Goal: Task Accomplishment & Management: Use online tool/utility

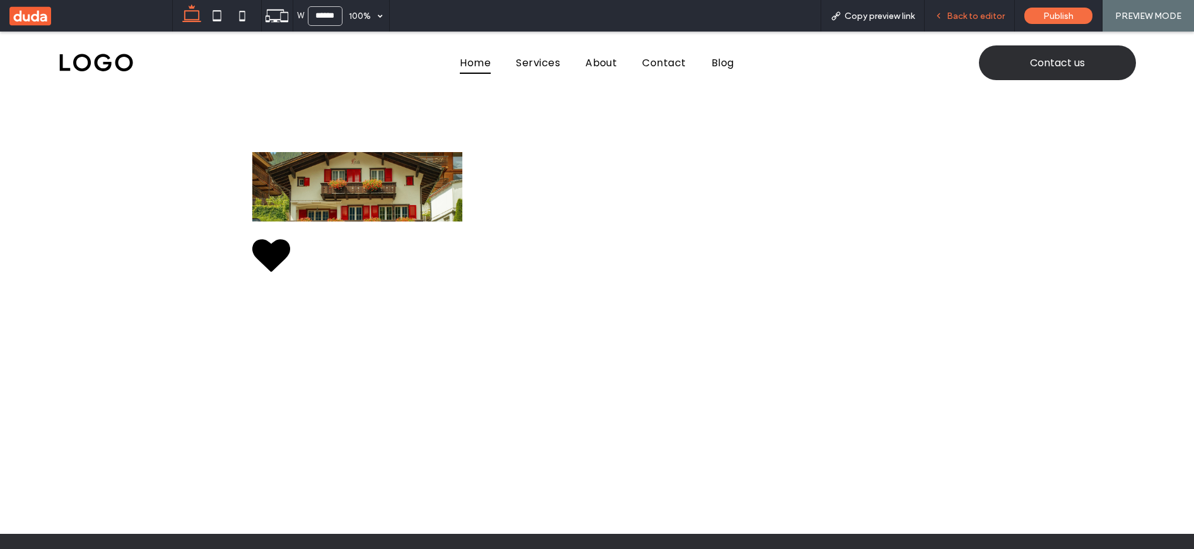
click at [965, 9] on div "Back to editor" at bounding box center [970, 16] width 90 height 32
click at [966, 16] on span "Back to editor" at bounding box center [976, 16] width 58 height 11
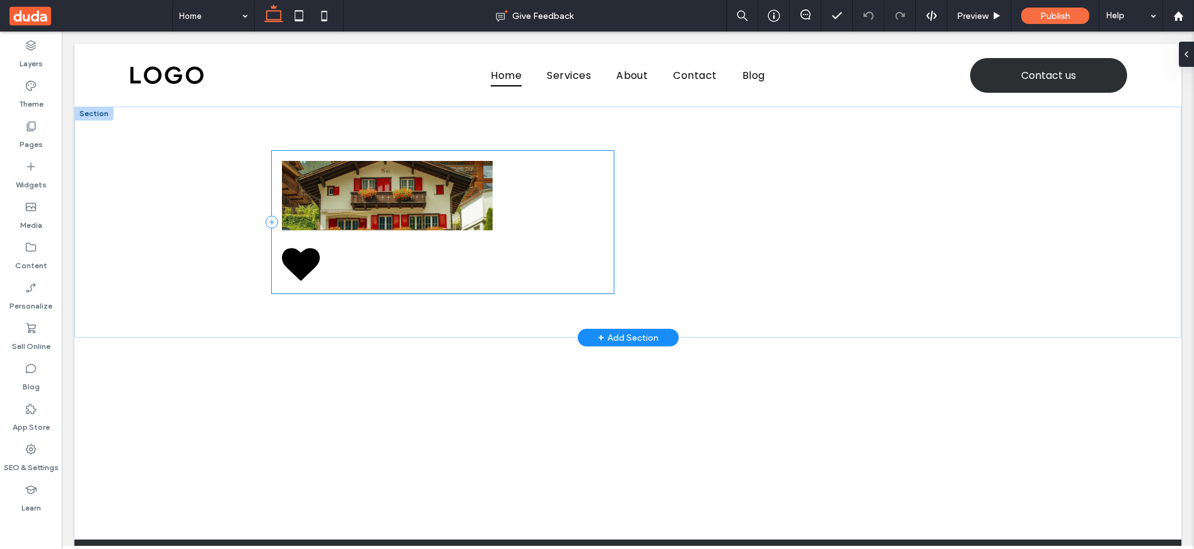
click at [396, 244] on div at bounding box center [443, 222] width 342 height 143
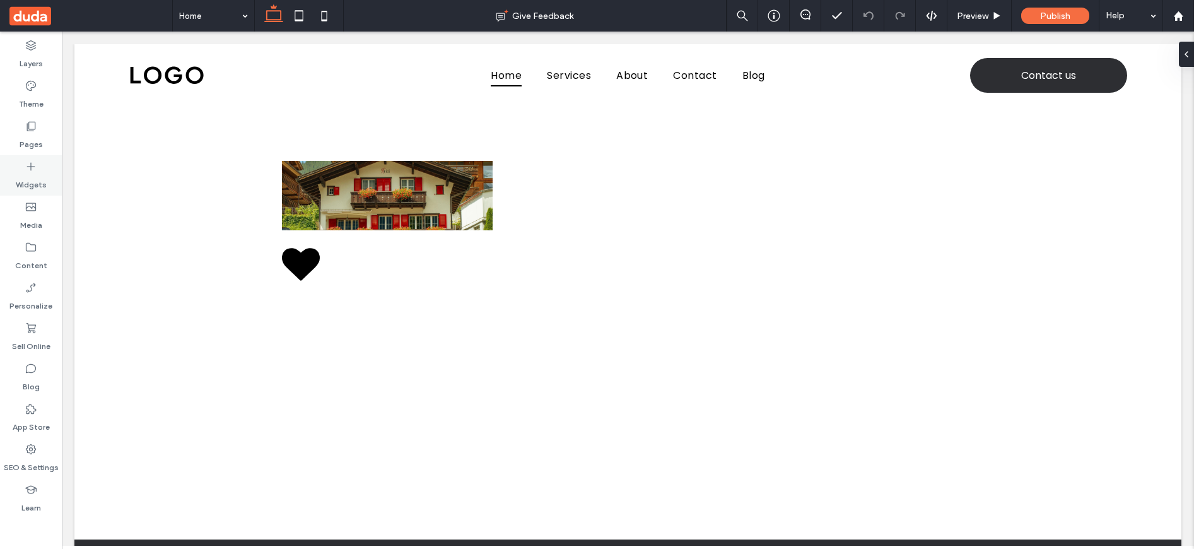
click at [38, 168] on div "Widgets" at bounding box center [31, 175] width 62 height 40
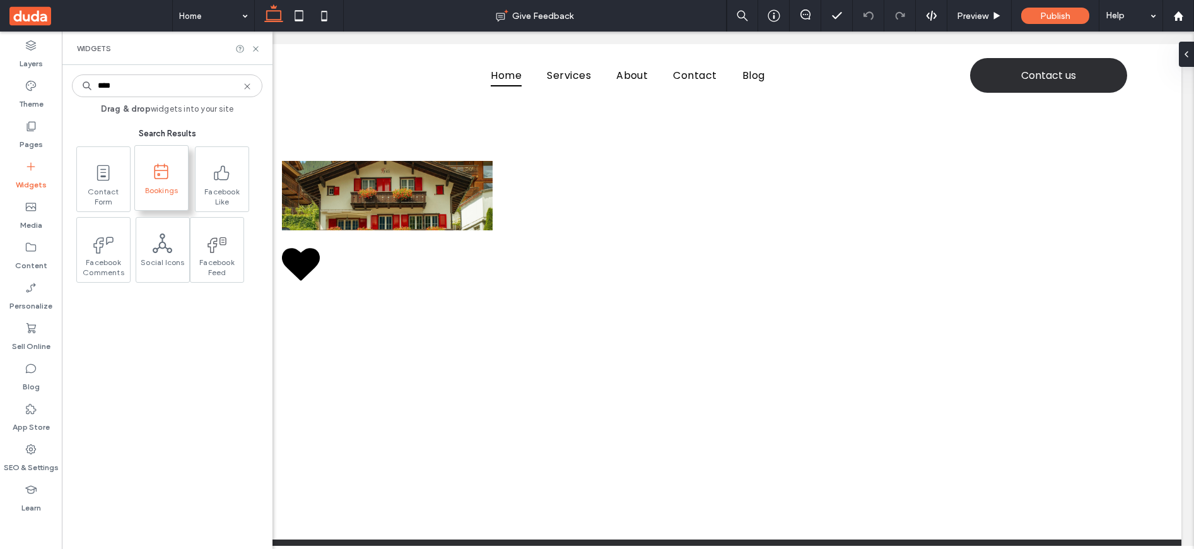
type input "****"
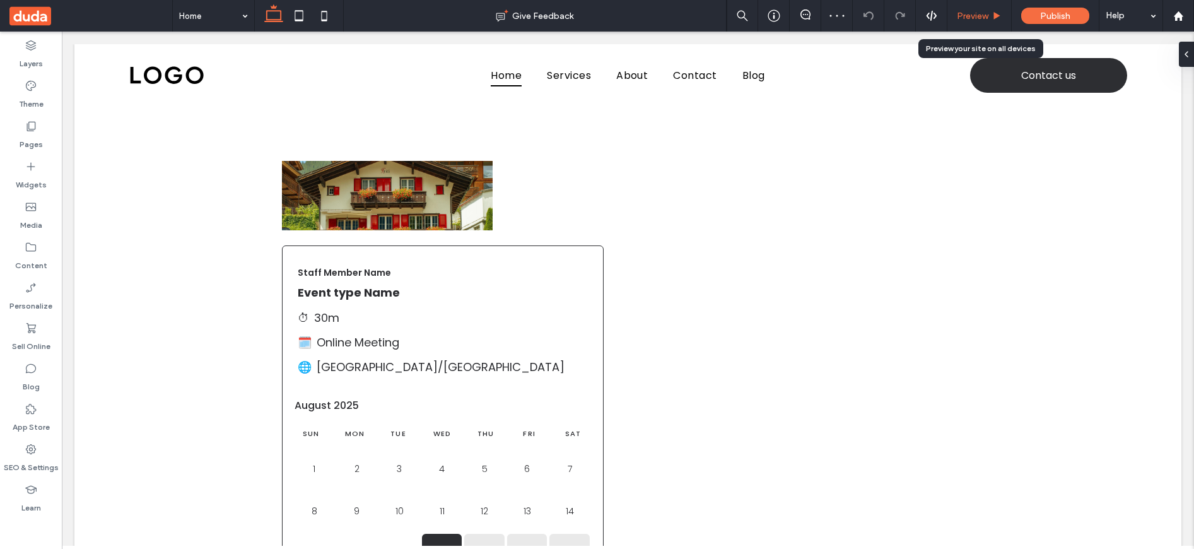
click at [976, 6] on div "Preview" at bounding box center [979, 16] width 64 height 32
click at [976, 16] on span "Preview" at bounding box center [973, 16] width 32 height 11
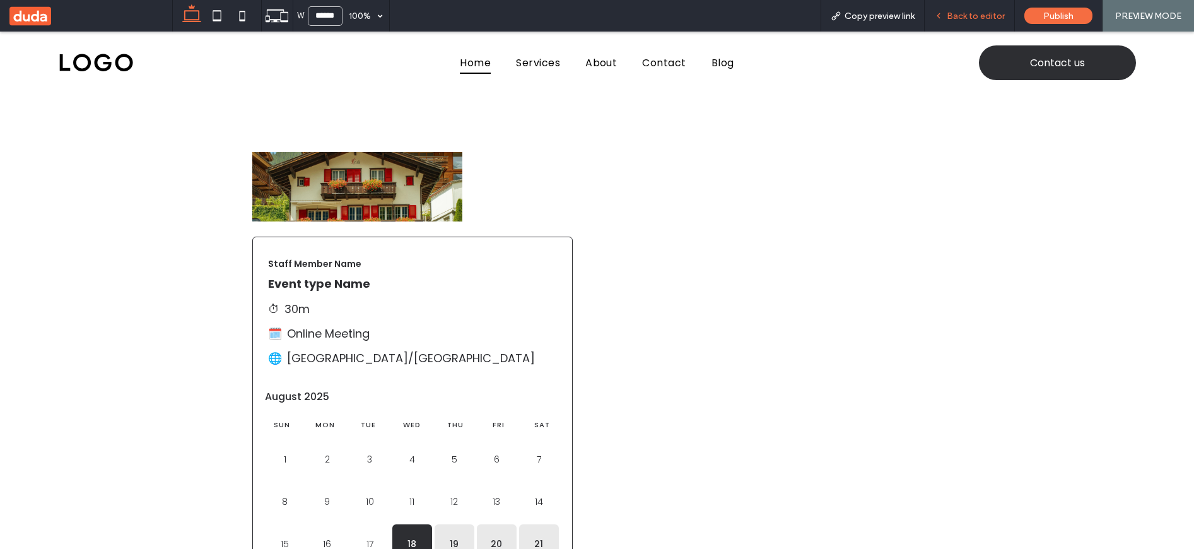
click at [966, 15] on span "Back to editor" at bounding box center [976, 16] width 58 height 11
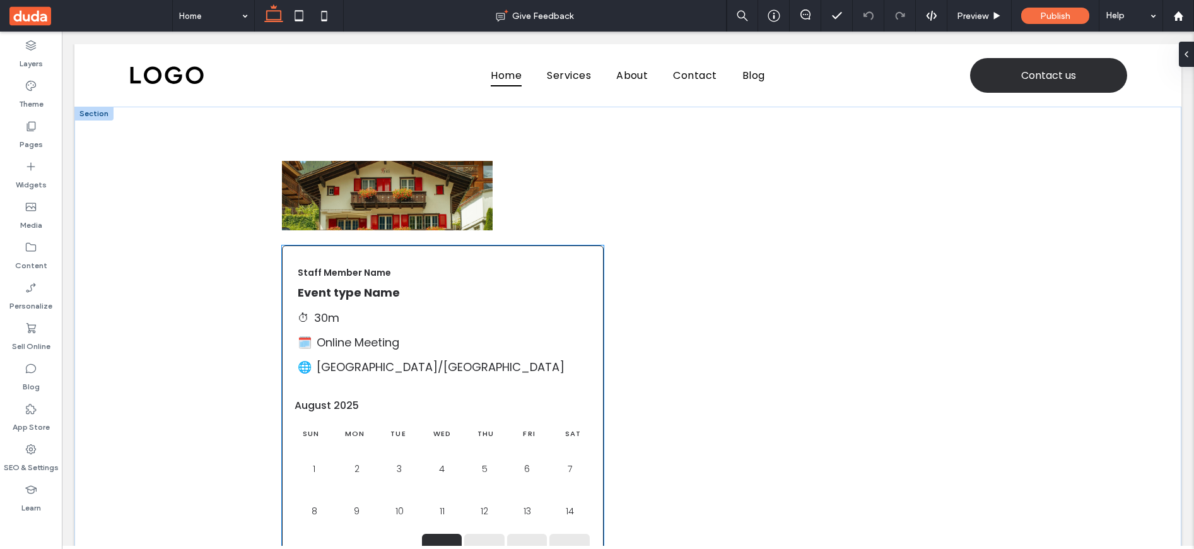
click at [510, 302] on h1 "Event type Name" at bounding box center [443, 293] width 290 height 18
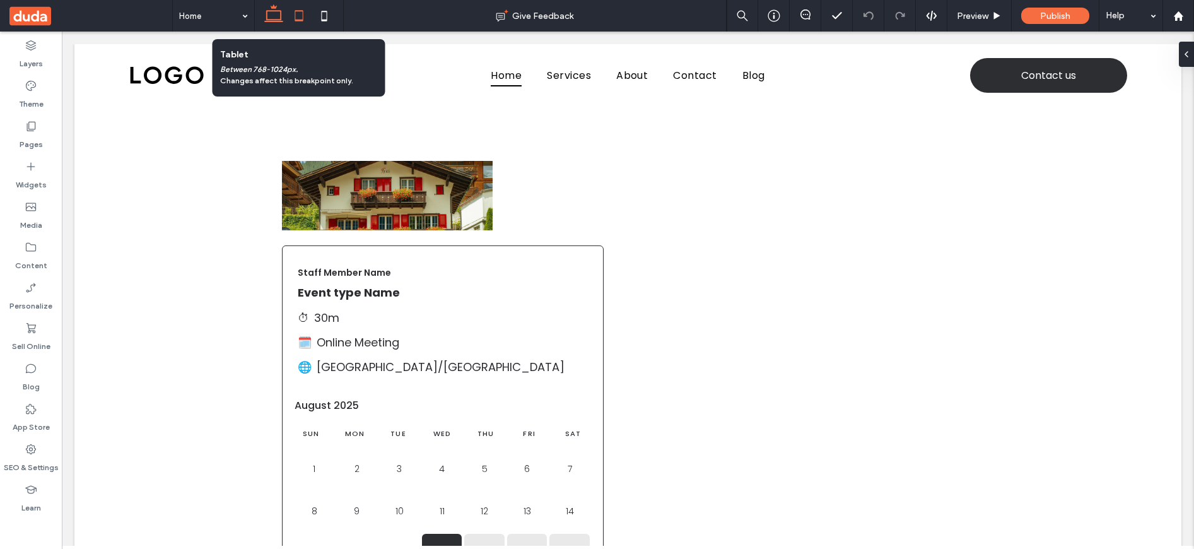
click at [296, 16] on icon at bounding box center [298, 15] width 25 height 25
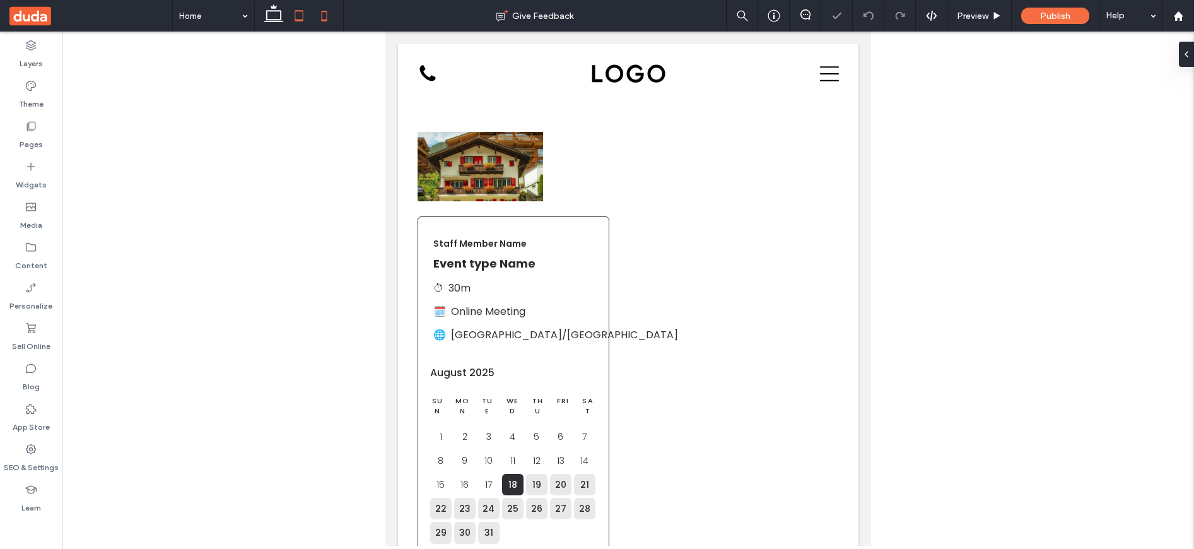
click at [325, 12] on icon at bounding box center [324, 15] width 25 height 25
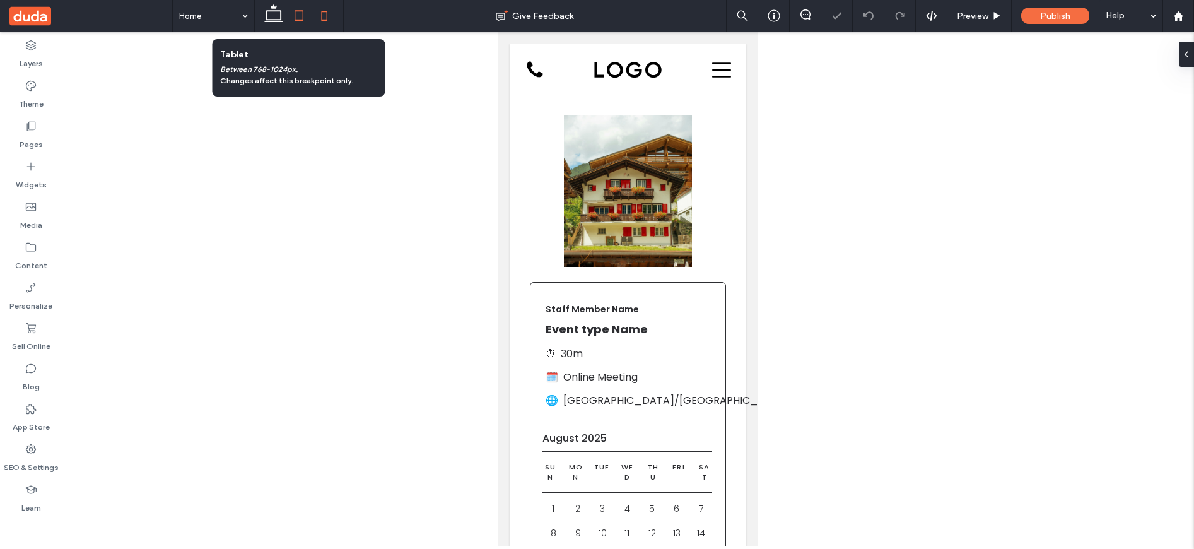
click at [296, 12] on icon at bounding box center [298, 15] width 25 height 25
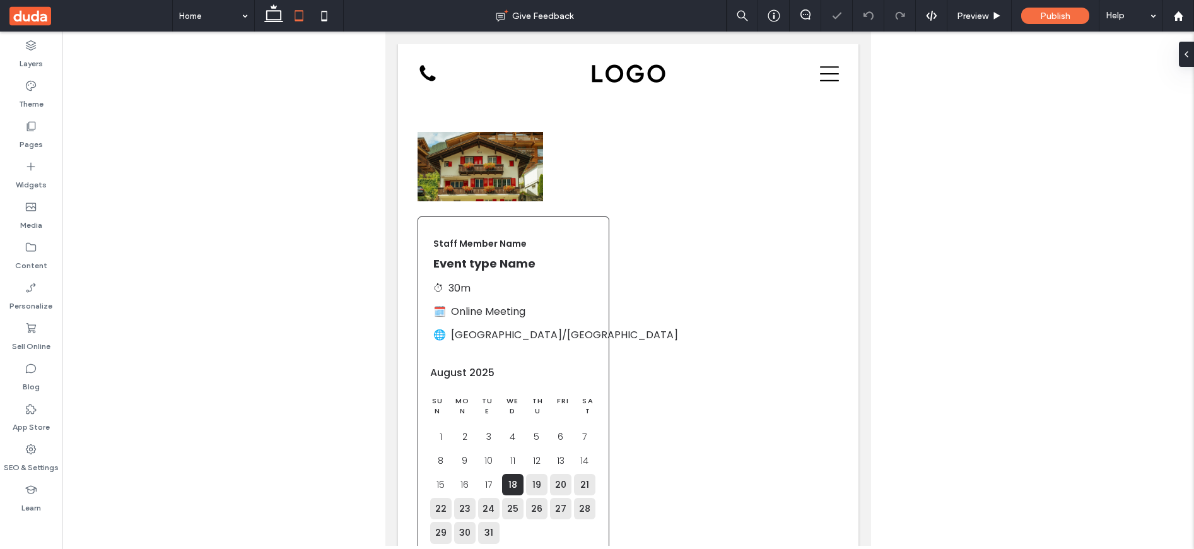
click at [259, 13] on div at bounding box center [299, 16] width 90 height 32
click at [269, 13] on icon at bounding box center [273, 15] width 25 height 25
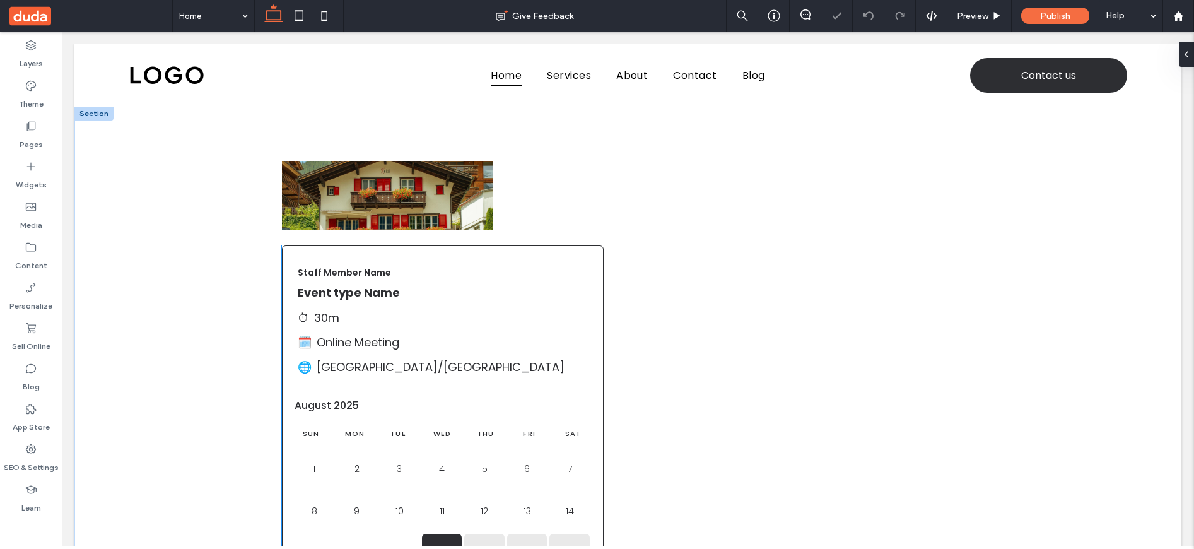
click at [489, 265] on div "Staff Member Name Event type Name ⏱ 30m 🗓️ Online Meeting 🌐 Asia/Jerusalem" at bounding box center [443, 318] width 320 height 144
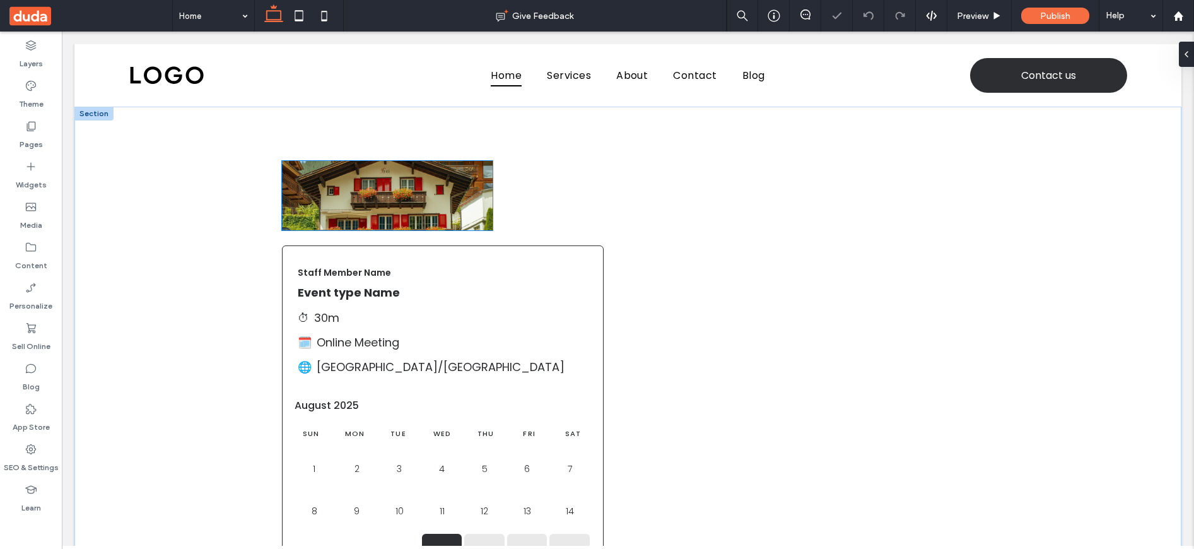
click at [428, 187] on img at bounding box center [387, 195] width 211 height 69
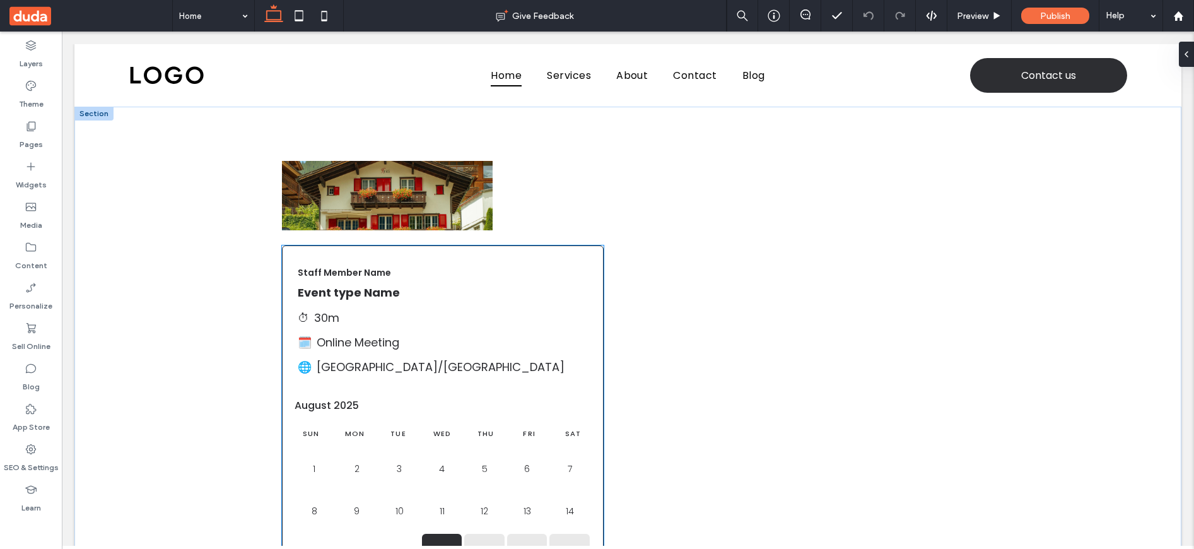
click at [542, 266] on div "Staff Member Name Event type Name ⏱ 30m 🗓️ Online Meeting 🌐 Asia/Jerusalem" at bounding box center [443, 318] width 320 height 144
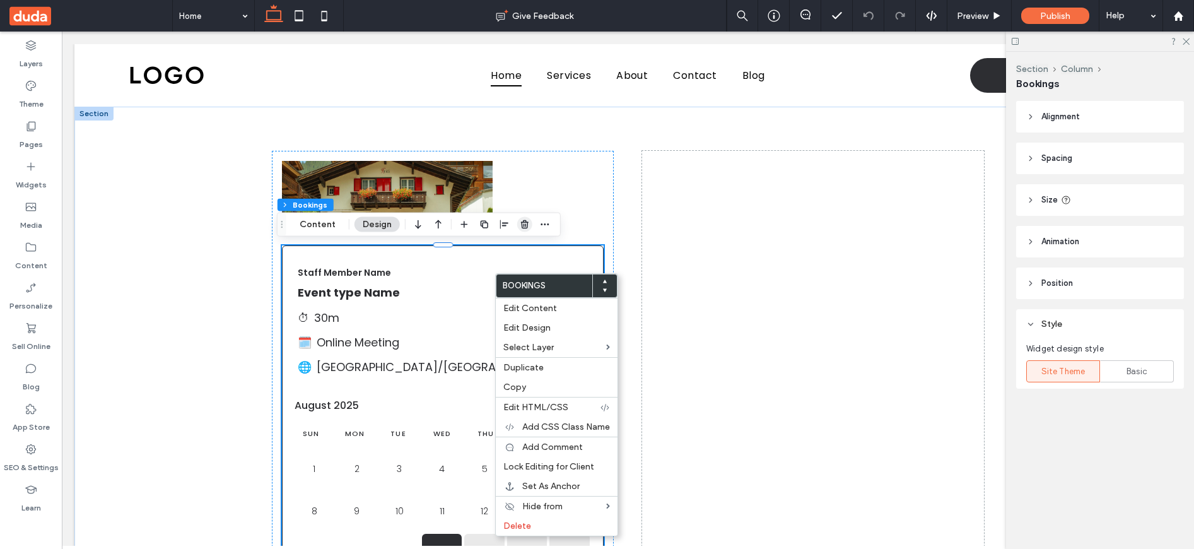
click at [526, 226] on use "button" at bounding box center [525, 224] width 8 height 8
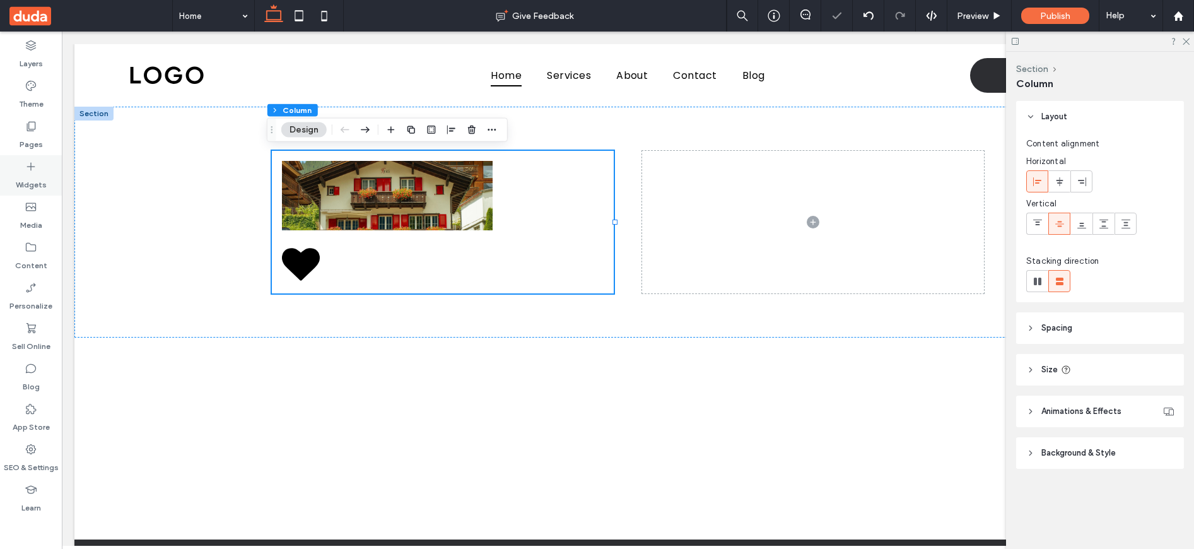
click at [27, 179] on label "Widgets" at bounding box center [31, 182] width 31 height 18
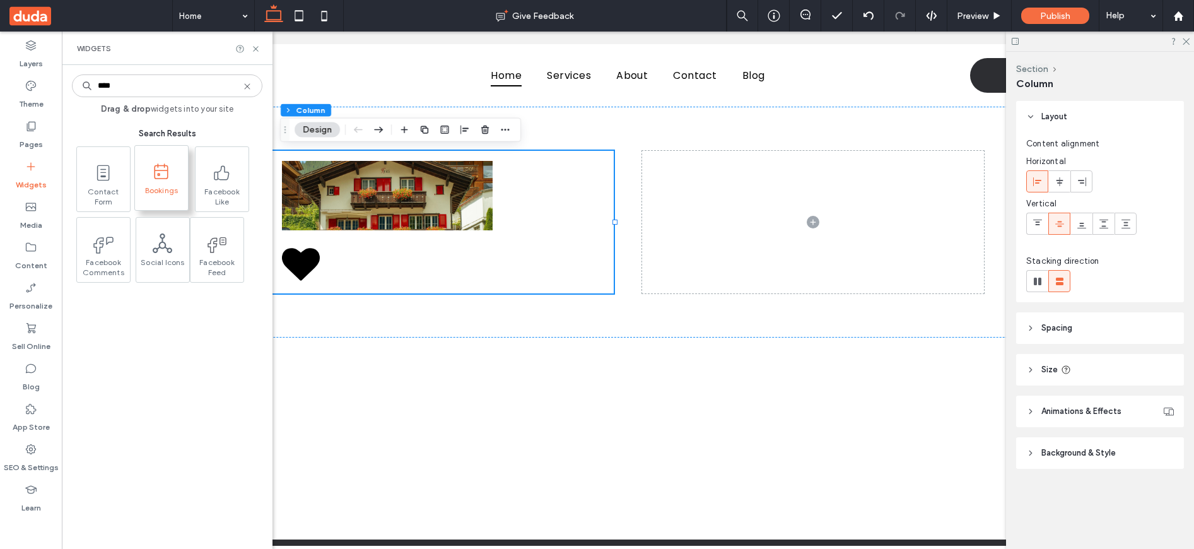
type input "****"
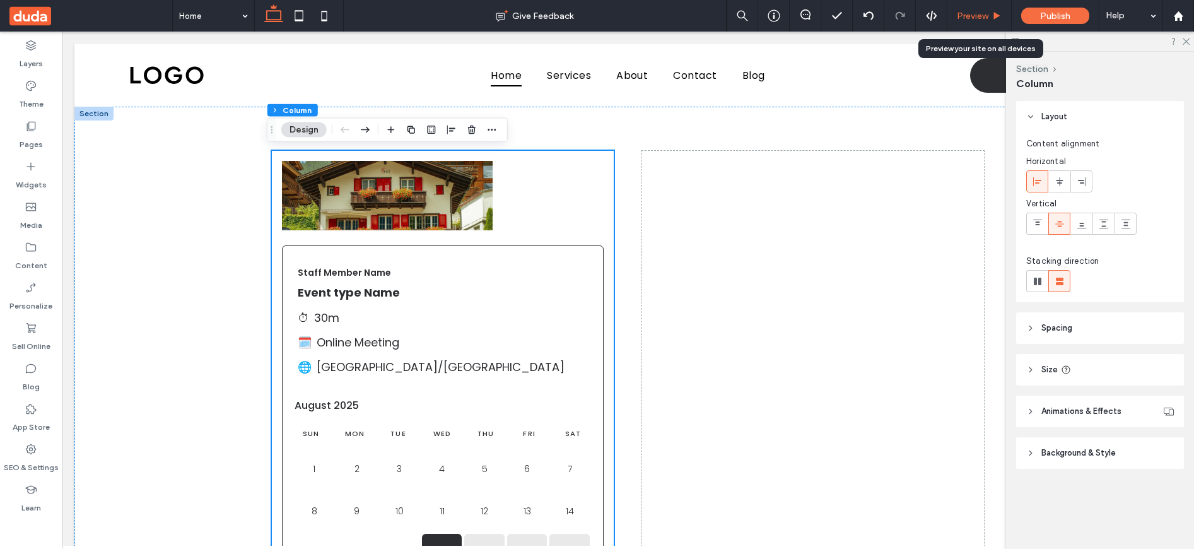
click at [978, 14] on span "Preview" at bounding box center [973, 16] width 32 height 11
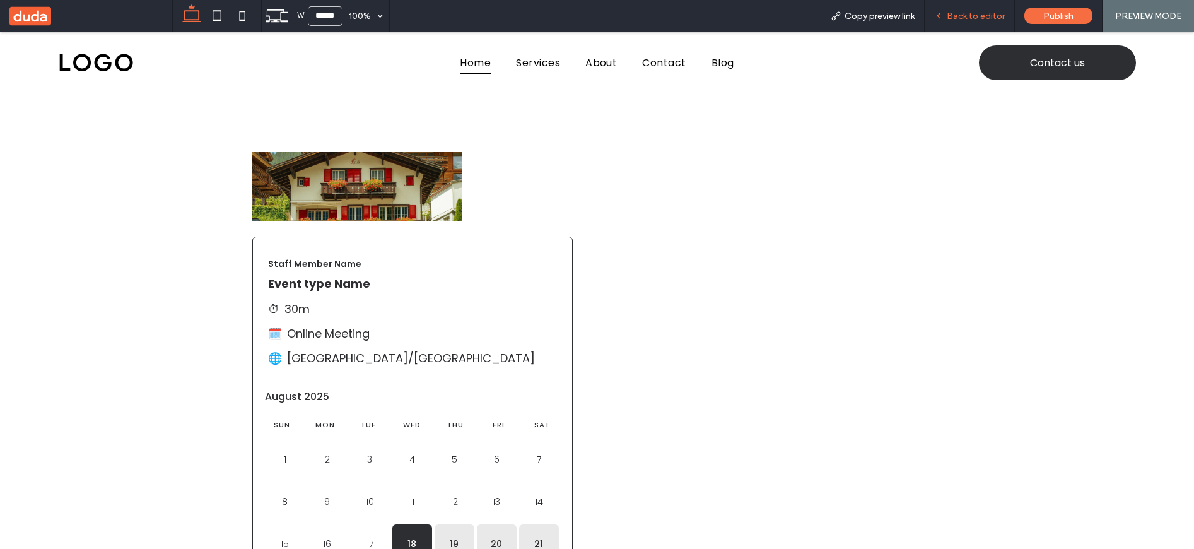
click at [958, 16] on span "Back to editor" at bounding box center [976, 16] width 58 height 11
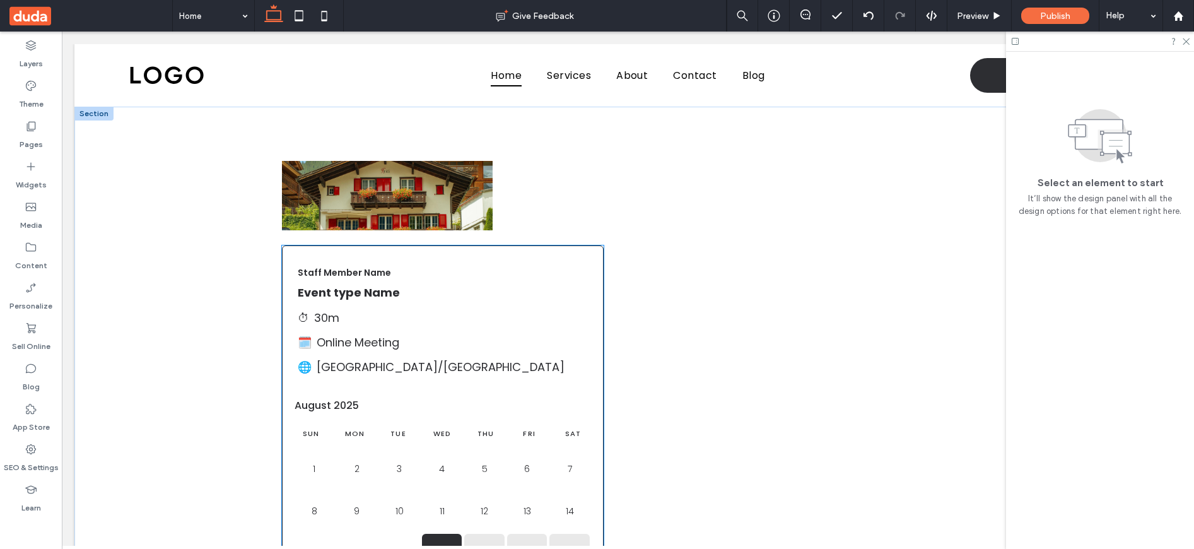
click at [499, 289] on div "Staff Member Name Event type Name ⏱ 30m 🗓️ Online Meeting 🌐 Asia/Jerusalem" at bounding box center [443, 318] width 320 height 144
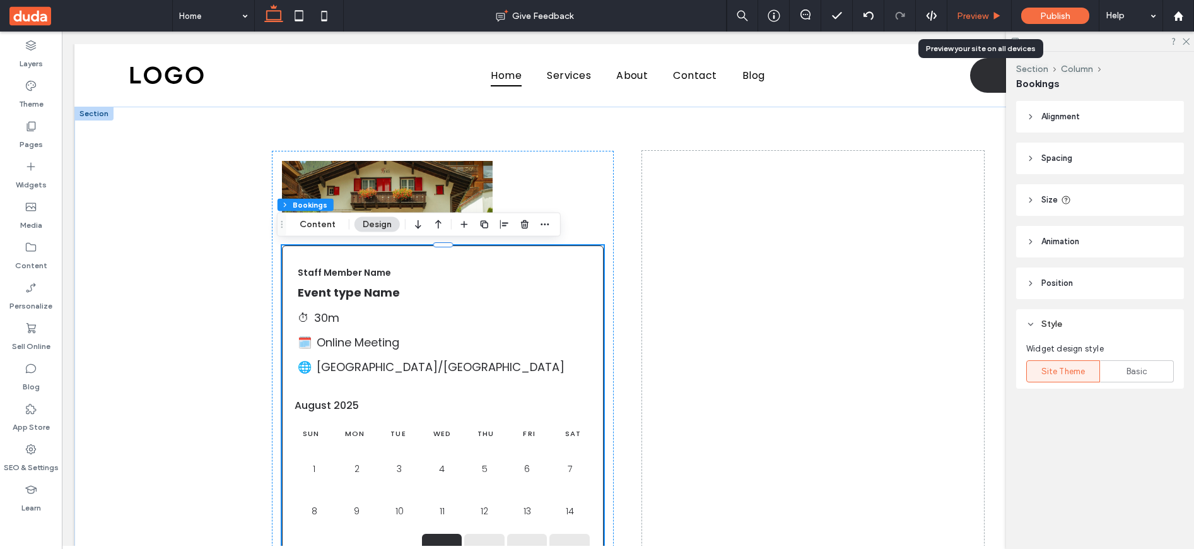
click at [972, 19] on span "Preview" at bounding box center [973, 16] width 32 height 11
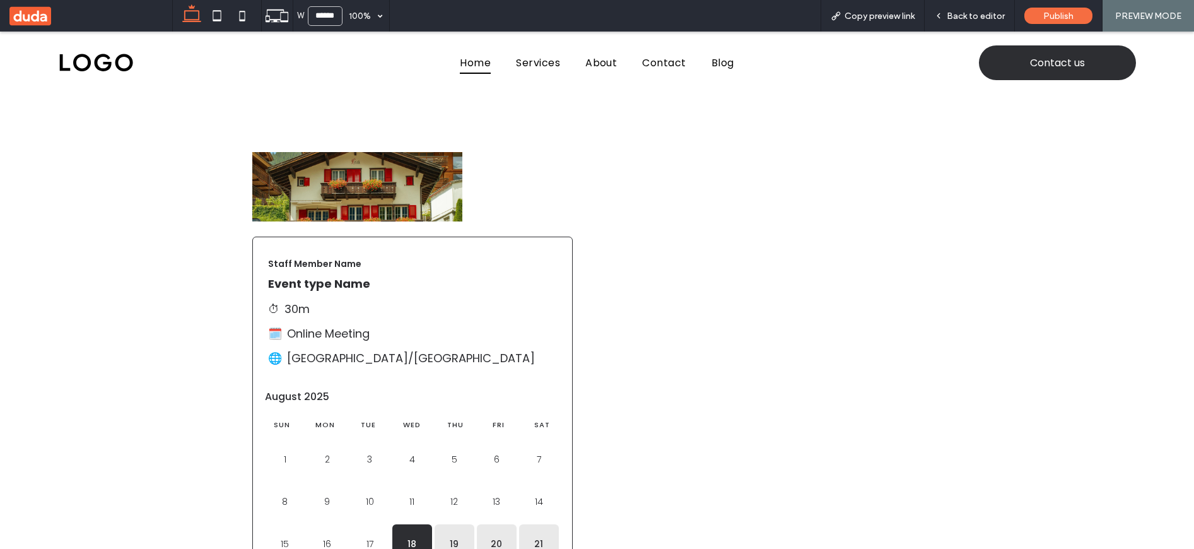
click at [517, 293] on h1 "Event type Name" at bounding box center [412, 284] width 289 height 18
click at [966, 15] on span "Back to editor" at bounding box center [976, 16] width 58 height 11
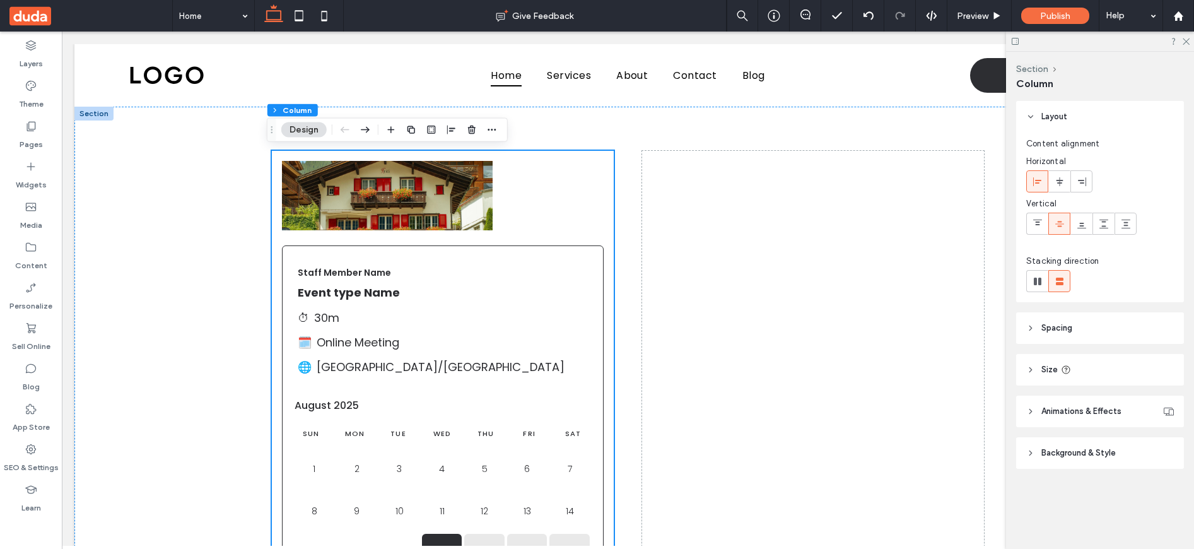
click at [1048, 459] on header "Background & Style" at bounding box center [1100, 453] width 168 height 32
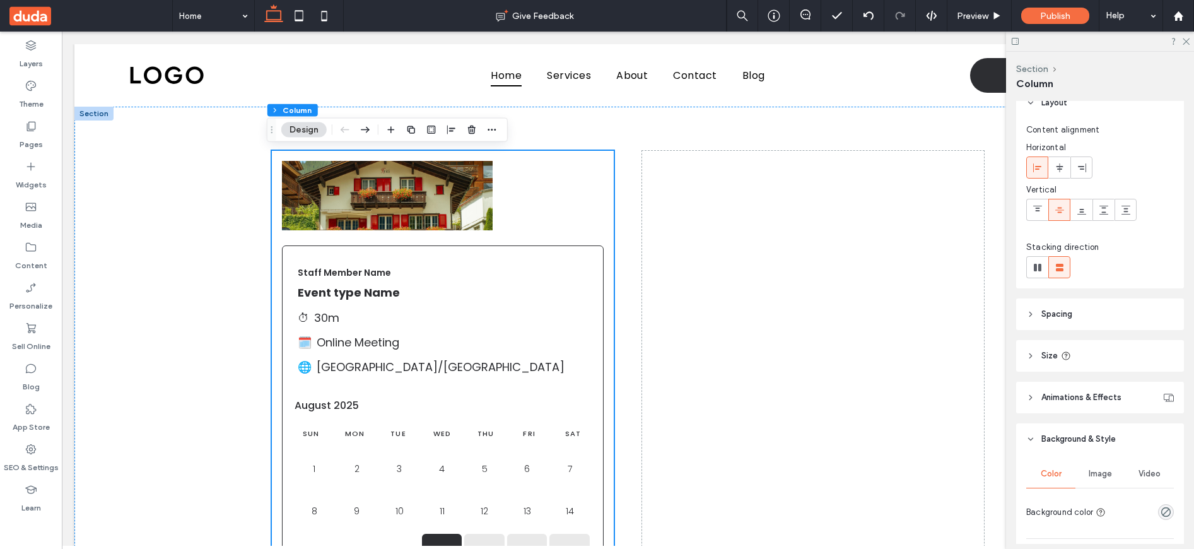
scroll to position [150, 0]
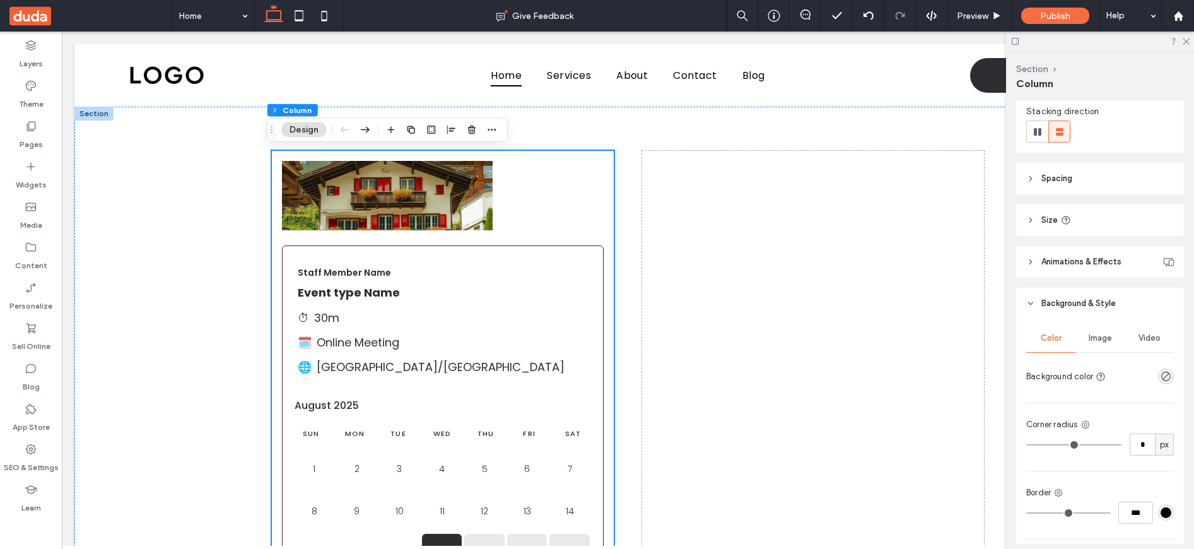
click at [1146, 337] on span "Video" at bounding box center [1150, 338] width 22 height 10
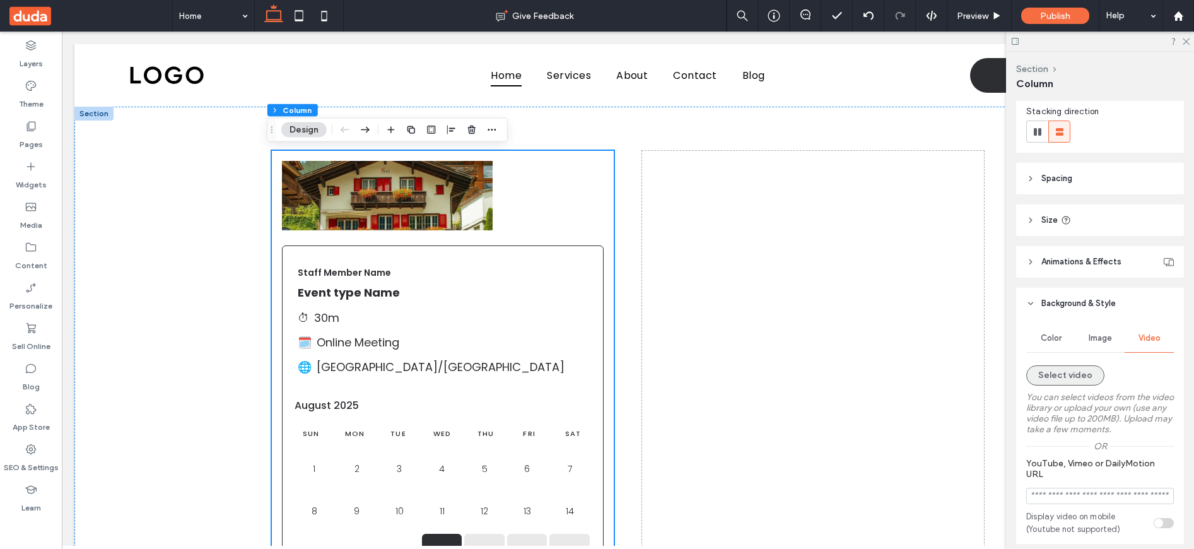
click at [1084, 370] on button "Select video" at bounding box center [1065, 375] width 78 height 20
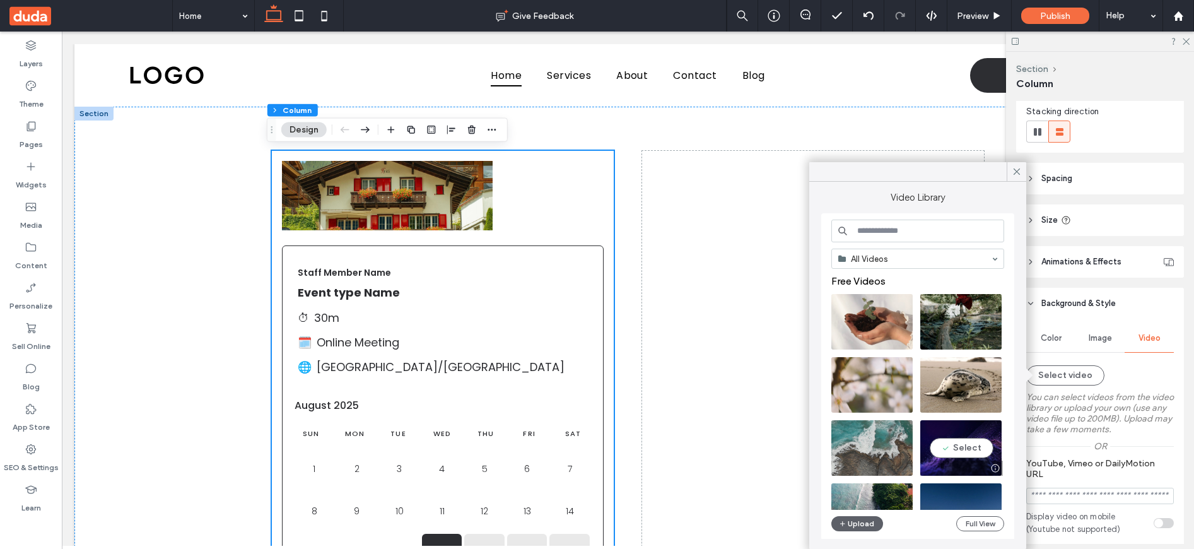
click at [962, 448] on video at bounding box center [960, 448] width 81 height 56
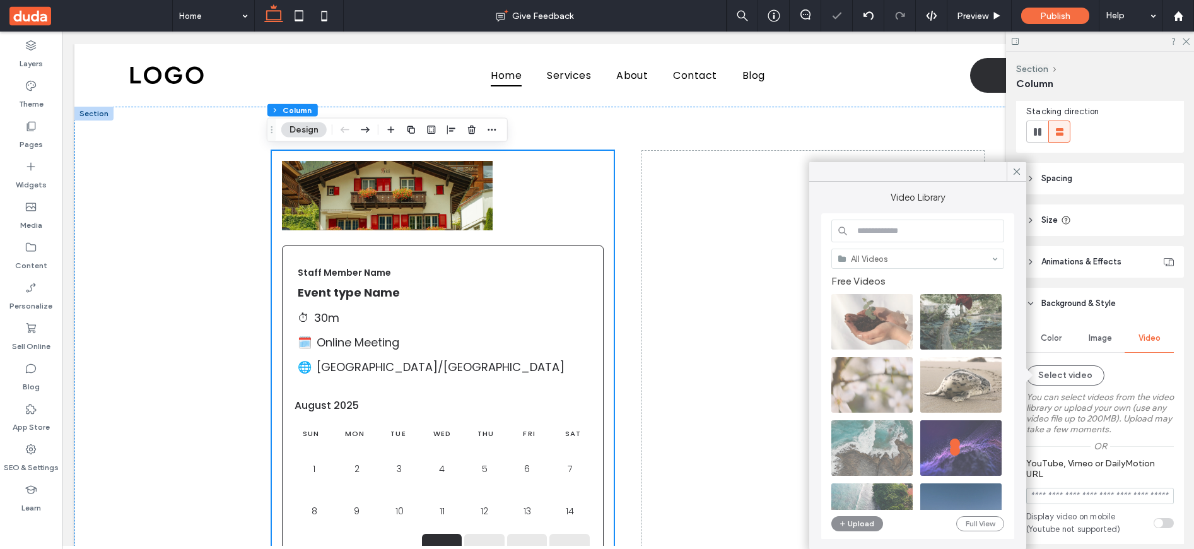
type input "**********"
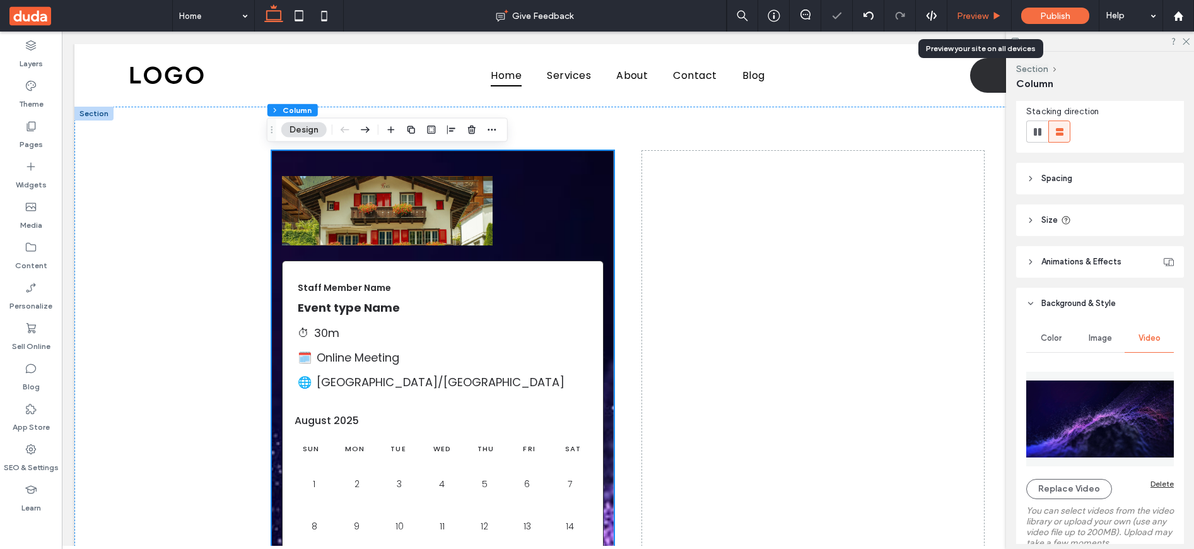
click at [971, 17] on span "Preview" at bounding box center [973, 16] width 32 height 11
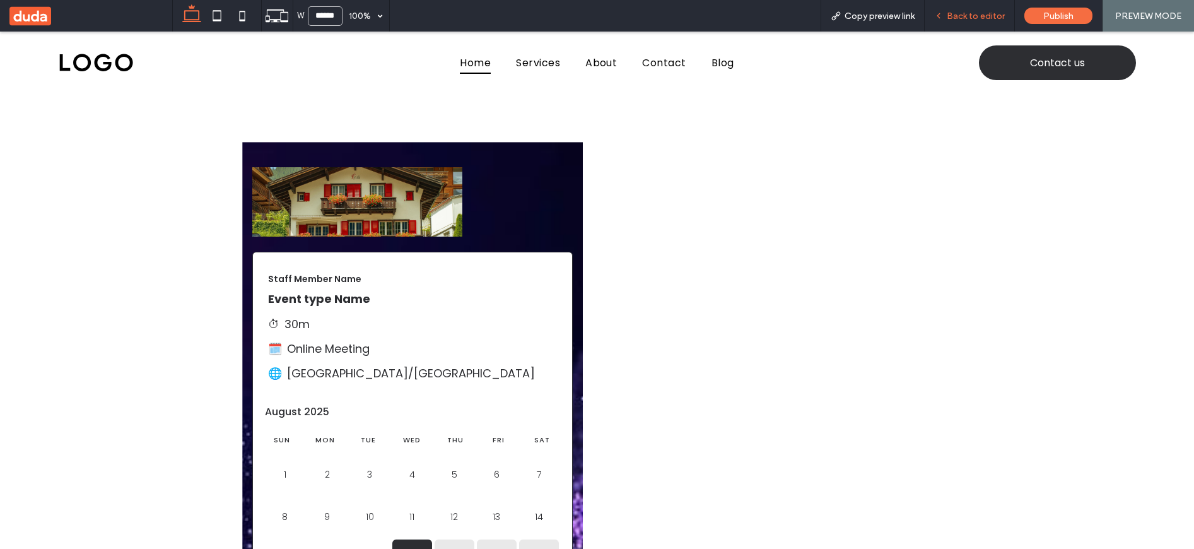
click at [972, 17] on span "Back to editor" at bounding box center [976, 16] width 58 height 11
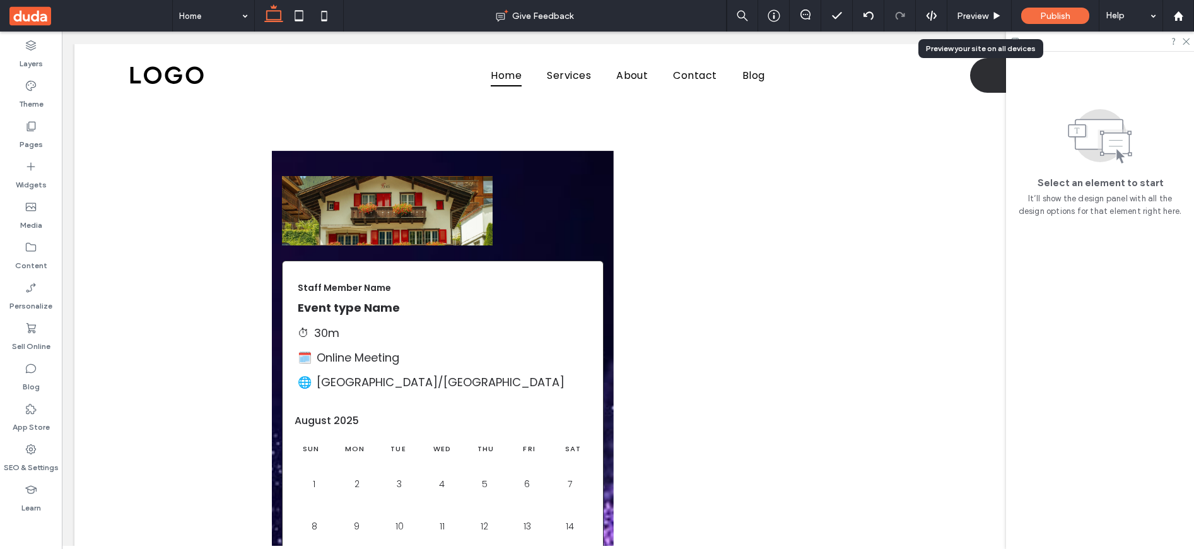
click at [972, 17] on span "Preview" at bounding box center [973, 16] width 32 height 11
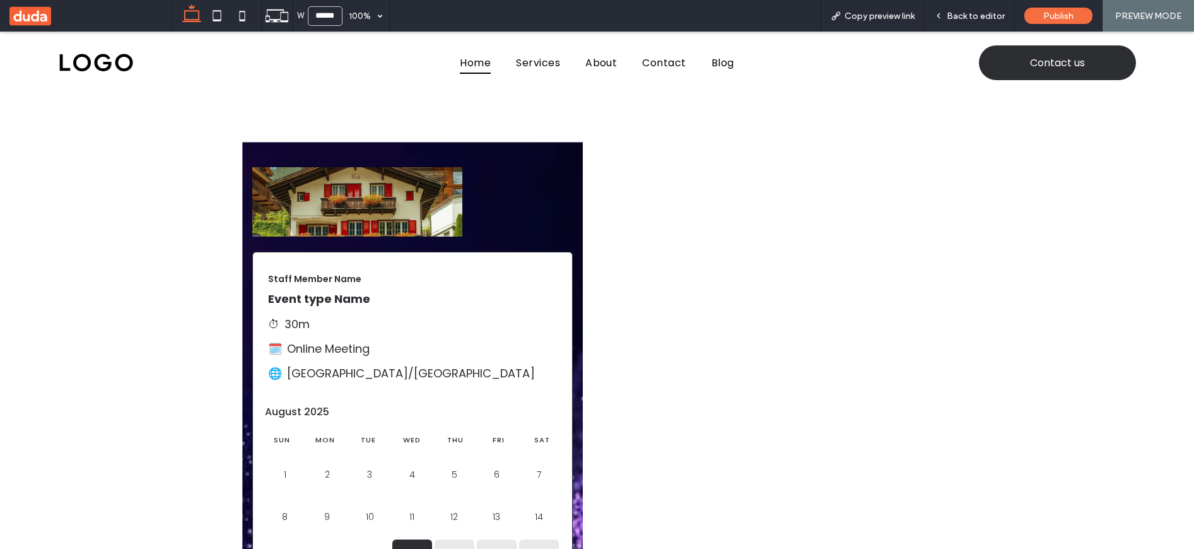
click at [972, 17] on span "Back to editor" at bounding box center [976, 16] width 58 height 11
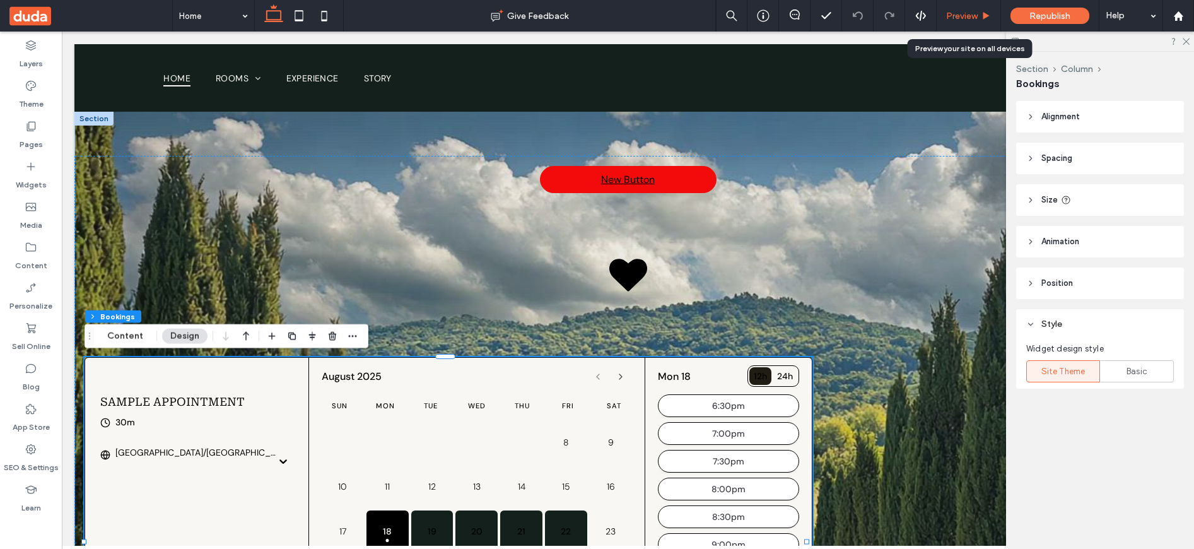
click at [956, 9] on div "Preview" at bounding box center [969, 16] width 64 height 32
click at [442, 288] on div "New Button You are doing a test booking. Sample Appointment 30m Asia/Jerusalem …" at bounding box center [627, 430] width 1107 height 549
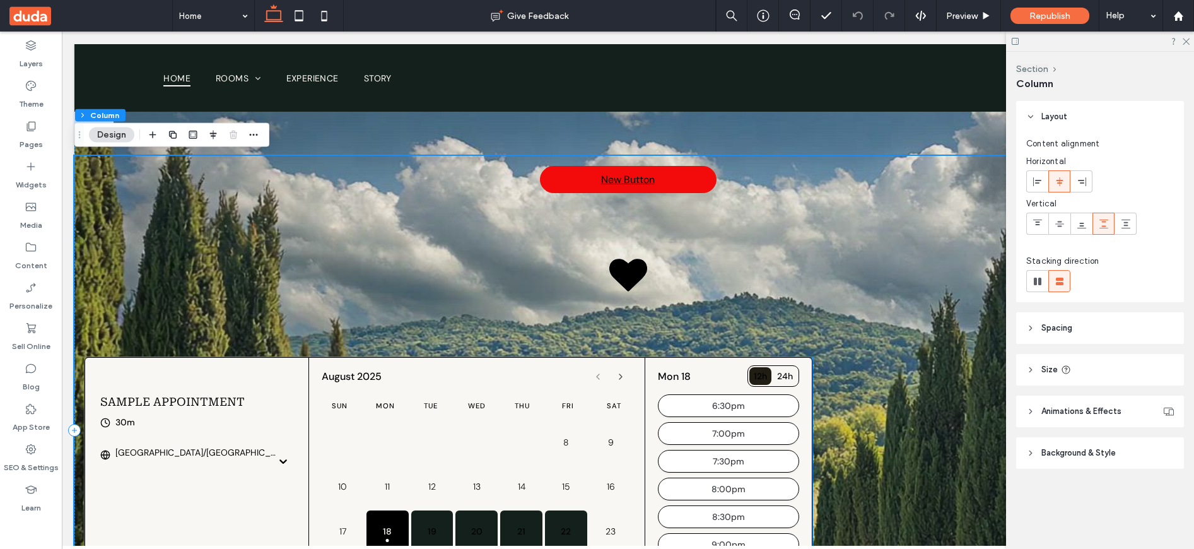
click at [240, 372] on div "Sample Appointment 30m Asia/Jerusalem" at bounding box center [197, 418] width 224 height 120
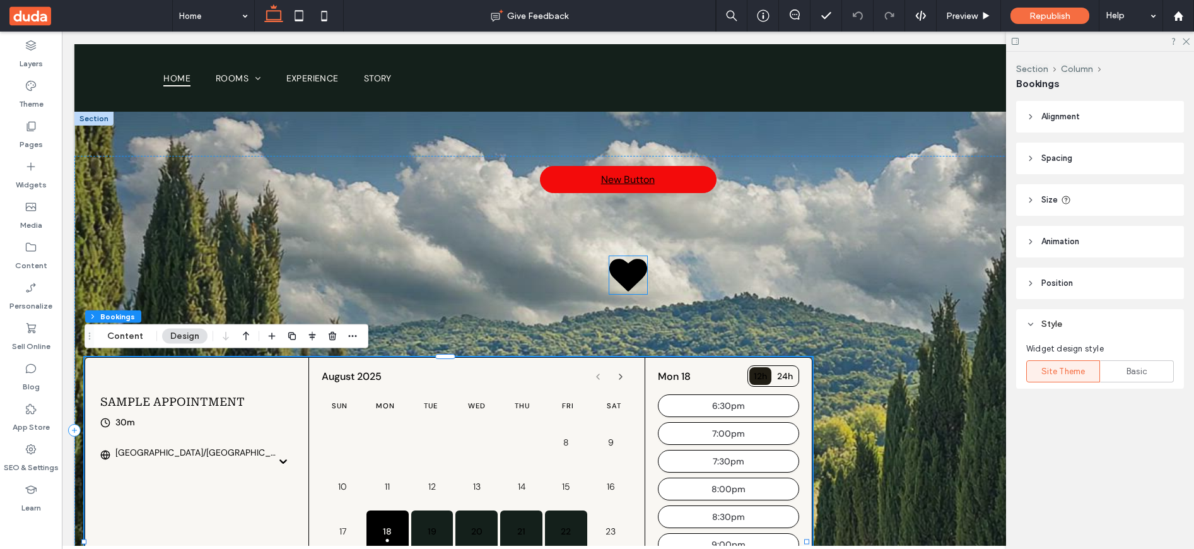
click at [631, 269] on icon at bounding box center [628, 275] width 38 height 32
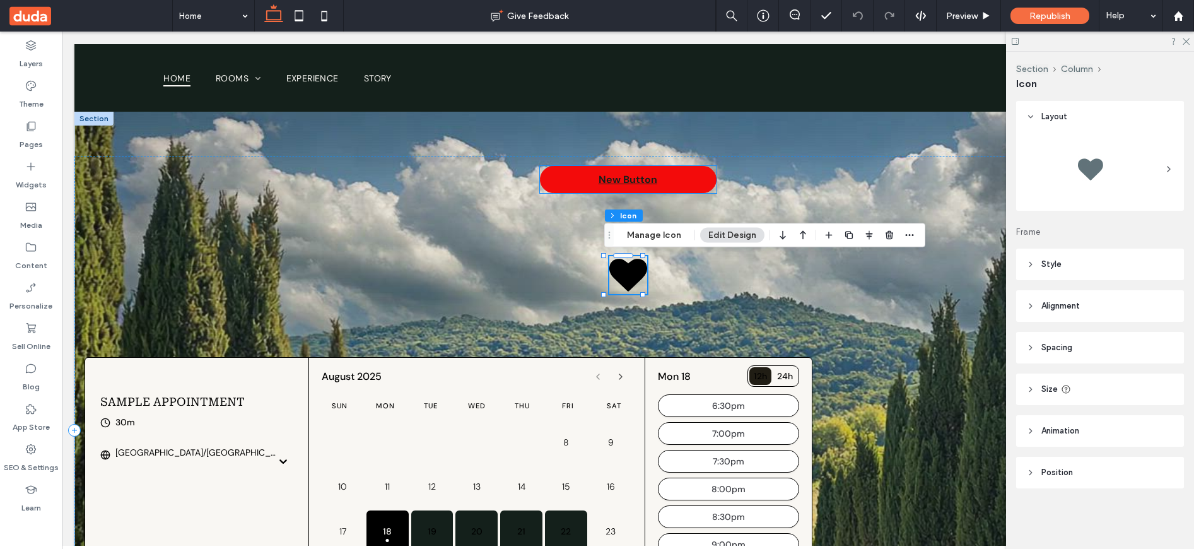
click at [581, 182] on link "New Button" at bounding box center [628, 179] width 177 height 27
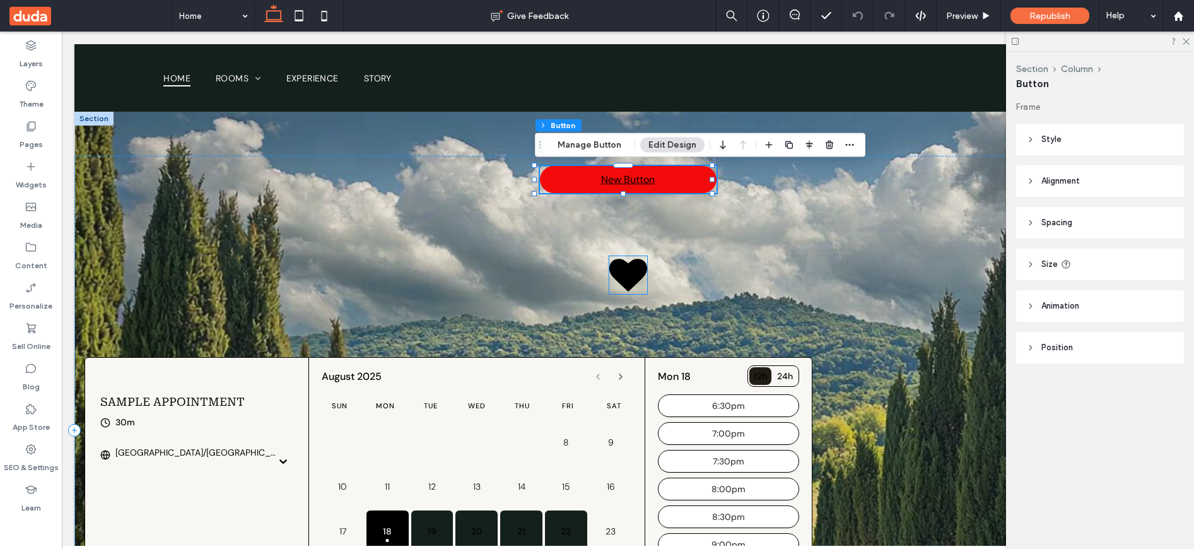
click at [618, 273] on icon at bounding box center [628, 275] width 38 height 32
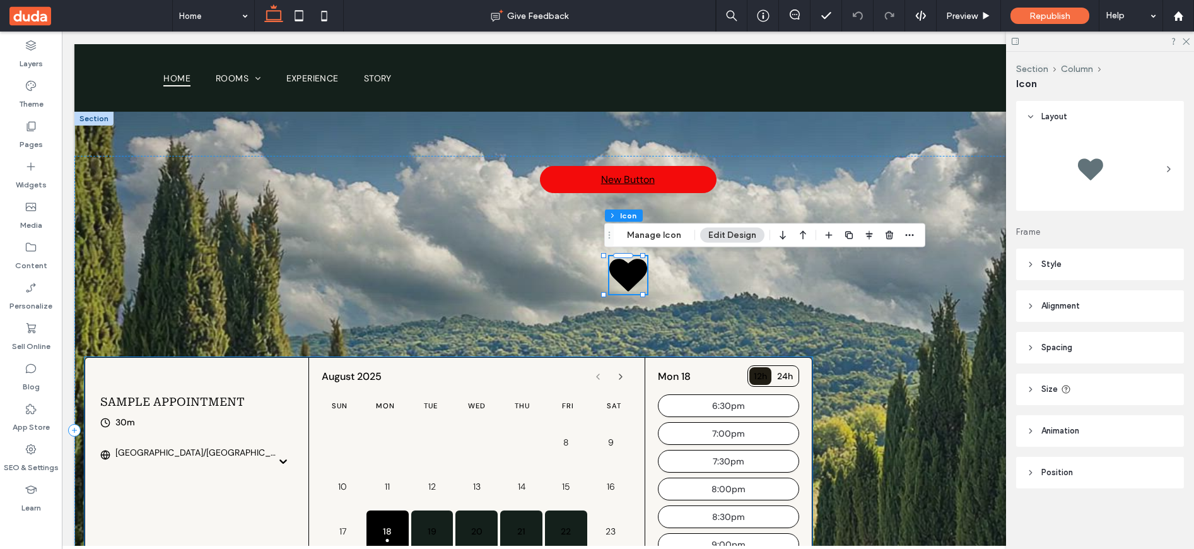
click at [539, 388] on div "August 2025" at bounding box center [477, 376] width 310 height 23
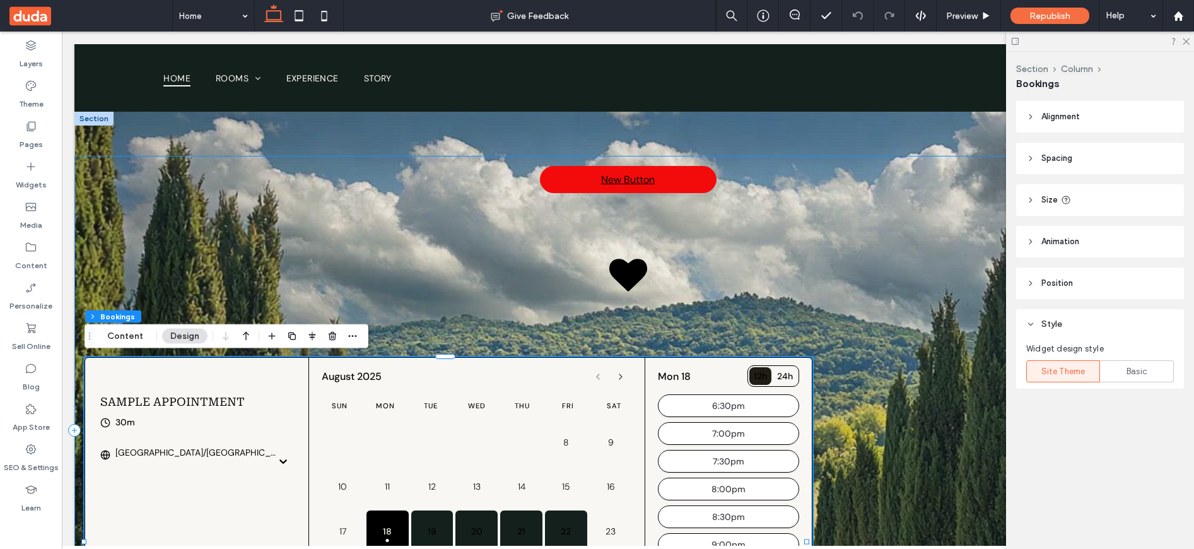
click at [357, 237] on div "New Button You are doing a test booking. Sample Appointment 30m Asia/Jerusalem …" at bounding box center [627, 430] width 1107 height 549
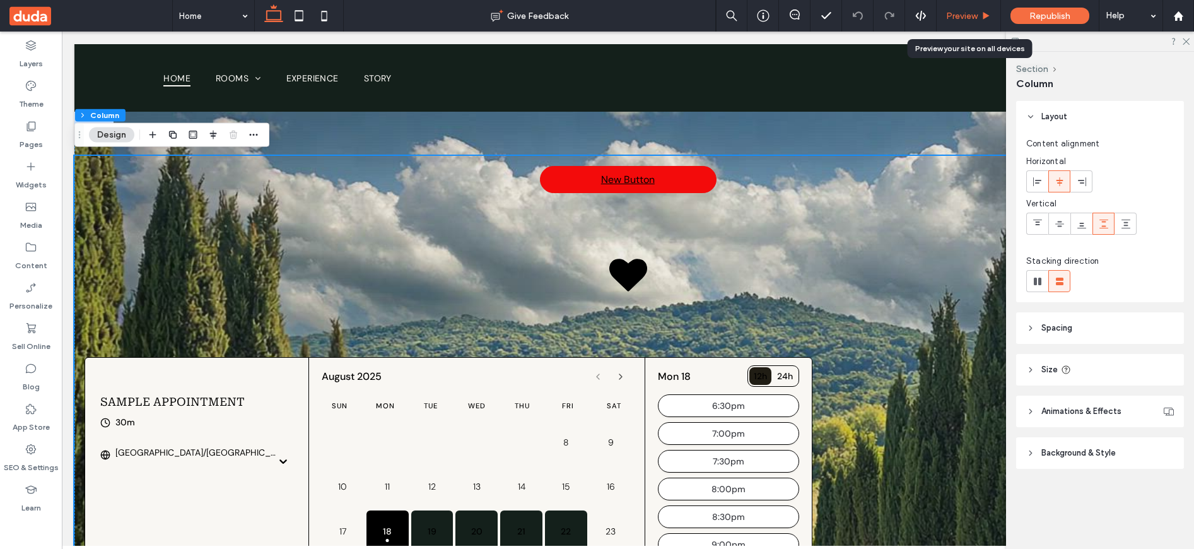
click at [944, 16] on div "Preview" at bounding box center [969, 16] width 64 height 11
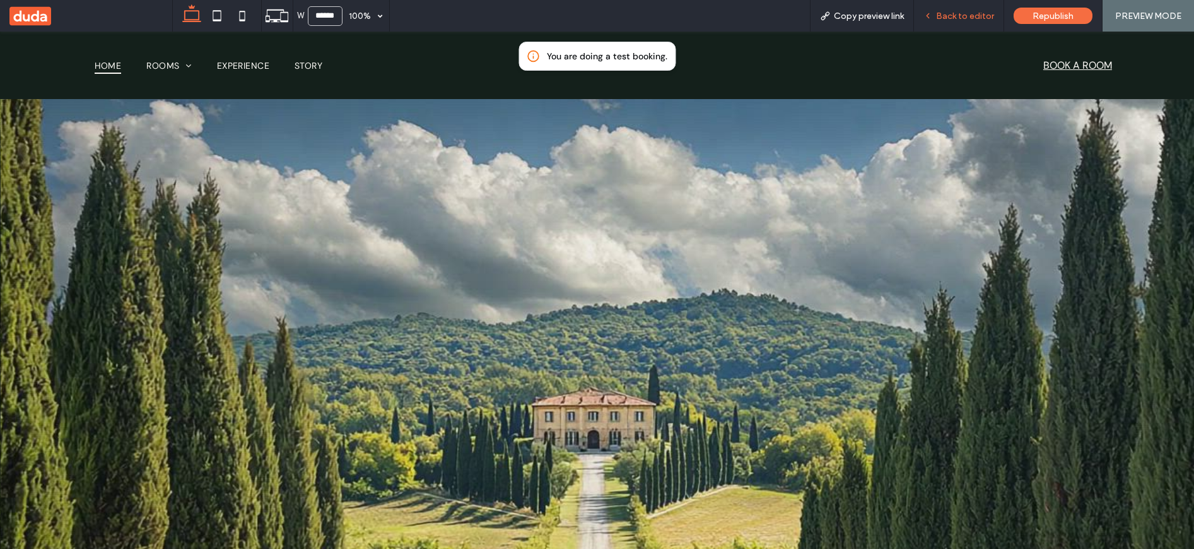
click at [944, 15] on span "Back to editor" at bounding box center [965, 16] width 58 height 11
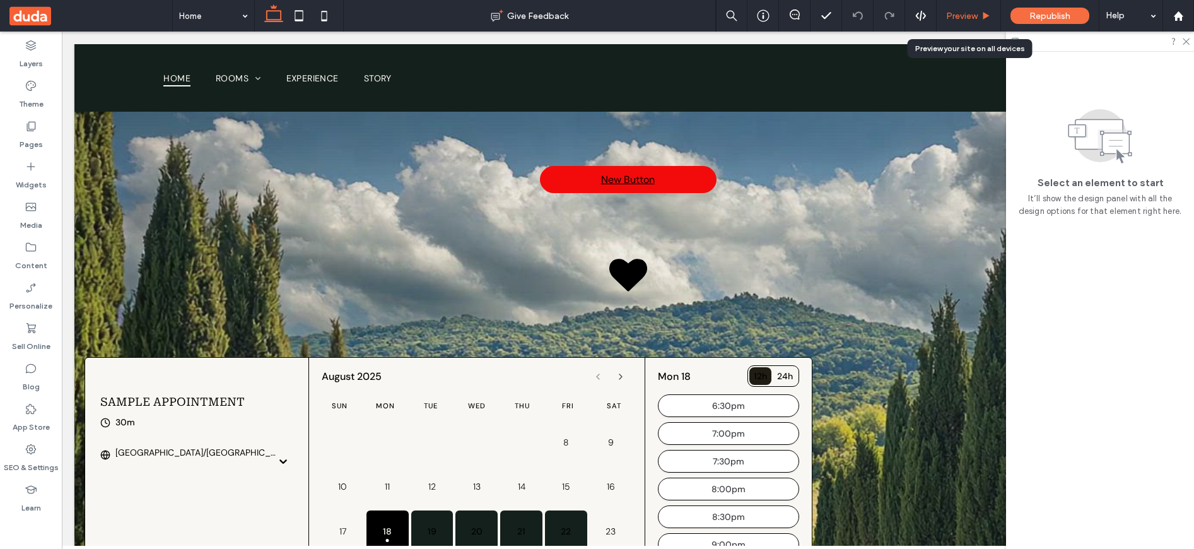
click at [971, 13] on span "Preview" at bounding box center [962, 16] width 32 height 11
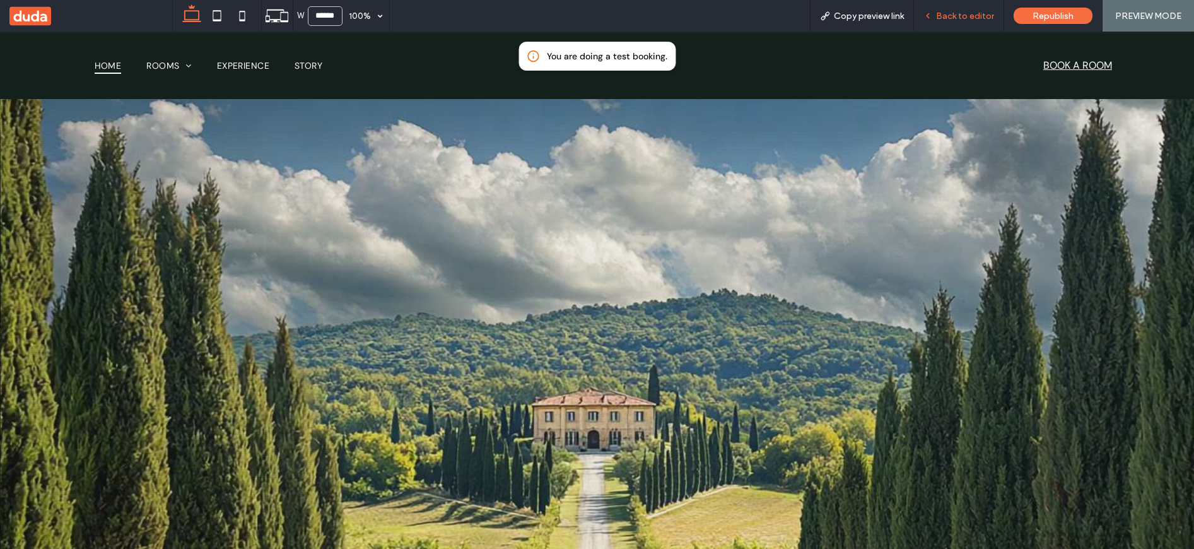
click at [949, 18] on span "Back to editor" at bounding box center [965, 16] width 58 height 11
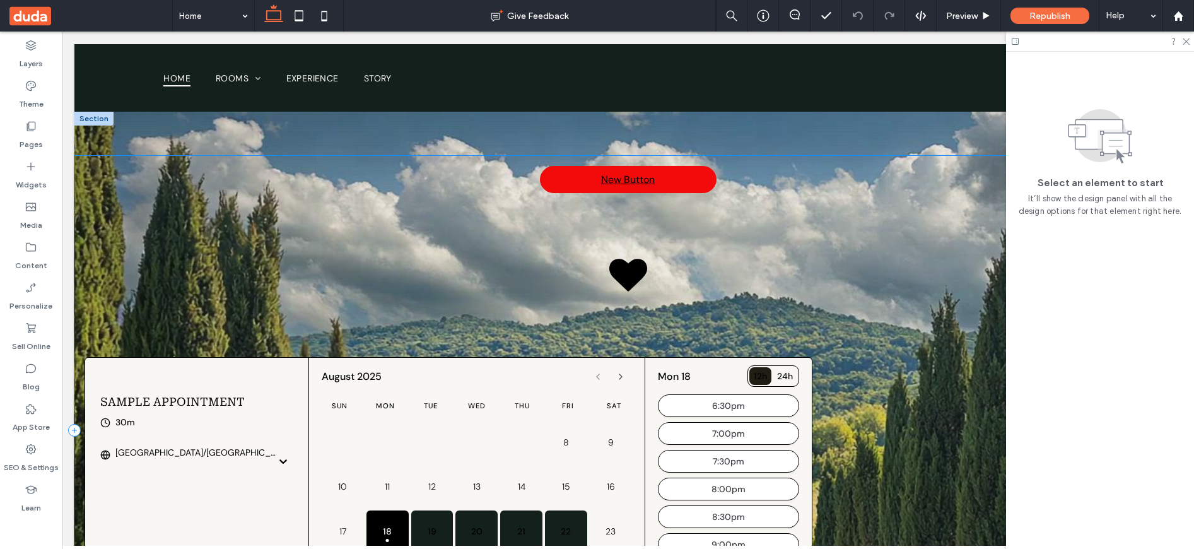
click at [828, 167] on div "New Button You are doing a test booking. Sample Appointment 30m Asia/Jerusalem …" at bounding box center [627, 430] width 1107 height 549
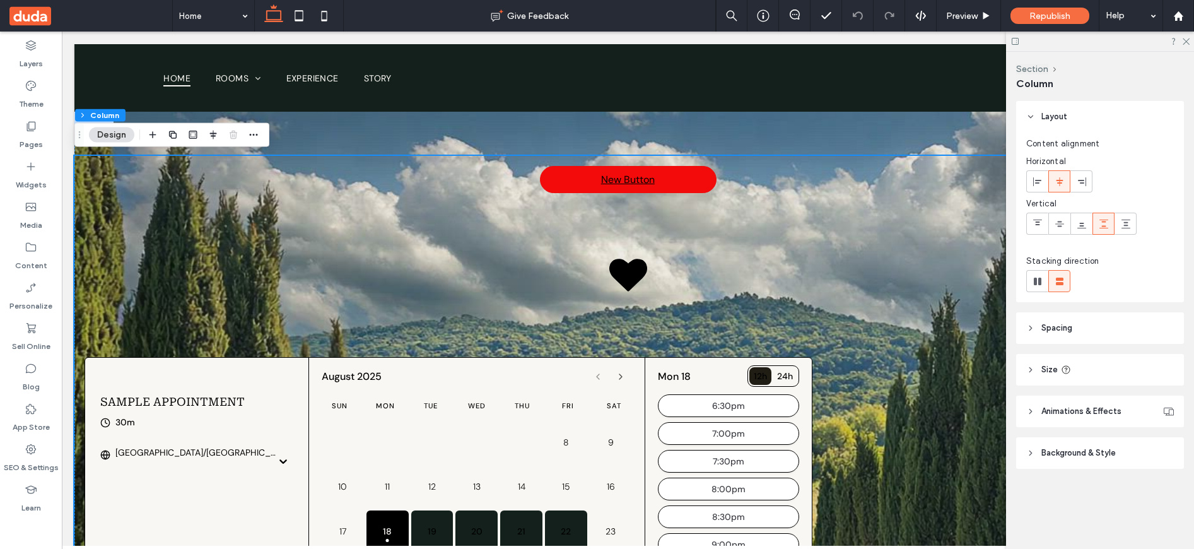
click at [1027, 412] on icon at bounding box center [1030, 411] width 9 height 9
click at [1026, 407] on icon at bounding box center [1030, 411] width 9 height 9
click at [816, 197] on div "New Button You are doing a test booking. Sample Appointment 30m Asia/Jerusalem …" at bounding box center [627, 430] width 1107 height 549
click at [1030, 451] on use at bounding box center [1030, 453] width 3 height 4
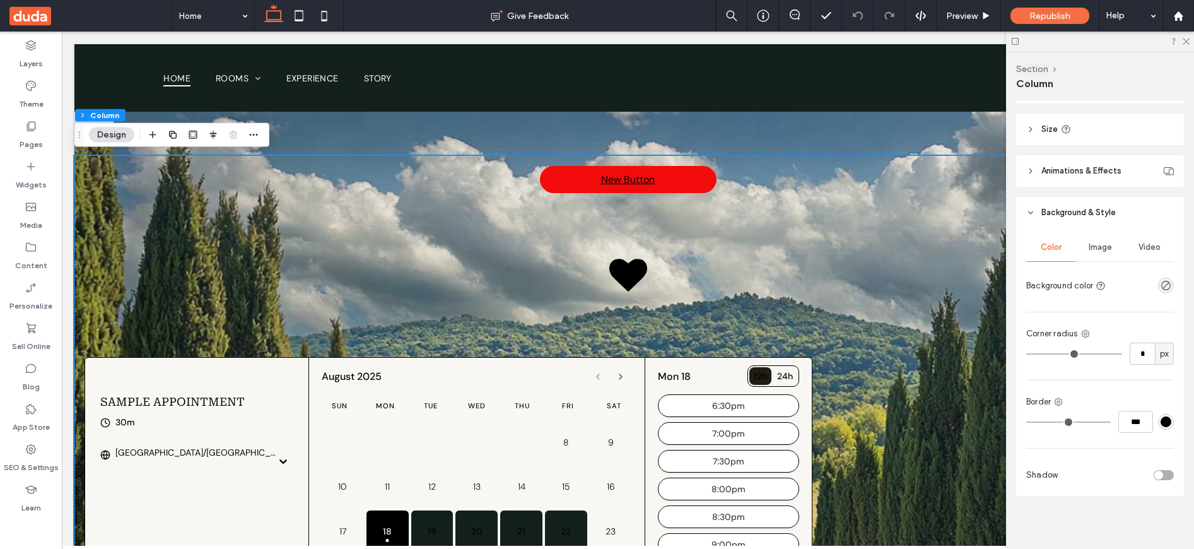
scroll to position [240, 0]
click at [1099, 247] on span "Image" at bounding box center [1100, 247] width 23 height 10
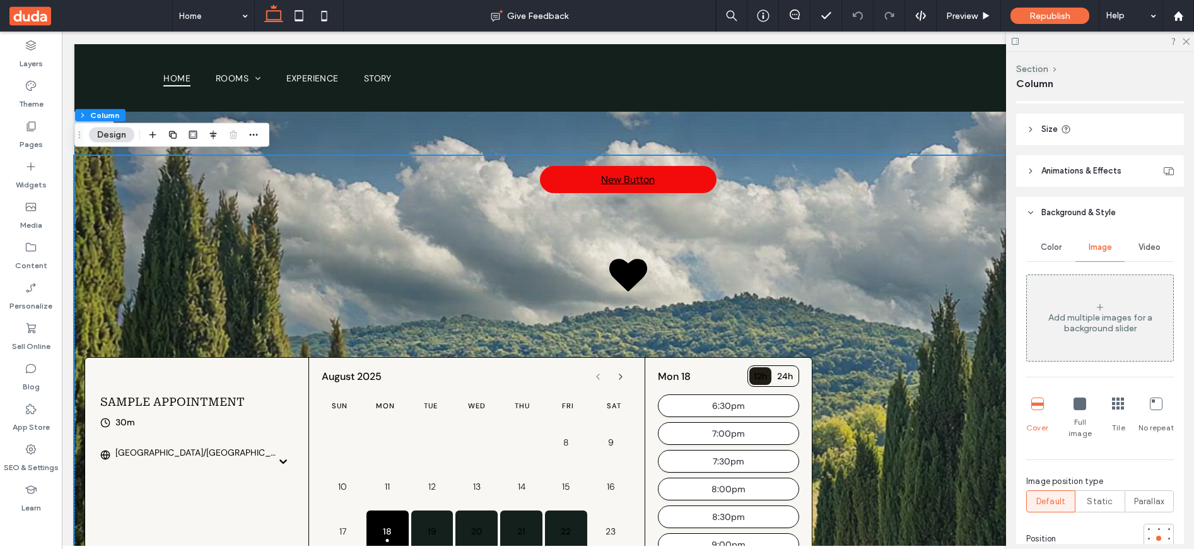
click at [1130, 240] on div "Video" at bounding box center [1149, 247] width 49 height 28
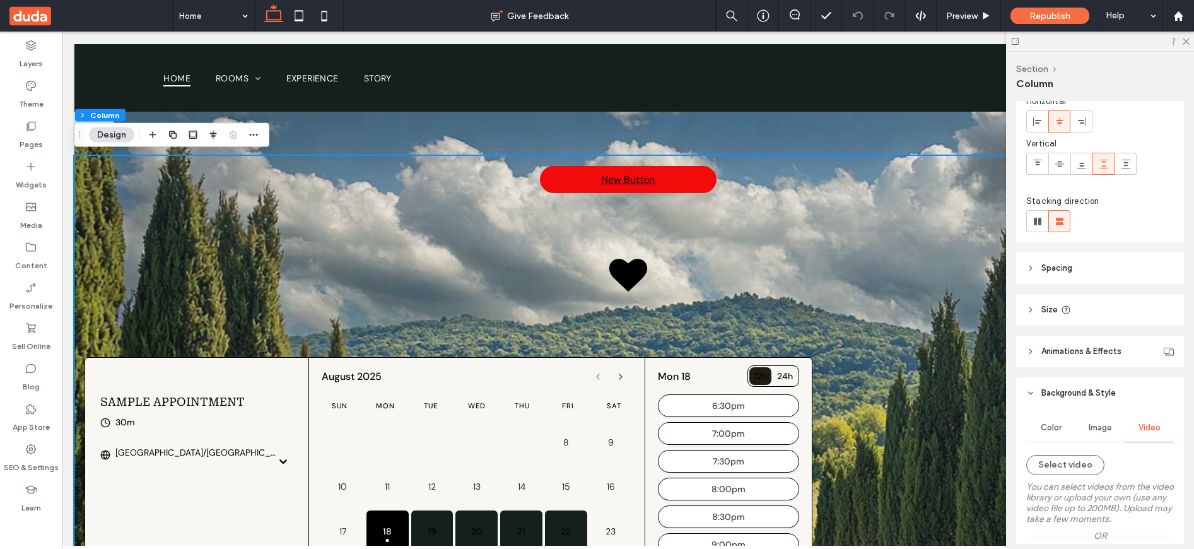
scroll to position [40, 0]
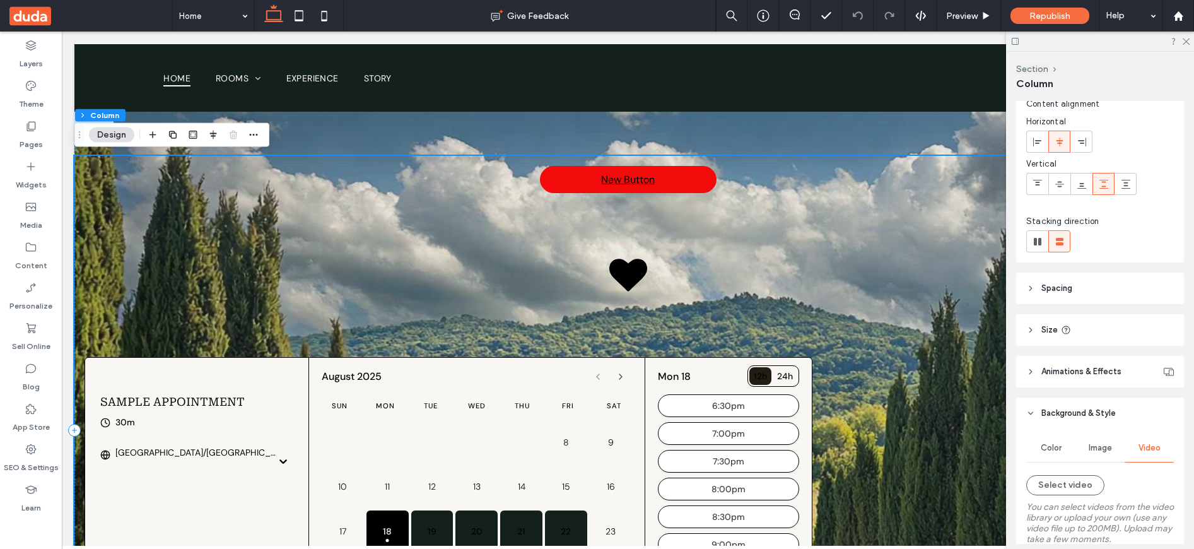
click at [864, 287] on div "New Button You are doing a test booking. Sample Appointment 30m Asia/Jerusalem …" at bounding box center [627, 430] width 1107 height 549
click at [533, 125] on div "New Button You are doing a test booking. Sample Appointment 30m Asia/Jerusalem …" at bounding box center [627, 430] width 1107 height 637
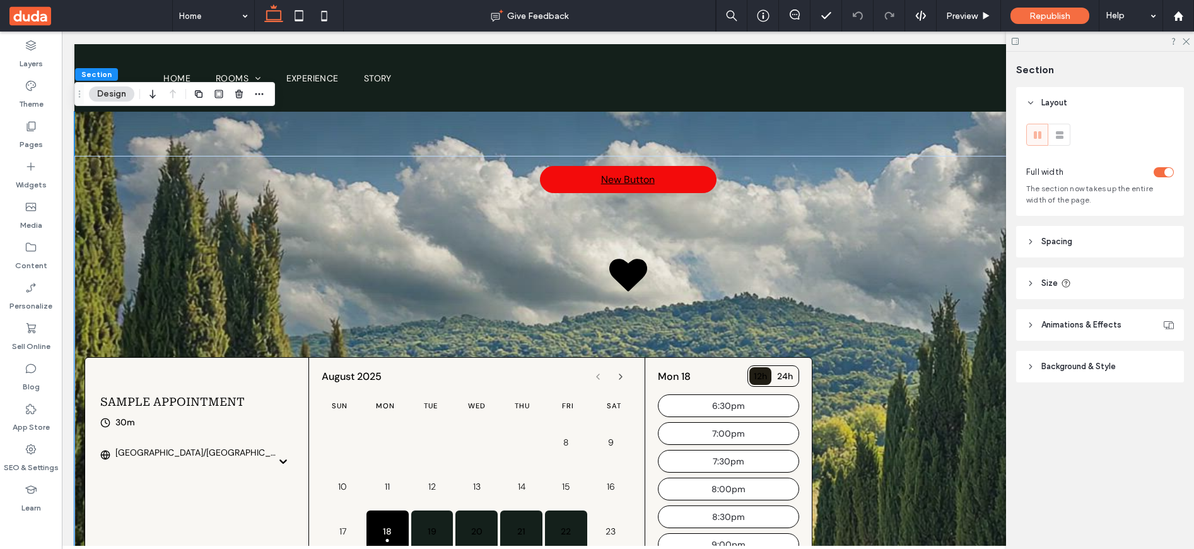
click at [1033, 369] on icon at bounding box center [1030, 366] width 9 height 9
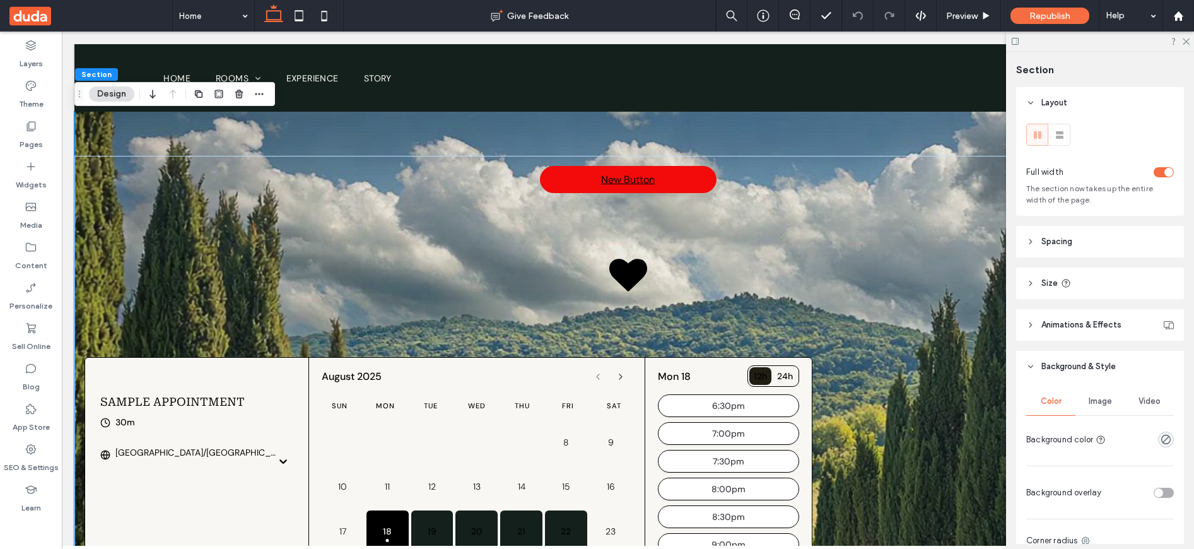
click at [1096, 402] on span "Image" at bounding box center [1100, 401] width 23 height 10
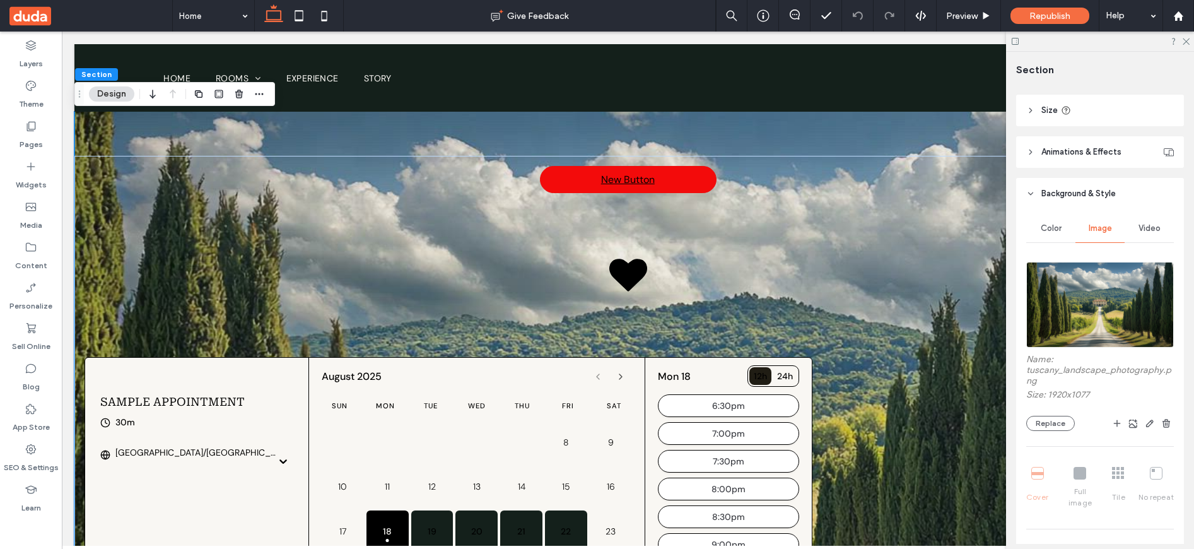
scroll to position [173, 0]
click at [1142, 228] on span "Video" at bounding box center [1150, 228] width 22 height 10
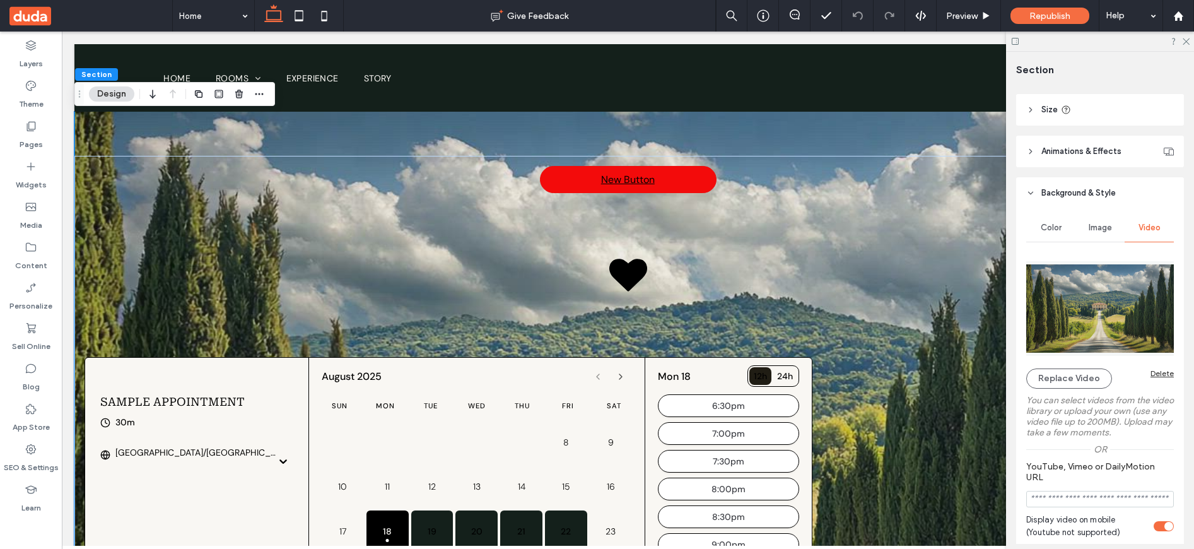
click at [1156, 374] on div "Delete" at bounding box center [1162, 372] width 23 height 9
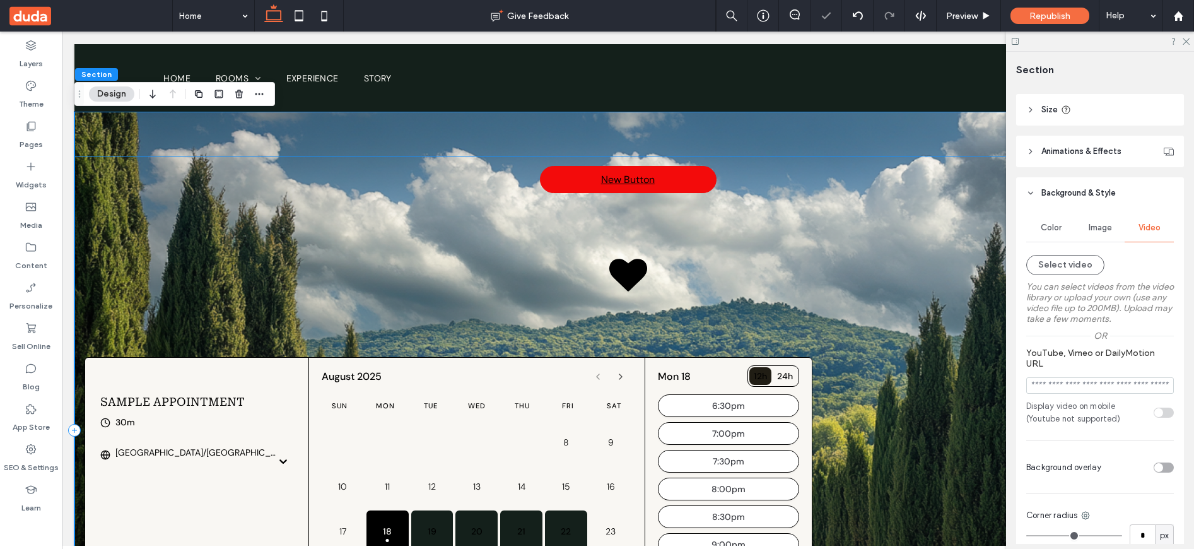
click at [842, 249] on div "New Button You are doing a test booking. Sample Appointment 30m Asia/Jerusalem …" at bounding box center [627, 430] width 1107 height 549
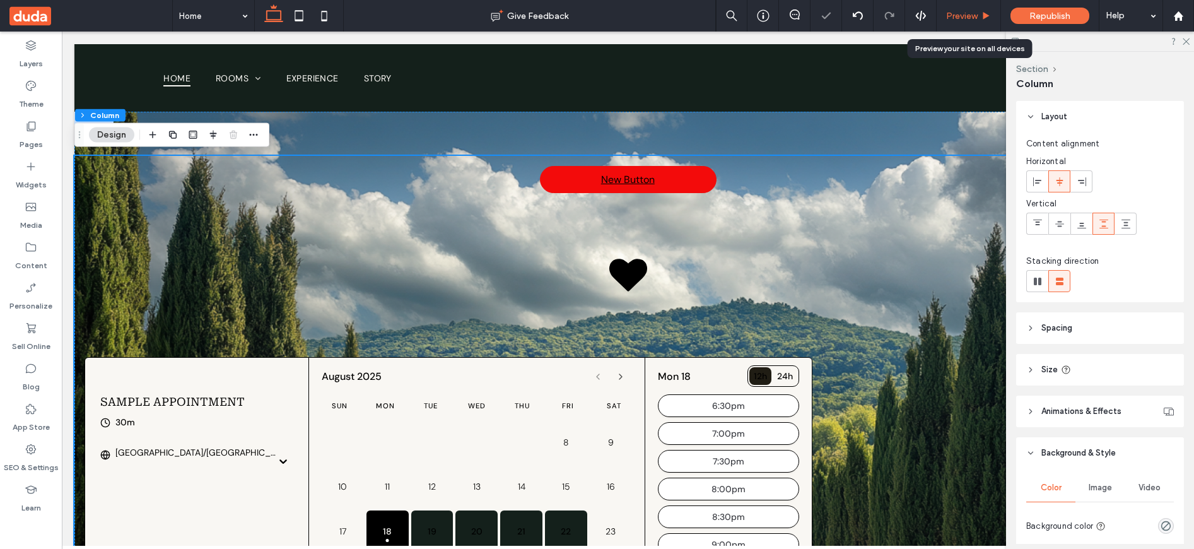
click at [965, 21] on span "Preview" at bounding box center [962, 16] width 32 height 11
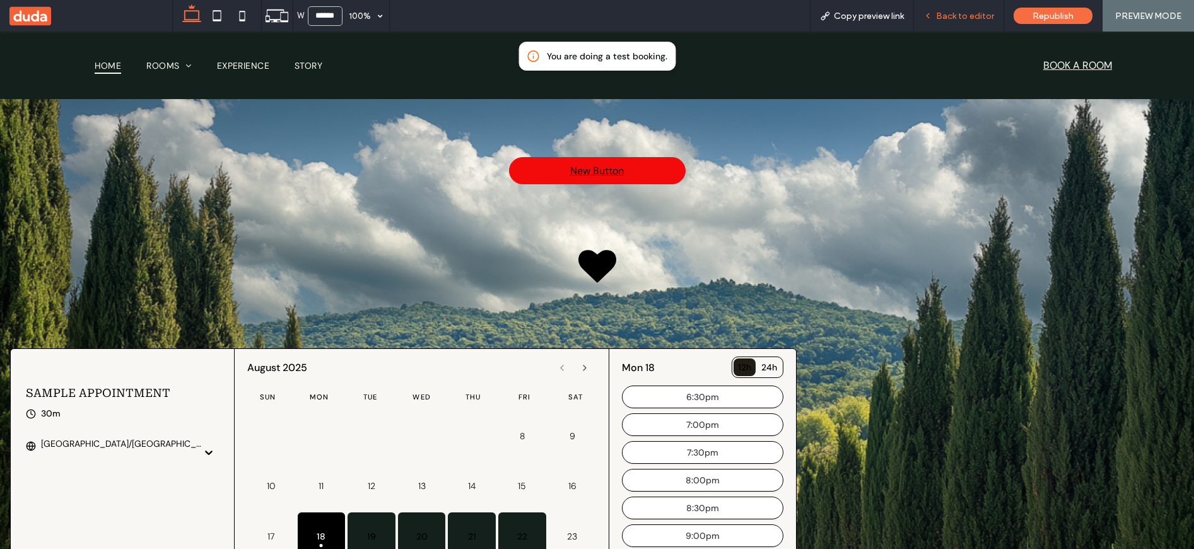
click at [956, 20] on span "Back to editor" at bounding box center [965, 16] width 58 height 11
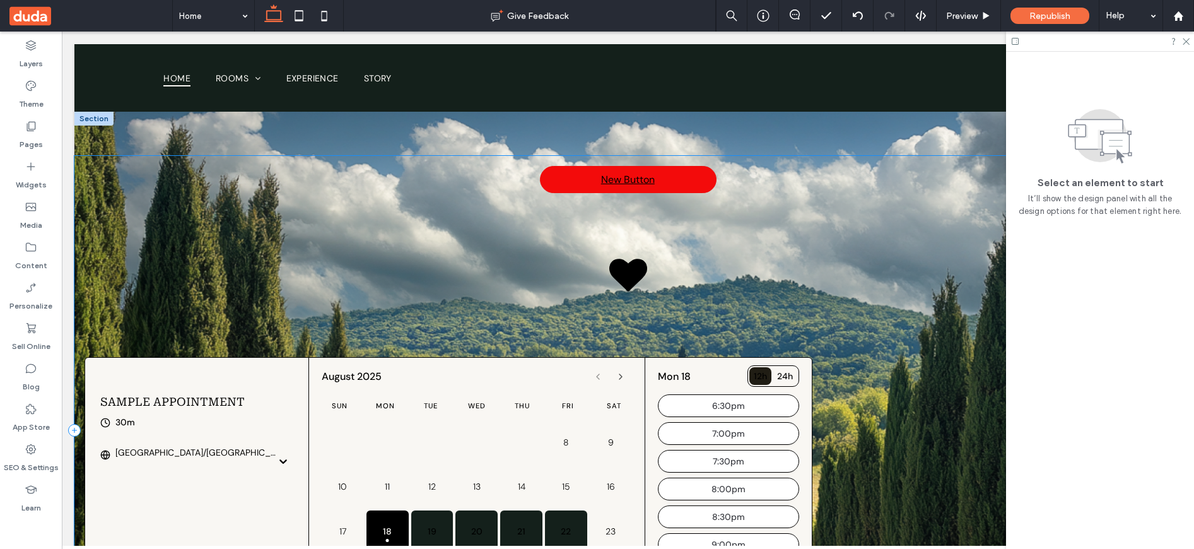
click at [865, 174] on div "New Button You are doing a test booking. Sample Appointment 30m Asia/Jerusalem …" at bounding box center [627, 430] width 1107 height 549
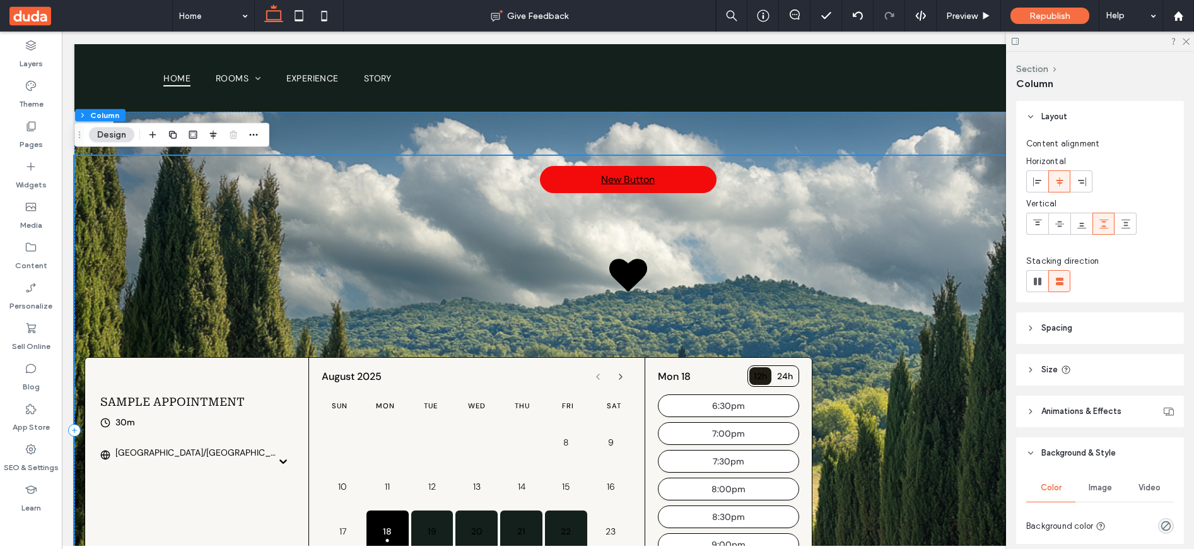
click at [908, 212] on div "New Button You are doing a test booking. Sample Appointment 30m Asia/Jerusalem …" at bounding box center [627, 430] width 1107 height 549
click at [970, 16] on span "Preview" at bounding box center [962, 16] width 32 height 11
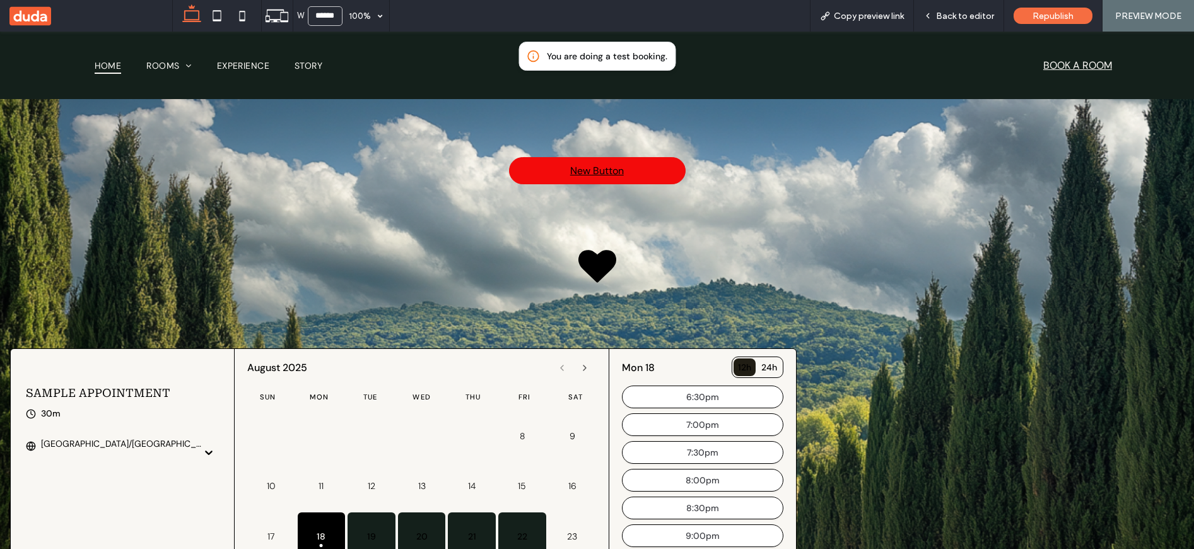
click at [929, 161] on div "New Button You are doing a test booking. Sample Appointment 30m Asia/Jerusalem …" at bounding box center [597, 438] width 1194 height 582
click at [946, 15] on span "Back to editor" at bounding box center [965, 16] width 58 height 11
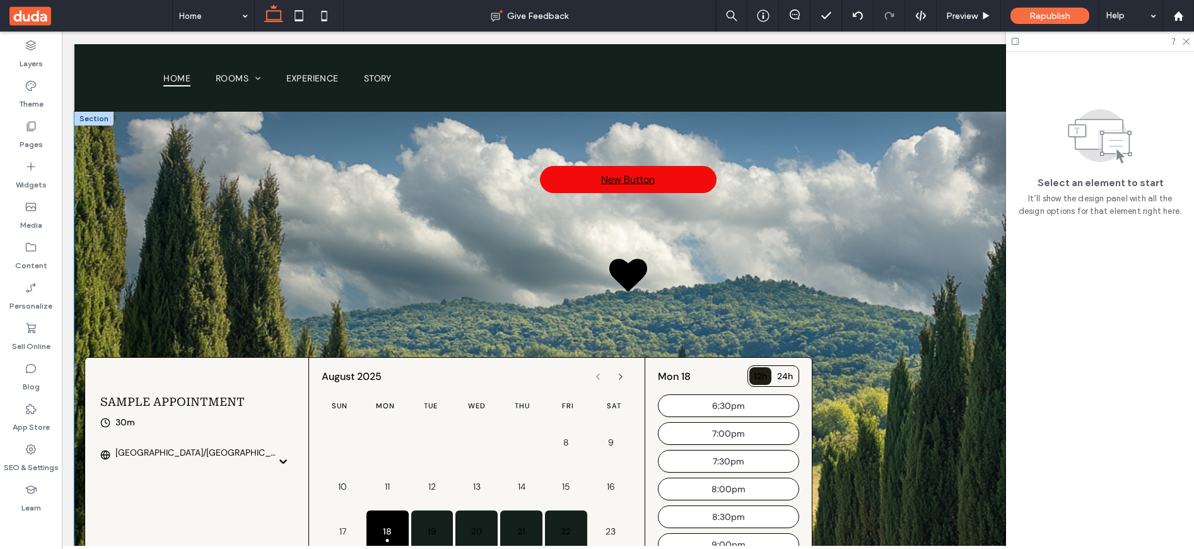
click at [850, 127] on div "New Button You are doing a test booking. Sample Appointment 30m Asia/Jerusalem …" at bounding box center [627, 430] width 1107 height 637
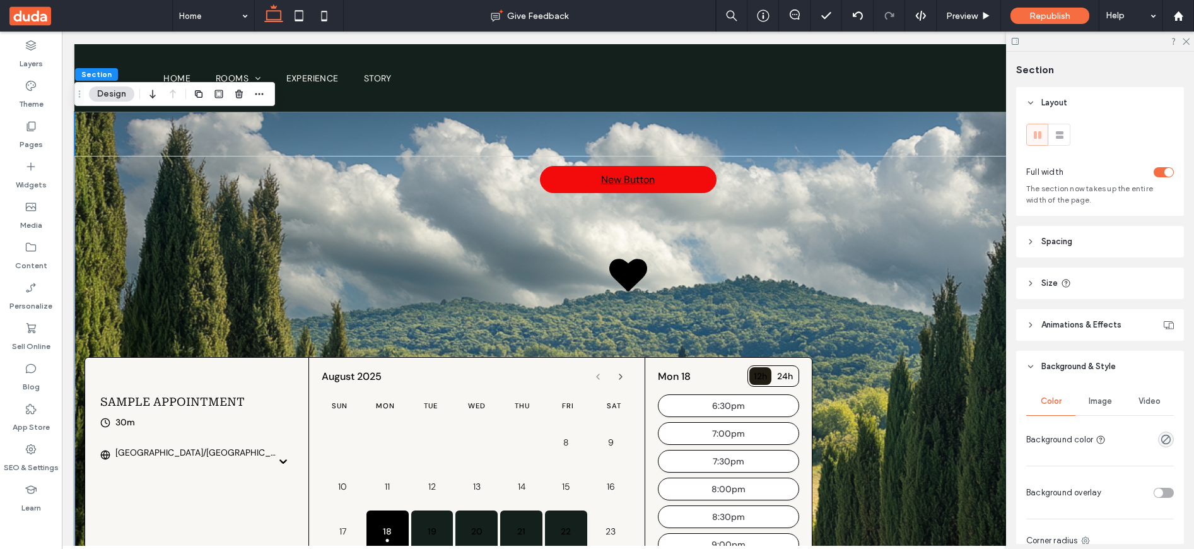
click at [1151, 402] on span "Video" at bounding box center [1150, 401] width 22 height 10
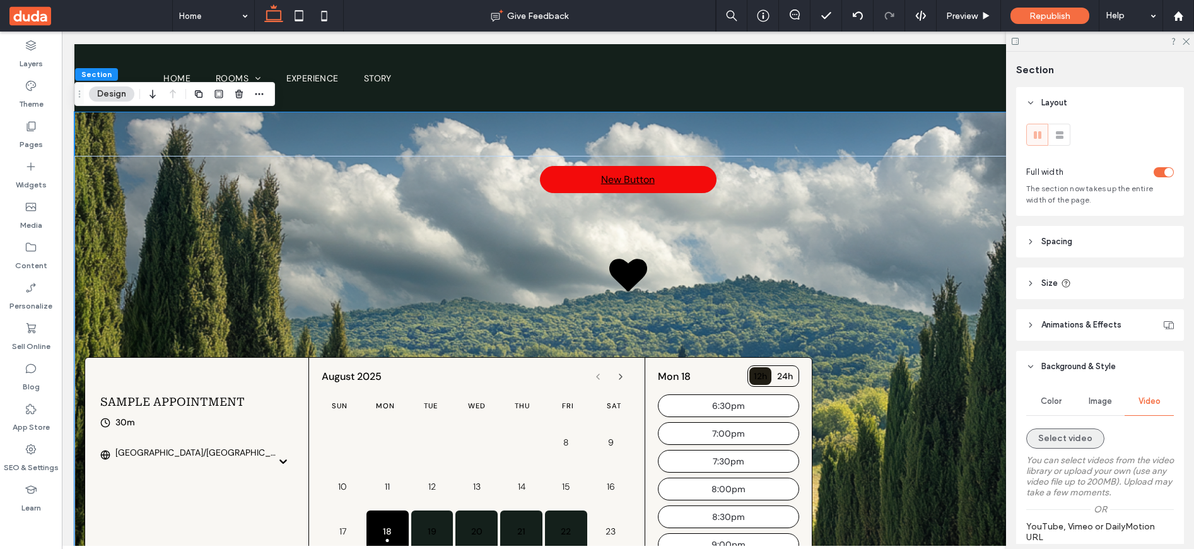
click at [1076, 440] on button "Select video" at bounding box center [1065, 438] width 78 height 20
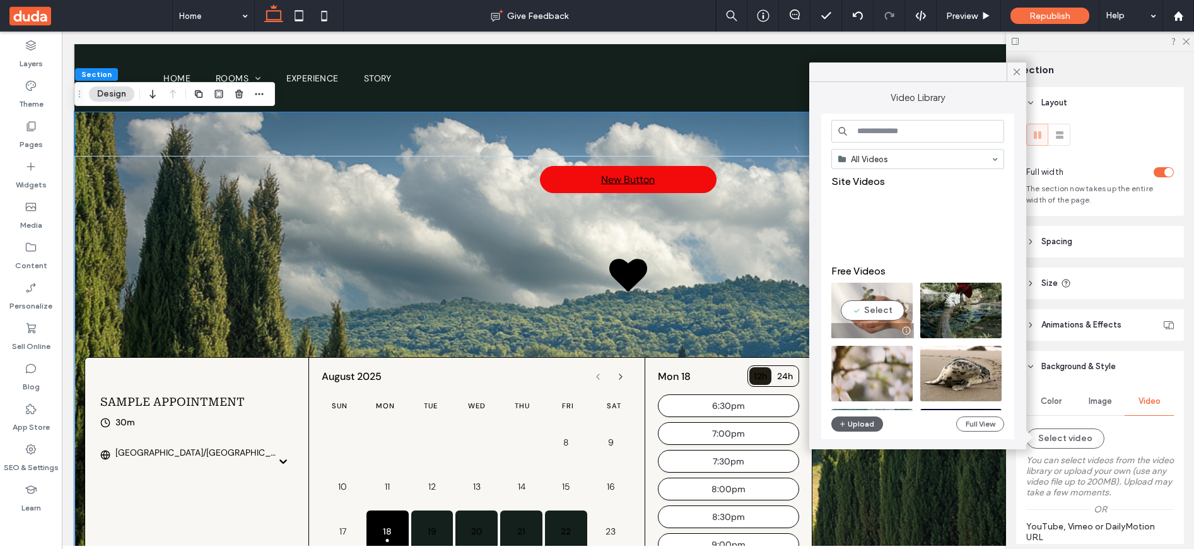
click at [870, 310] on video at bounding box center [871, 311] width 81 height 56
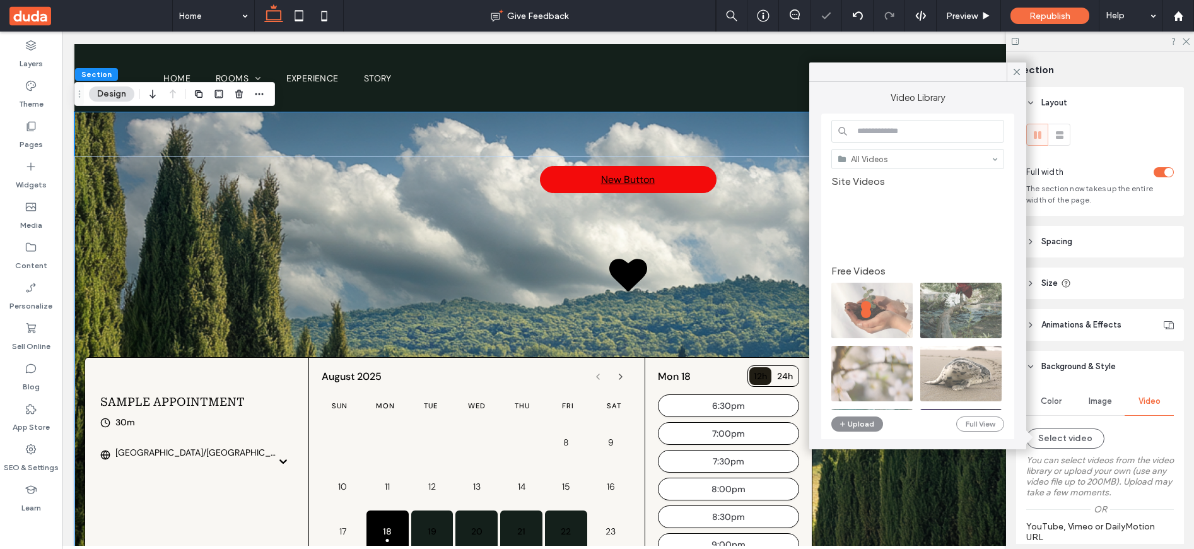
type input "**********"
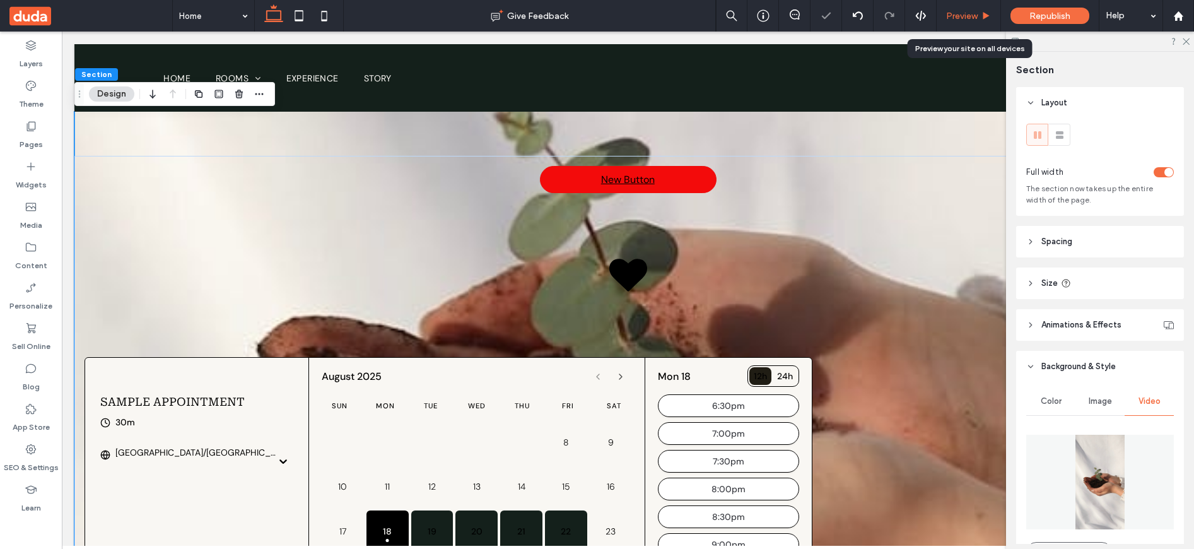
click at [944, 18] on div "Preview" at bounding box center [969, 16] width 64 height 11
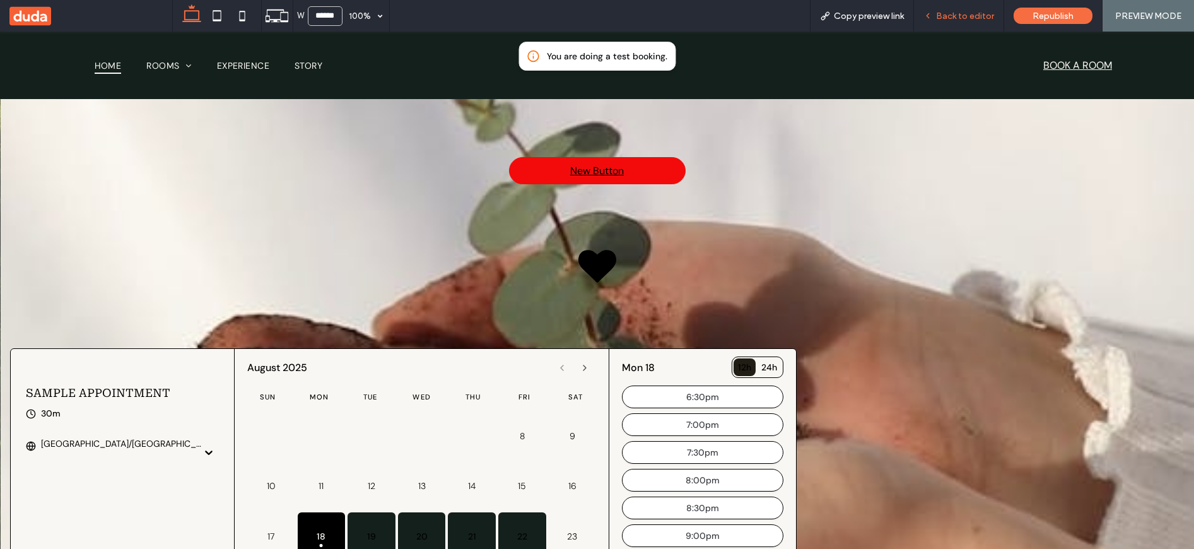
click at [974, 18] on span "Back to editor" at bounding box center [965, 16] width 58 height 11
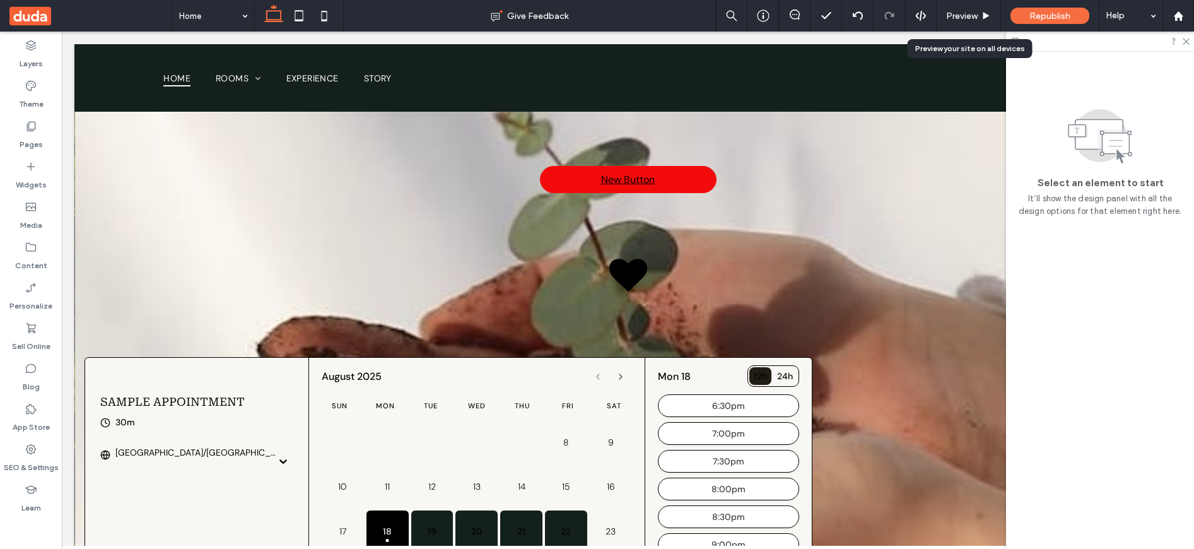
click at [974, 18] on span "Preview" at bounding box center [962, 16] width 32 height 11
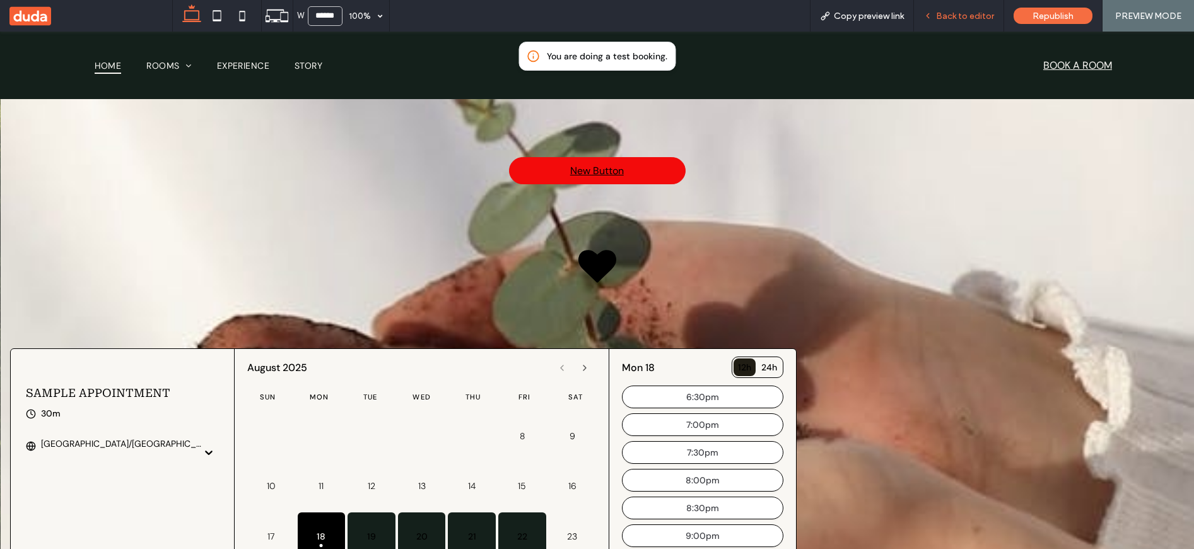
click at [954, 12] on span "Back to editor" at bounding box center [965, 16] width 58 height 11
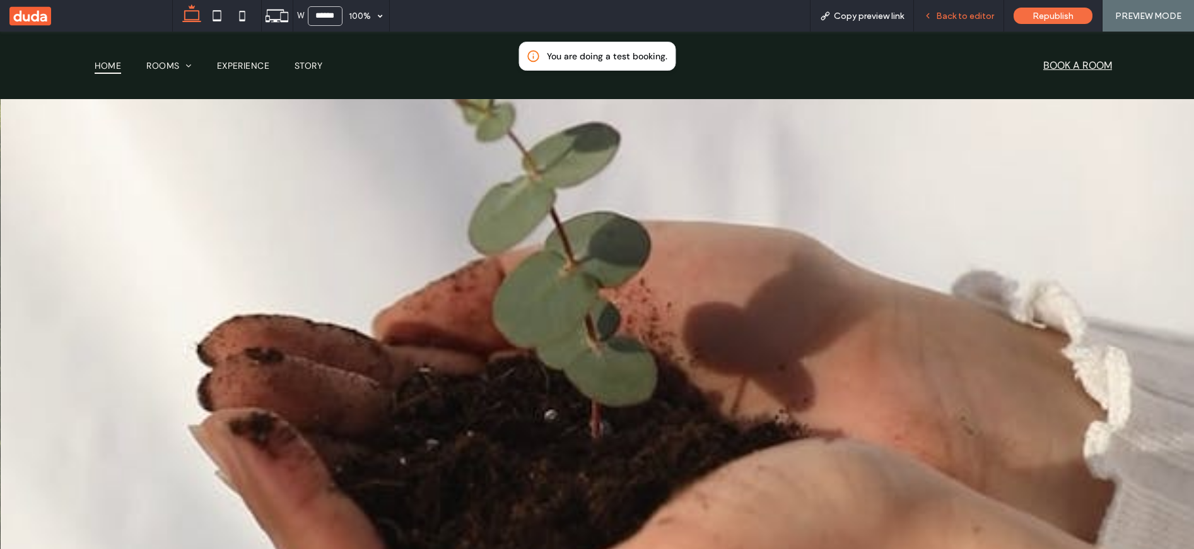
click at [949, 13] on span "Back to editor" at bounding box center [965, 16] width 58 height 11
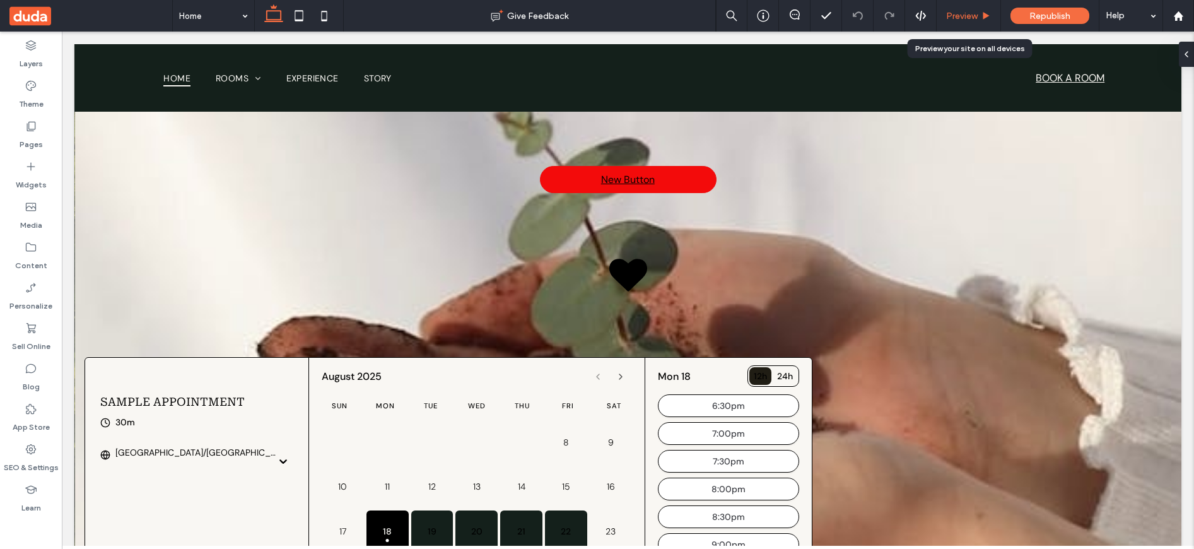
click at [973, 17] on span "Preview" at bounding box center [962, 16] width 32 height 11
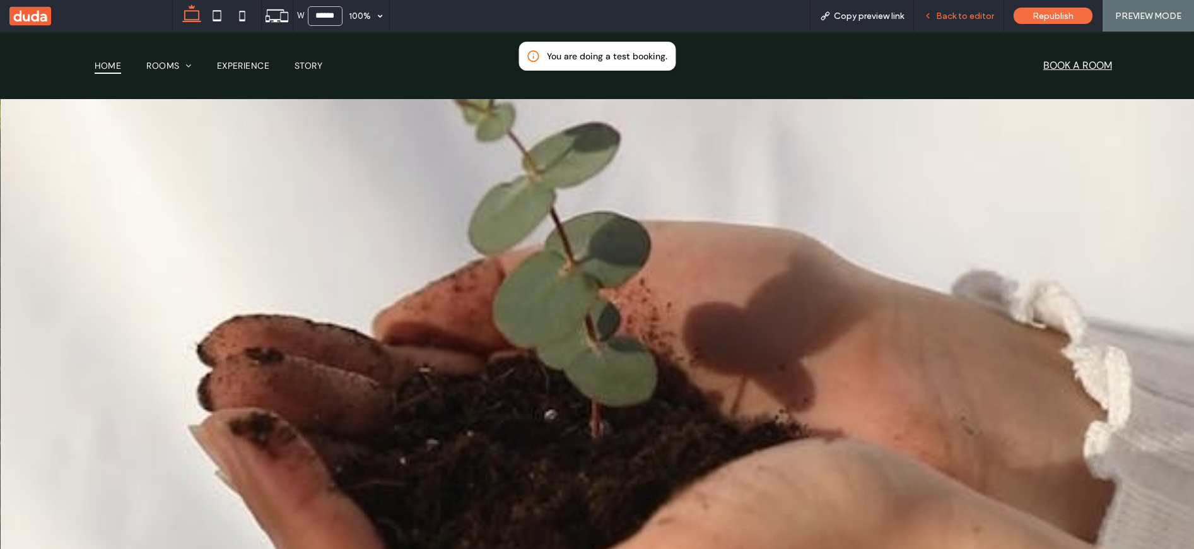
click at [940, 13] on span "Back to editor" at bounding box center [965, 16] width 58 height 11
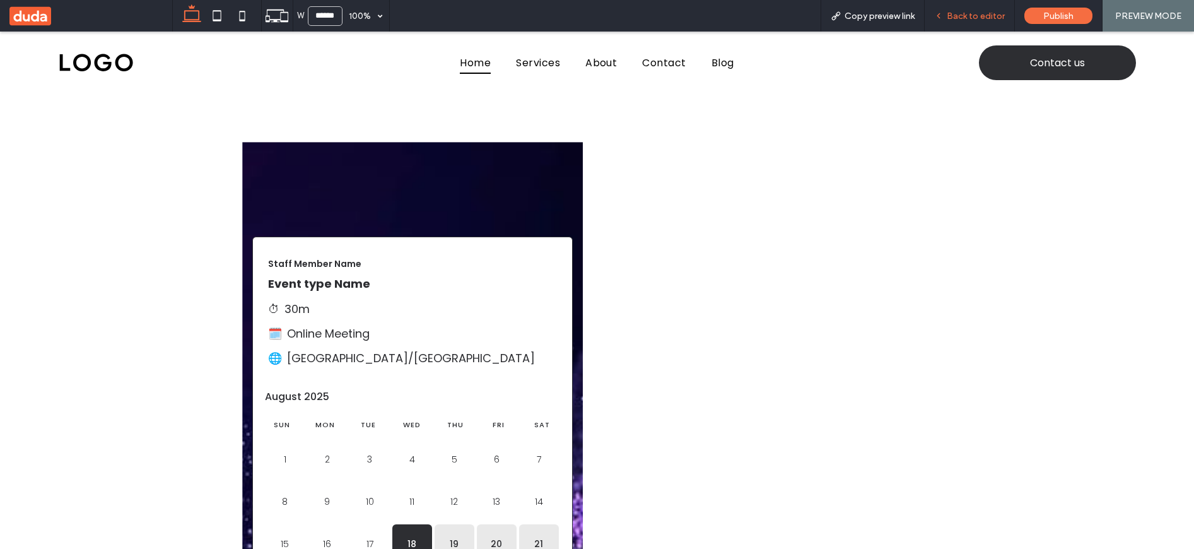
click at [962, 16] on span "Back to editor" at bounding box center [976, 16] width 58 height 11
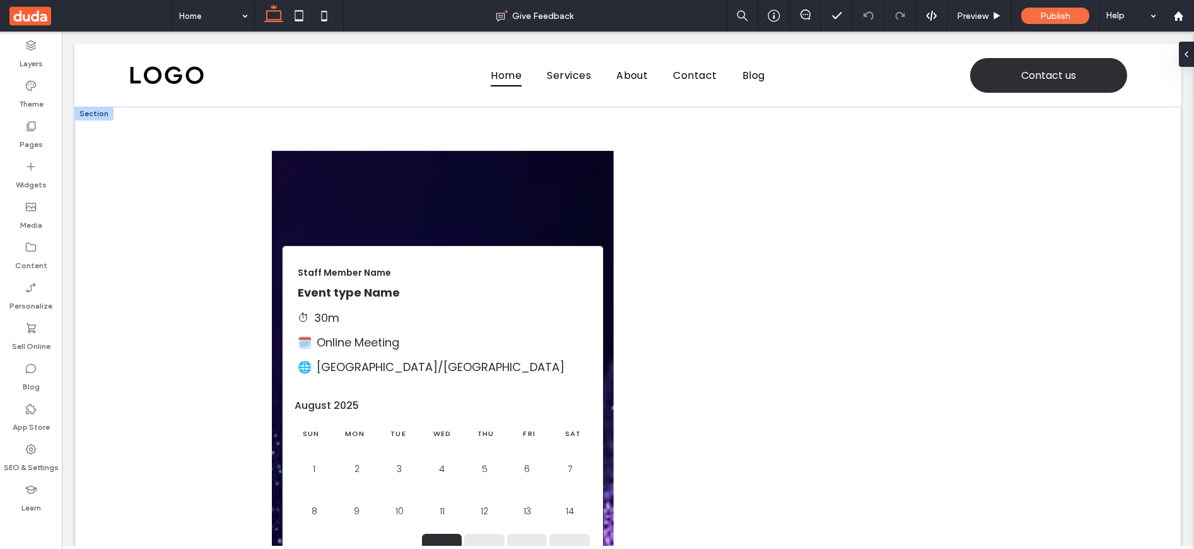
click at [413, 192] on img at bounding box center [387, 195] width 211 height 69
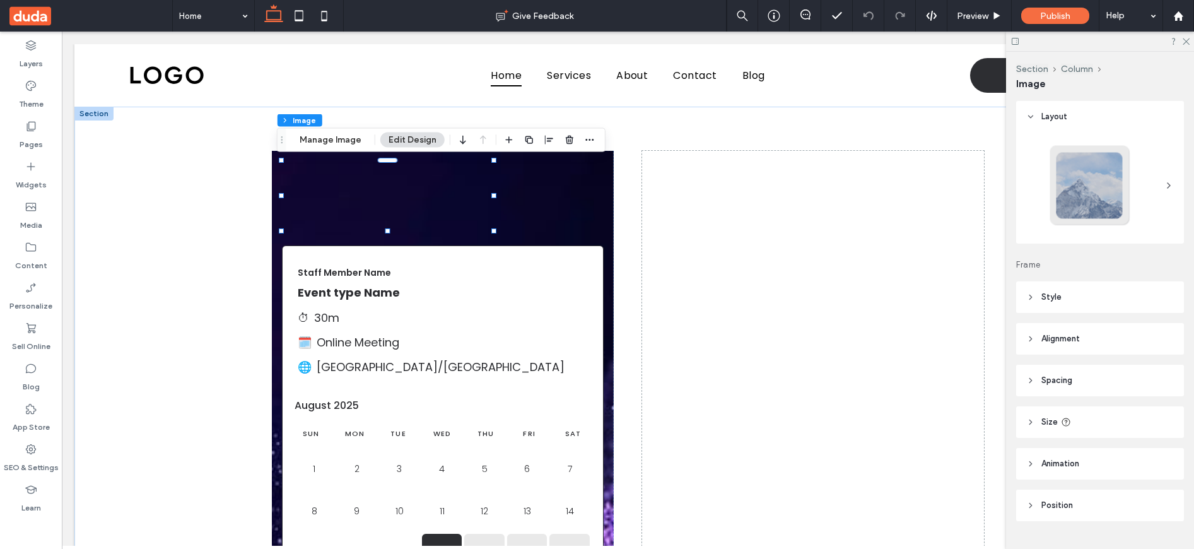
click at [351, 208] on img at bounding box center [387, 195] width 211 height 69
click at [40, 61] on label "Layers" at bounding box center [31, 61] width 23 height 18
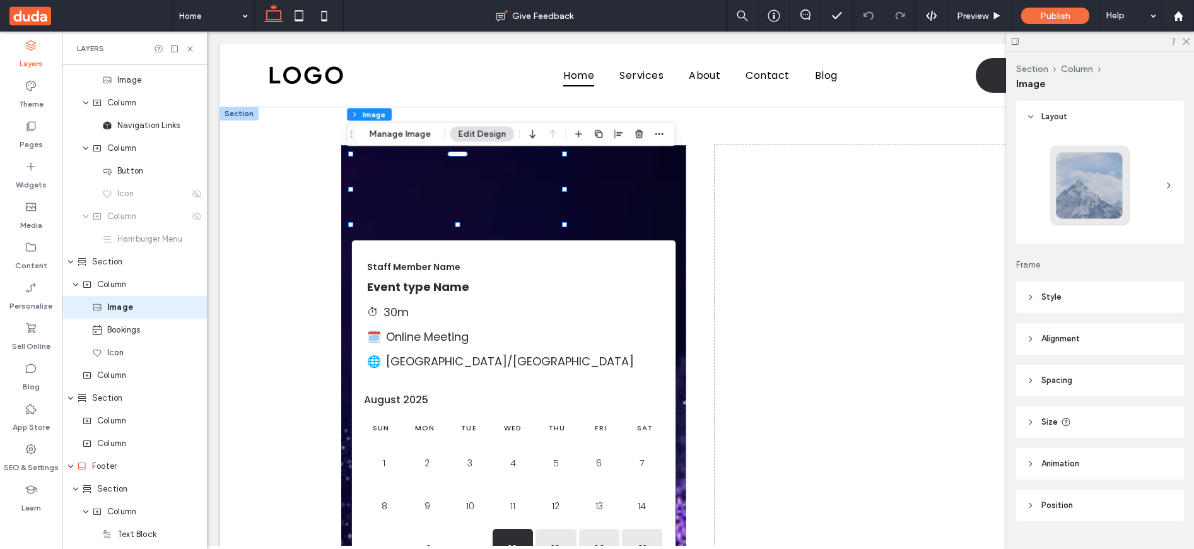
scroll to position [64, 0]
click at [120, 358] on span "Icon" at bounding box center [115, 352] width 16 height 13
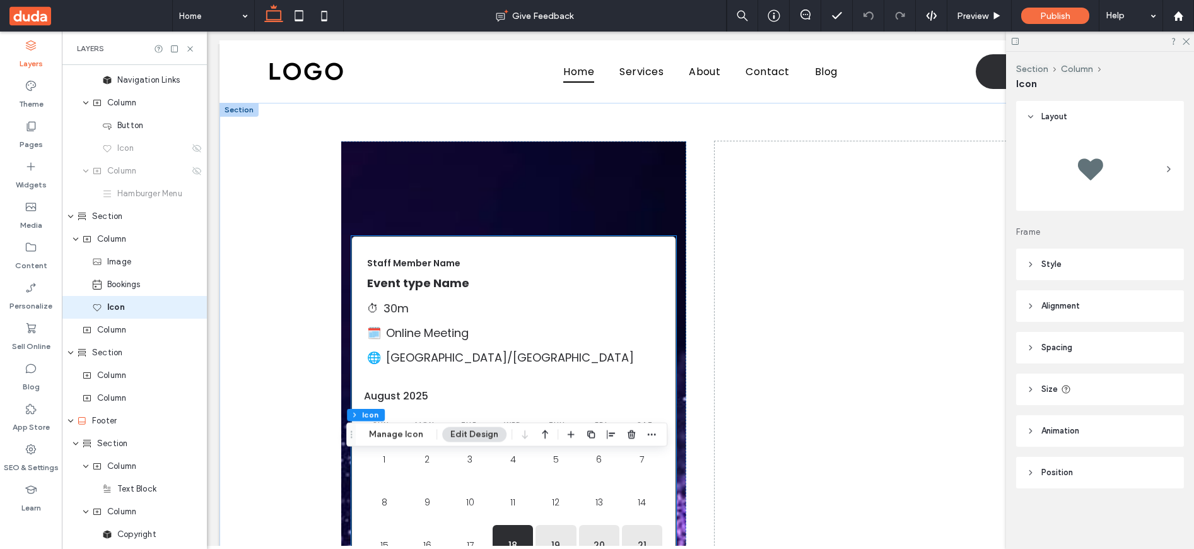
scroll to position [0, 0]
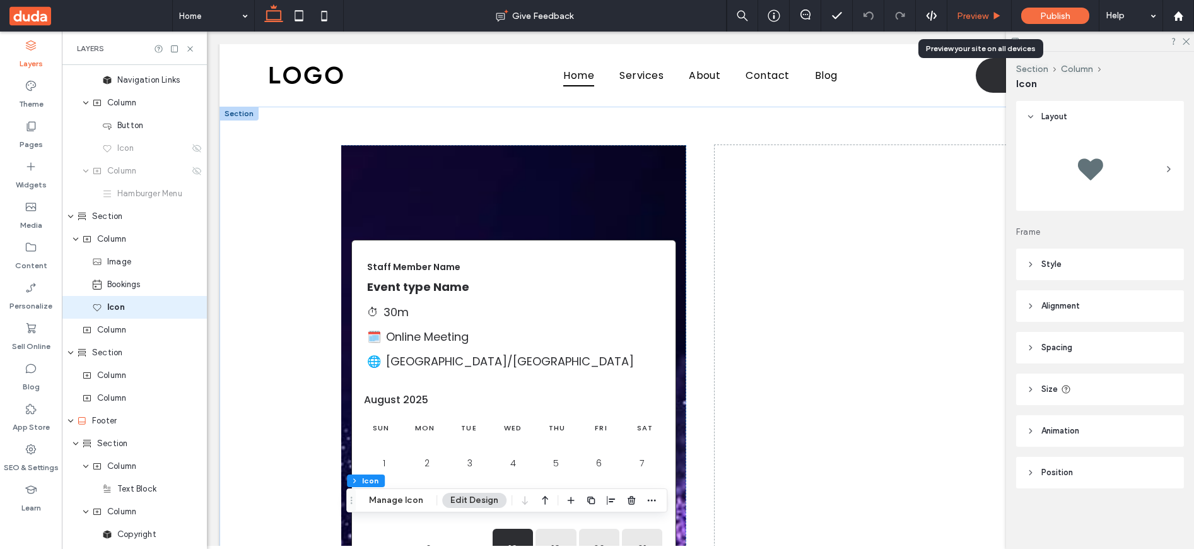
click at [975, 21] on span "Preview" at bounding box center [973, 16] width 32 height 11
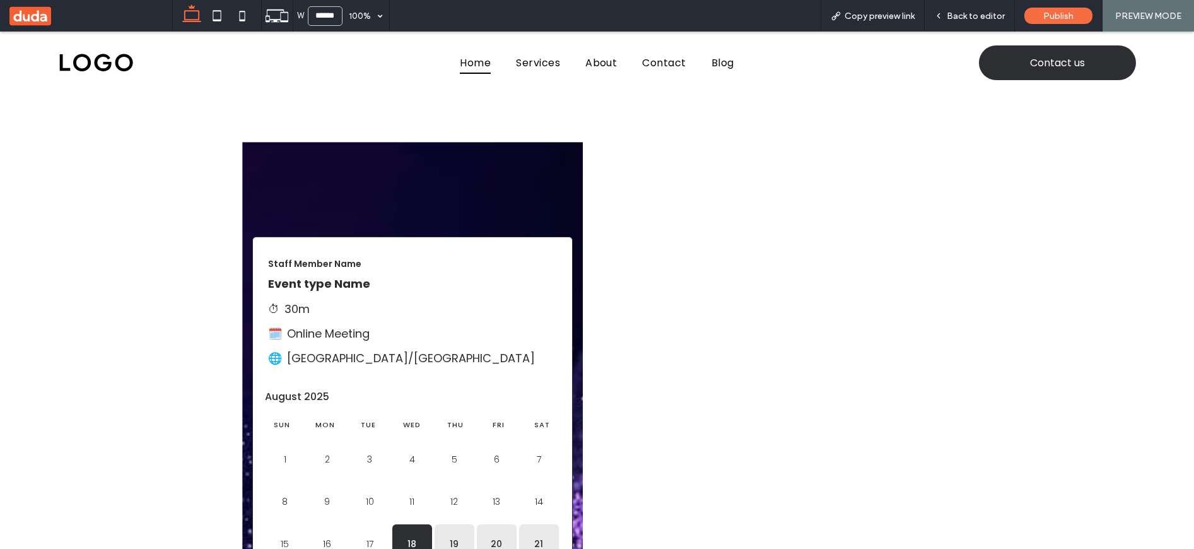
click at [358, 189] on img at bounding box center [357, 186] width 210 height 69
click at [975, 13] on span "Back to editor" at bounding box center [976, 16] width 58 height 11
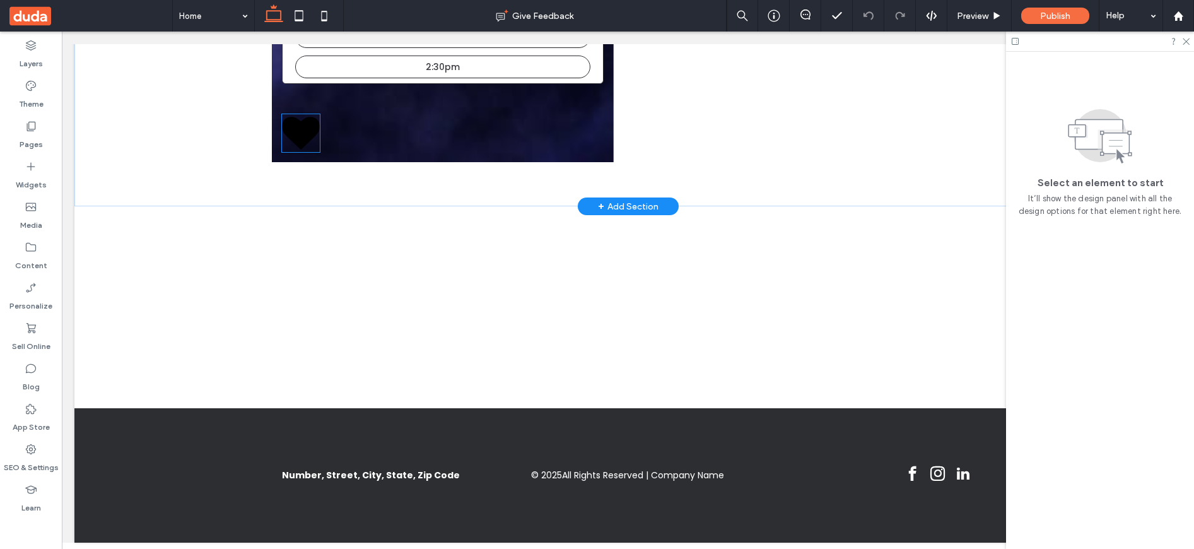
scroll to position [933, 0]
click at [308, 149] on icon at bounding box center [301, 133] width 38 height 32
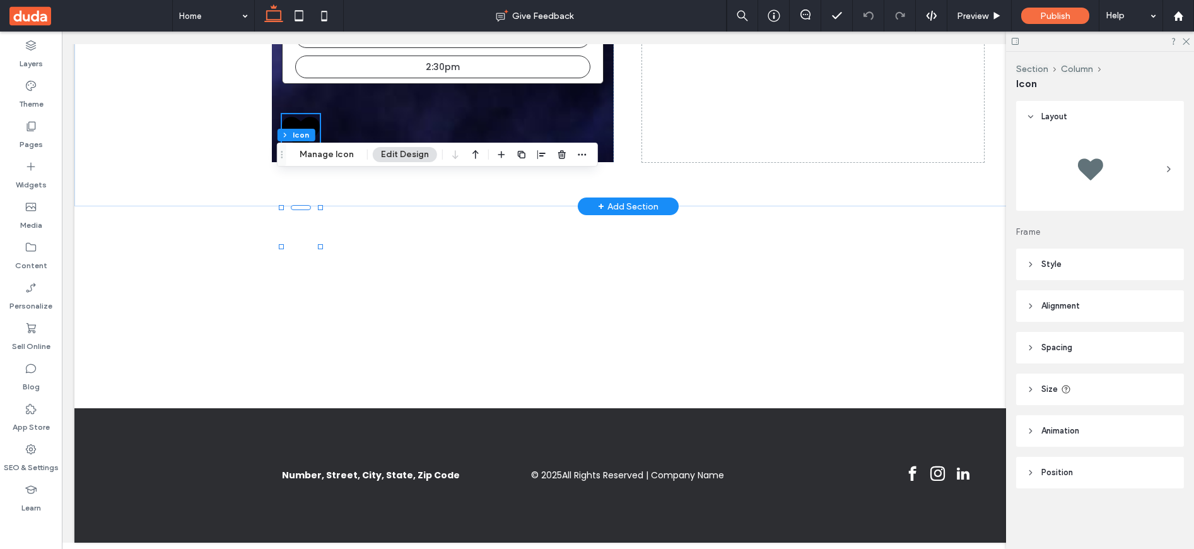
click at [308, 149] on icon at bounding box center [301, 133] width 38 height 32
click at [1031, 264] on use at bounding box center [1030, 264] width 3 height 4
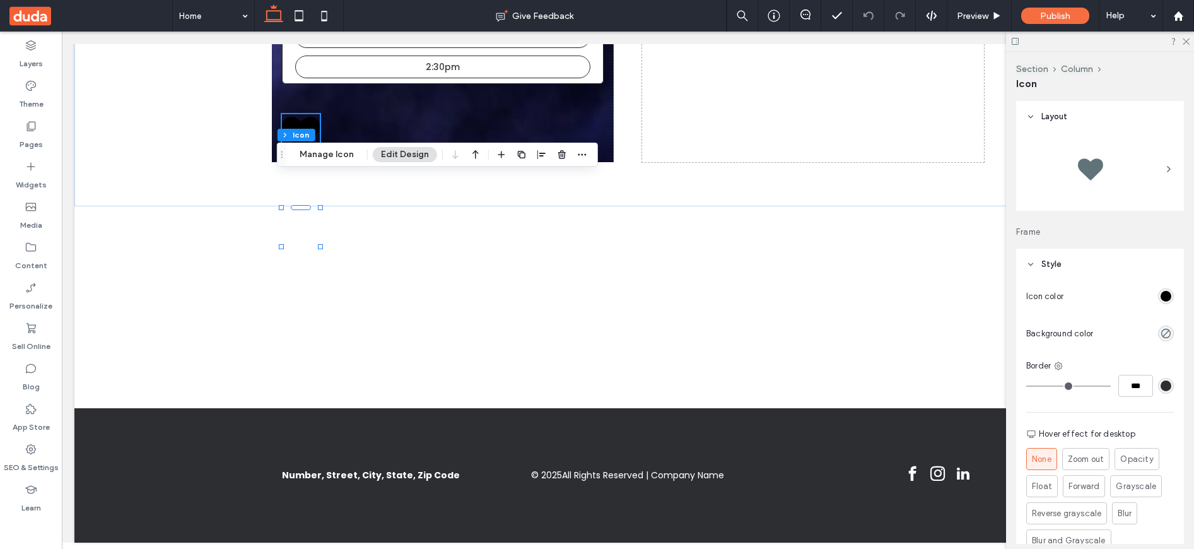
click at [1161, 296] on div "rgb(0, 0, 0)" at bounding box center [1166, 296] width 11 height 11
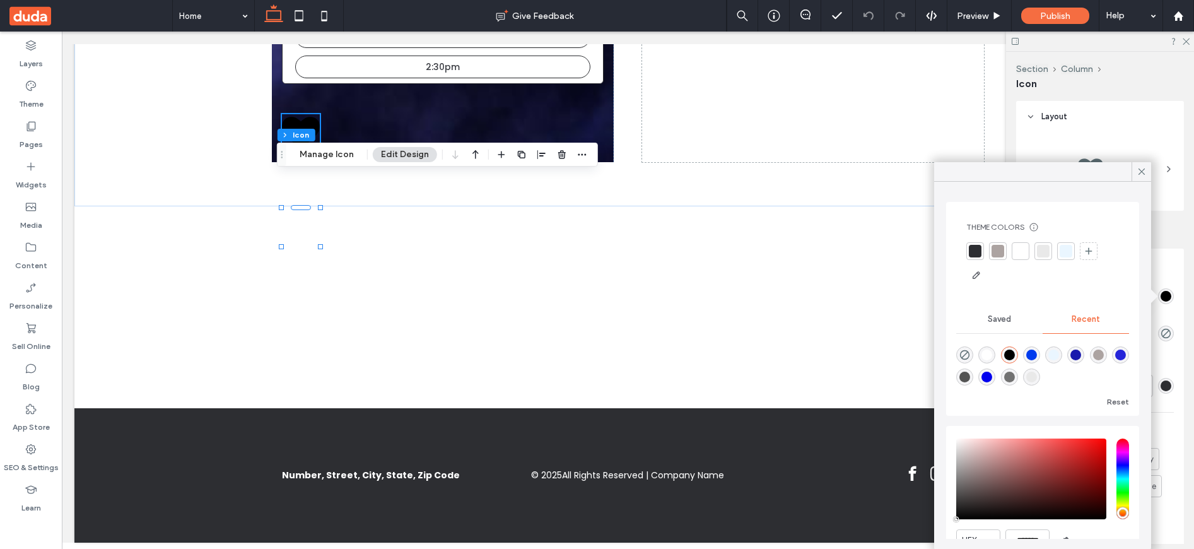
click at [1092, 449] on div "saturation and value" at bounding box center [1031, 478] width 150 height 81
type input "*******"
click at [1146, 168] on icon at bounding box center [1141, 171] width 11 height 11
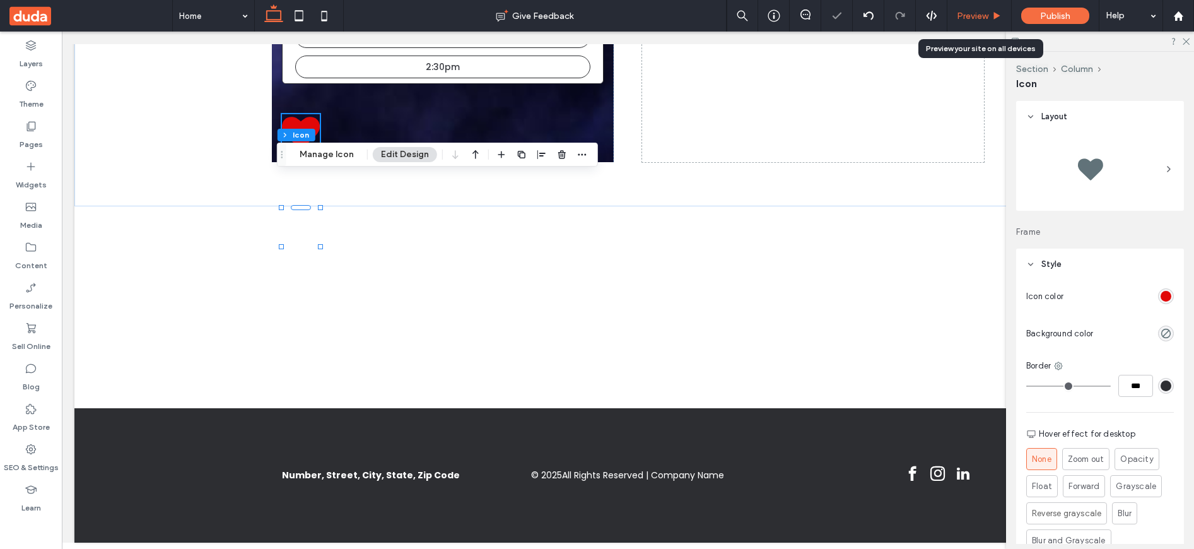
click at [973, 15] on span "Preview" at bounding box center [973, 16] width 32 height 11
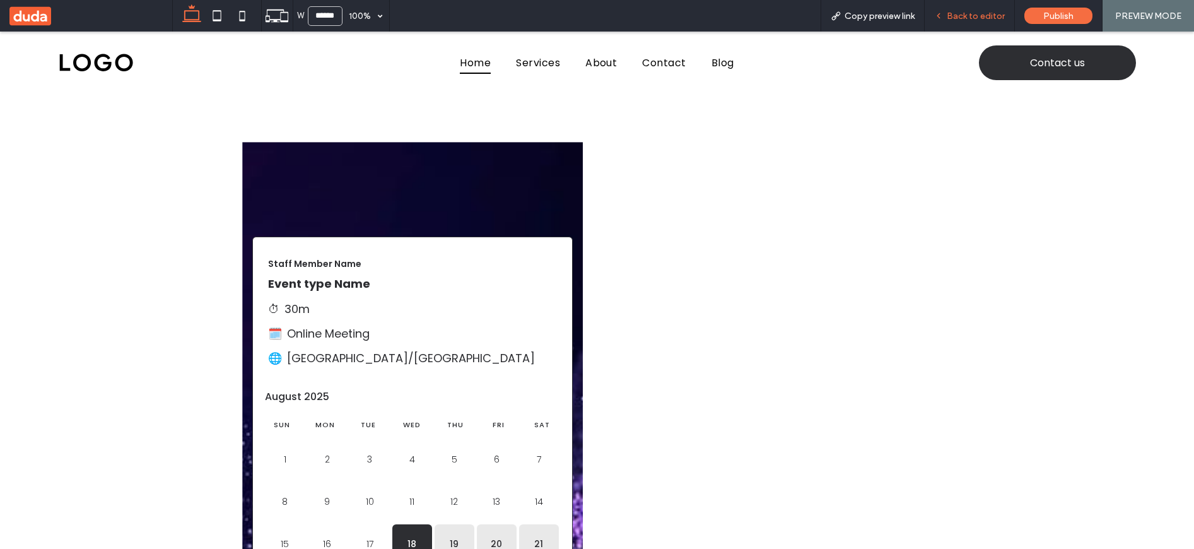
click at [966, 18] on span "Back to editor" at bounding box center [976, 16] width 58 height 11
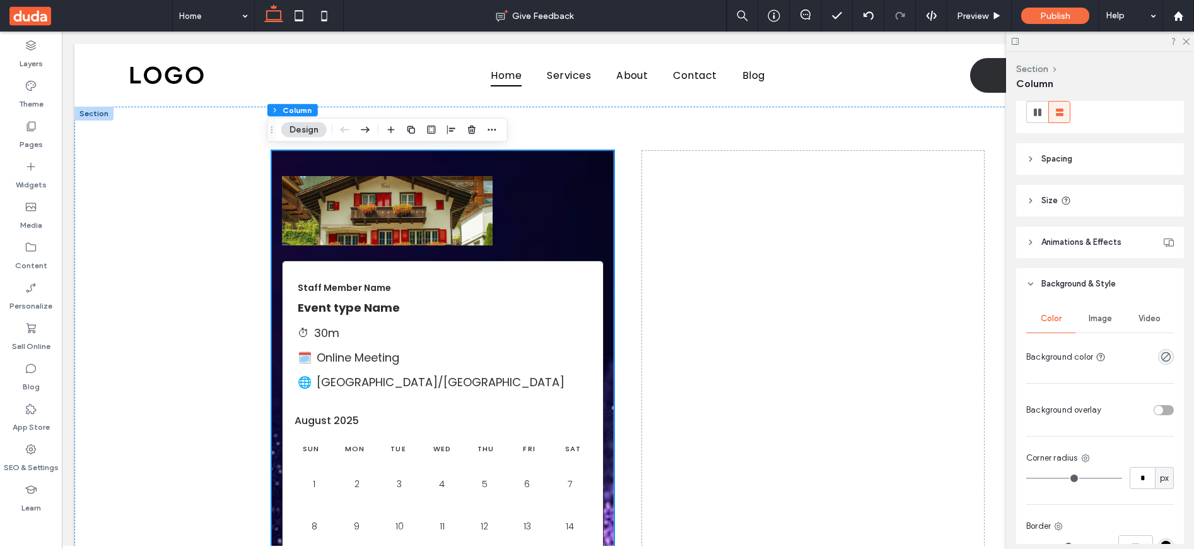
scroll to position [169, 0]
click at [1139, 320] on span "Video" at bounding box center [1150, 319] width 22 height 10
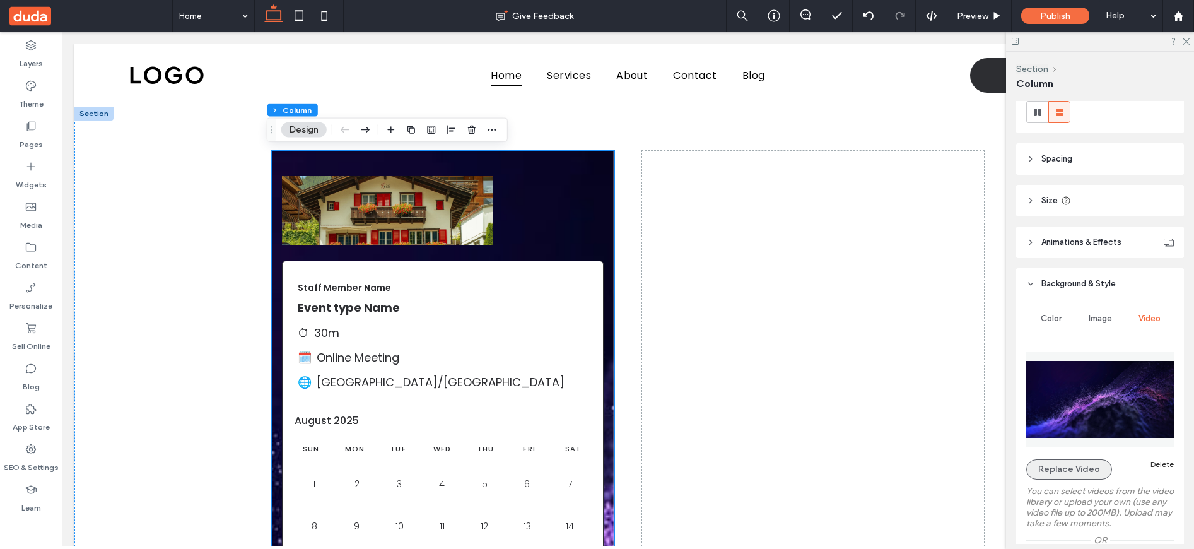
click at [1069, 467] on button "Replace Video" at bounding box center [1069, 469] width 86 height 20
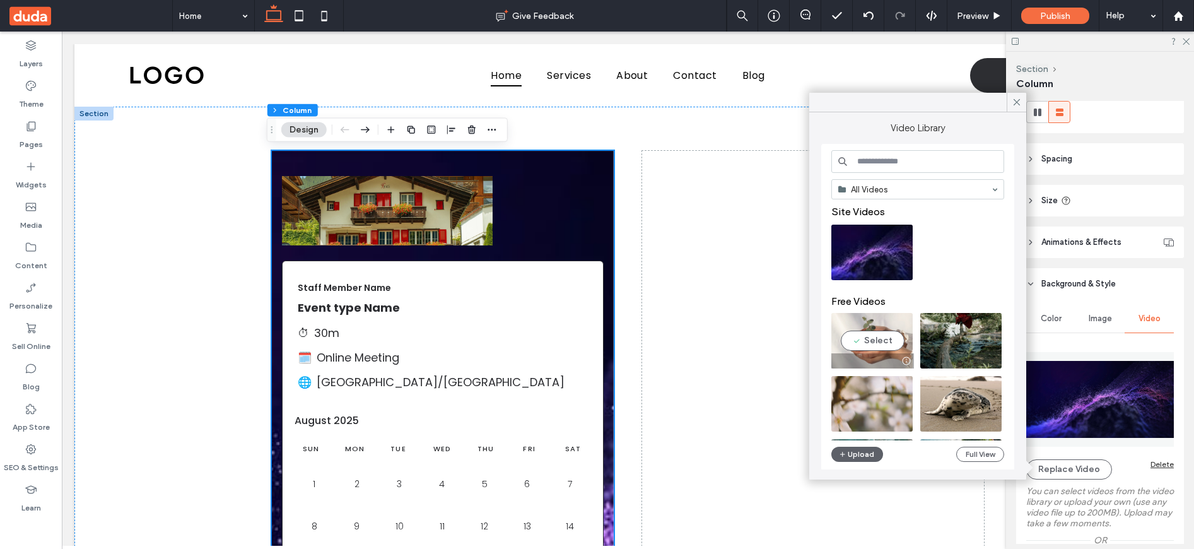
click at [865, 335] on video at bounding box center [871, 341] width 81 height 56
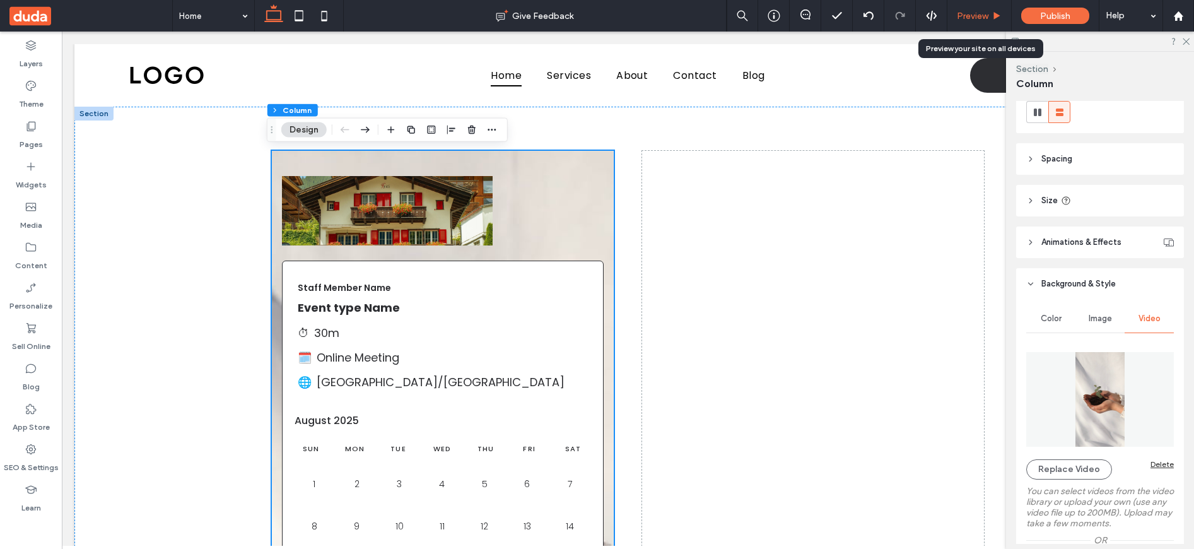
click at [976, 18] on span "Preview" at bounding box center [973, 16] width 32 height 11
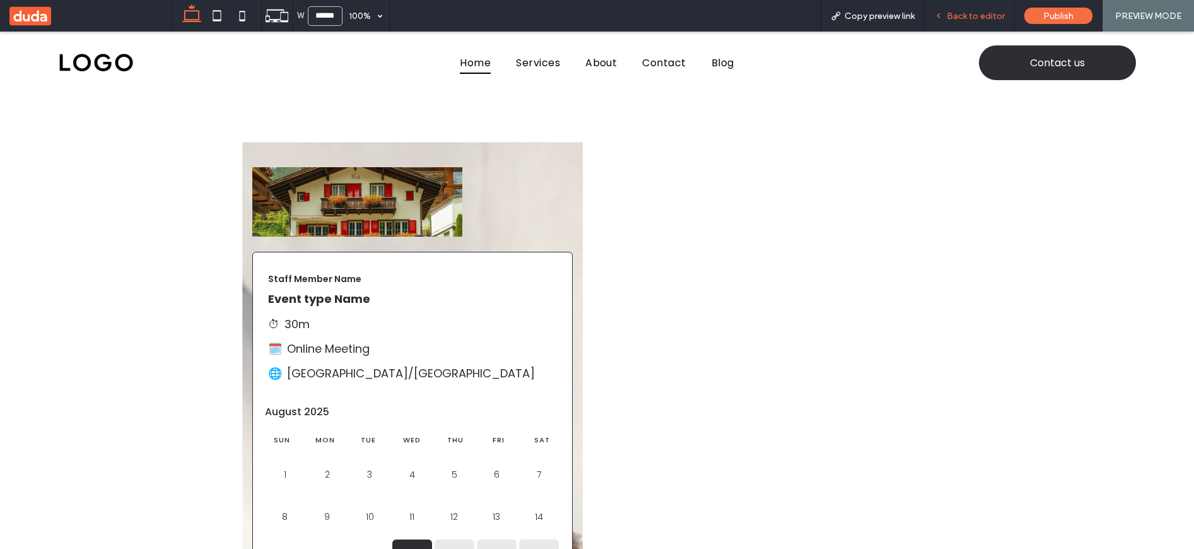
click at [971, 14] on span "Back to editor" at bounding box center [976, 16] width 58 height 11
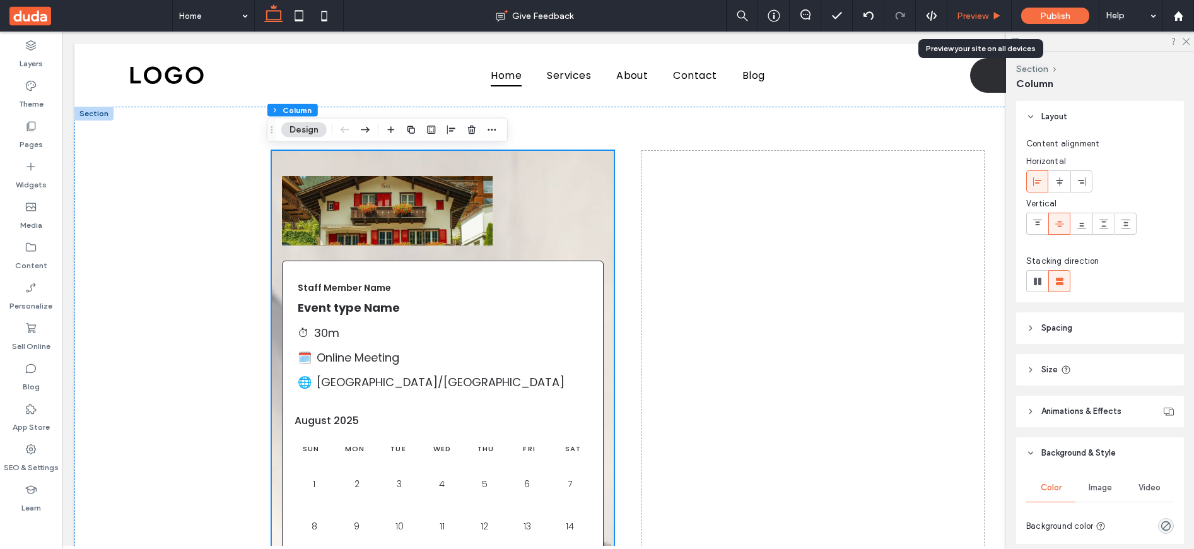
click at [983, 14] on span "Preview" at bounding box center [973, 16] width 32 height 11
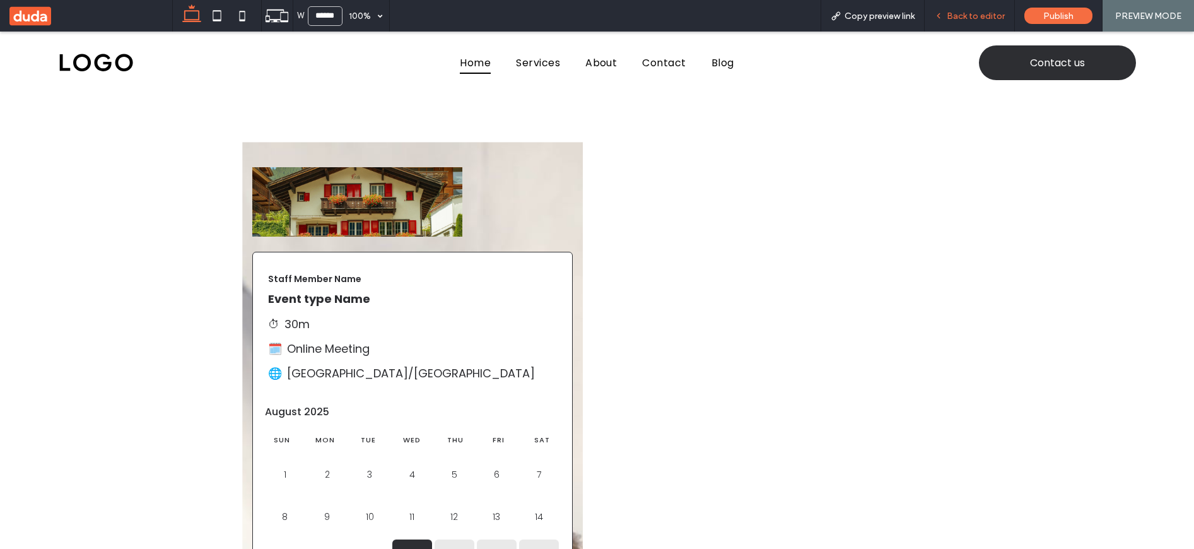
click at [957, 15] on span "Back to editor" at bounding box center [976, 16] width 58 height 11
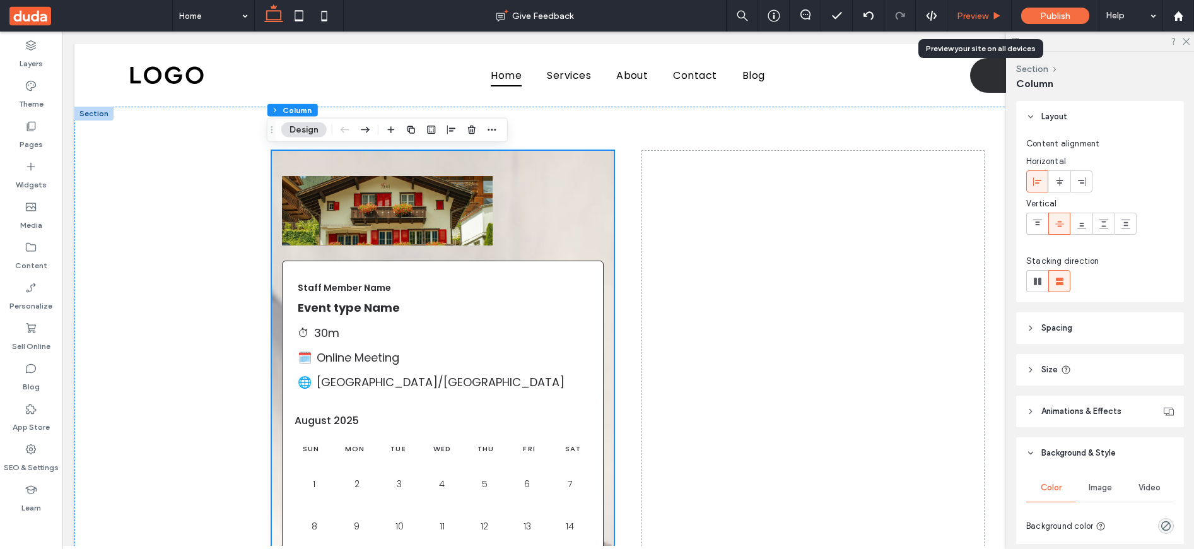
click at [968, 11] on span "Preview" at bounding box center [973, 16] width 32 height 11
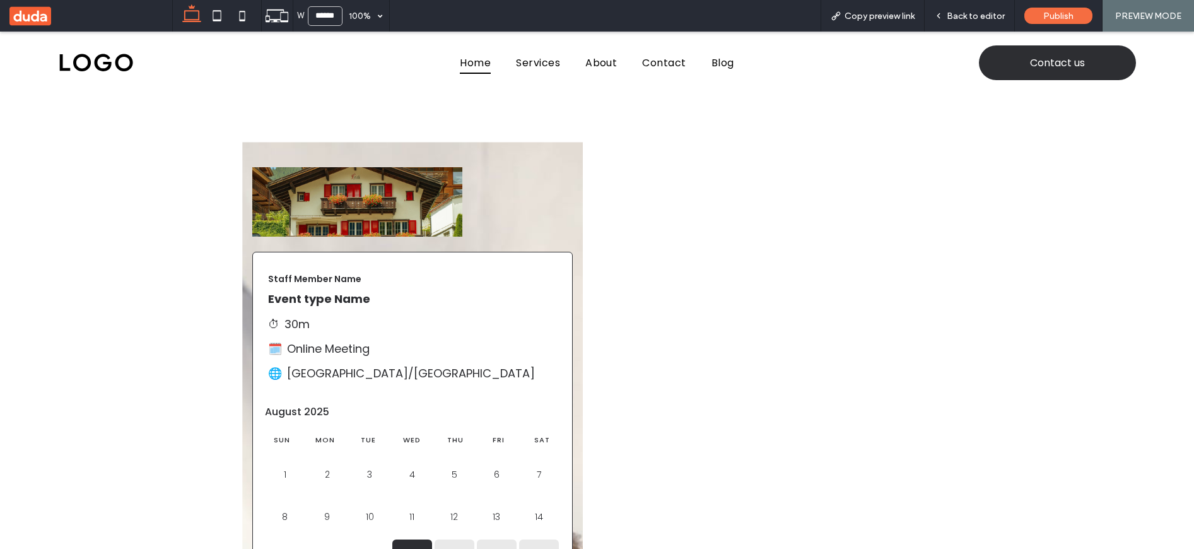
click at [946, 20] on div "Back to editor" at bounding box center [970, 16] width 90 height 11
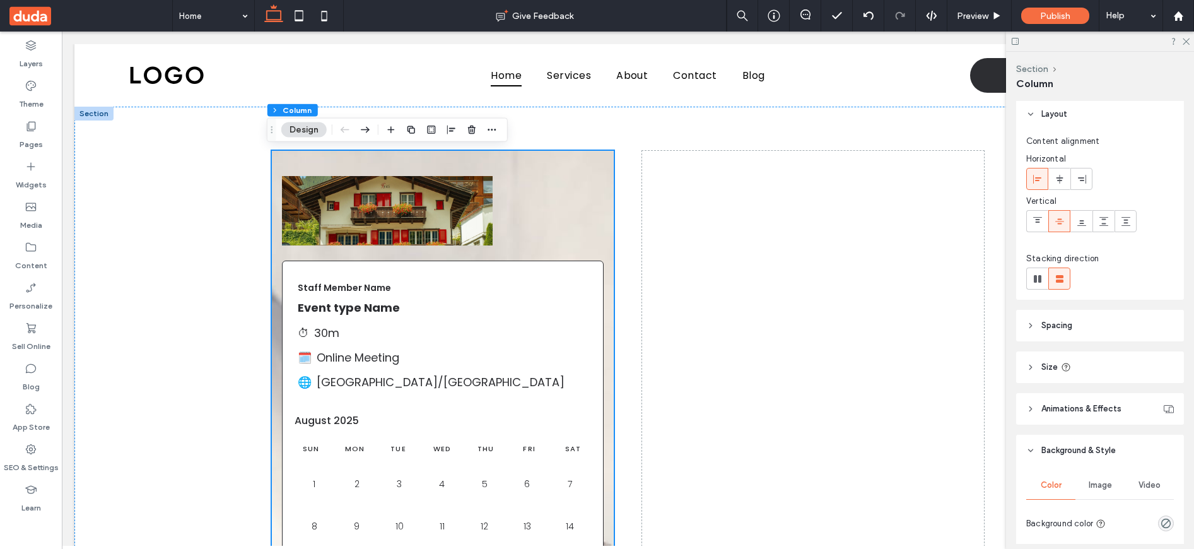
click at [1136, 492] on div "Video" at bounding box center [1149, 485] width 49 height 28
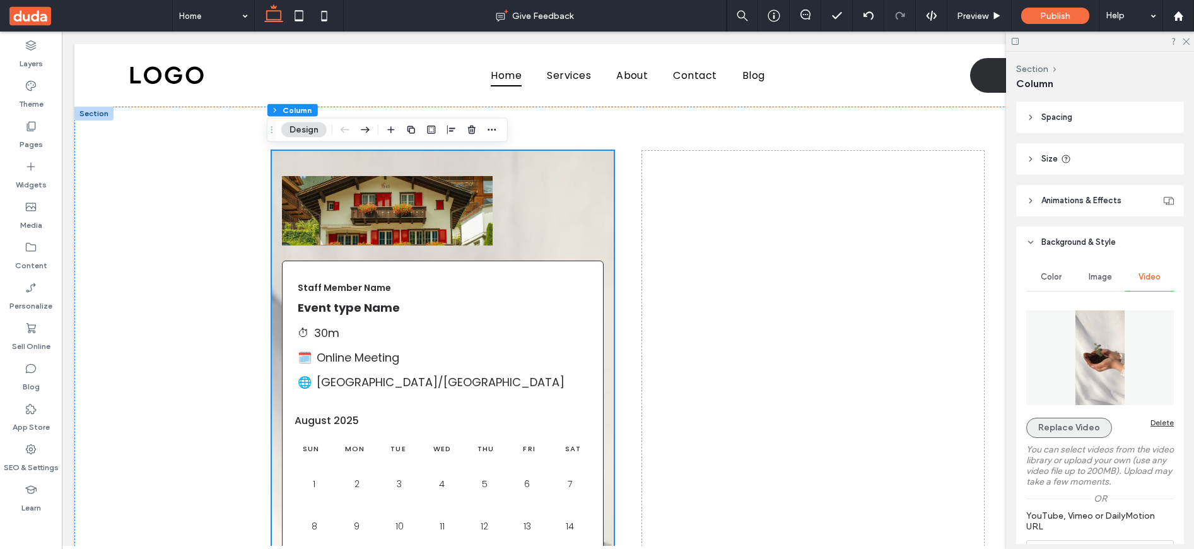
scroll to position [210, 0]
click at [1065, 430] on button "Replace Video" at bounding box center [1069, 428] width 86 height 20
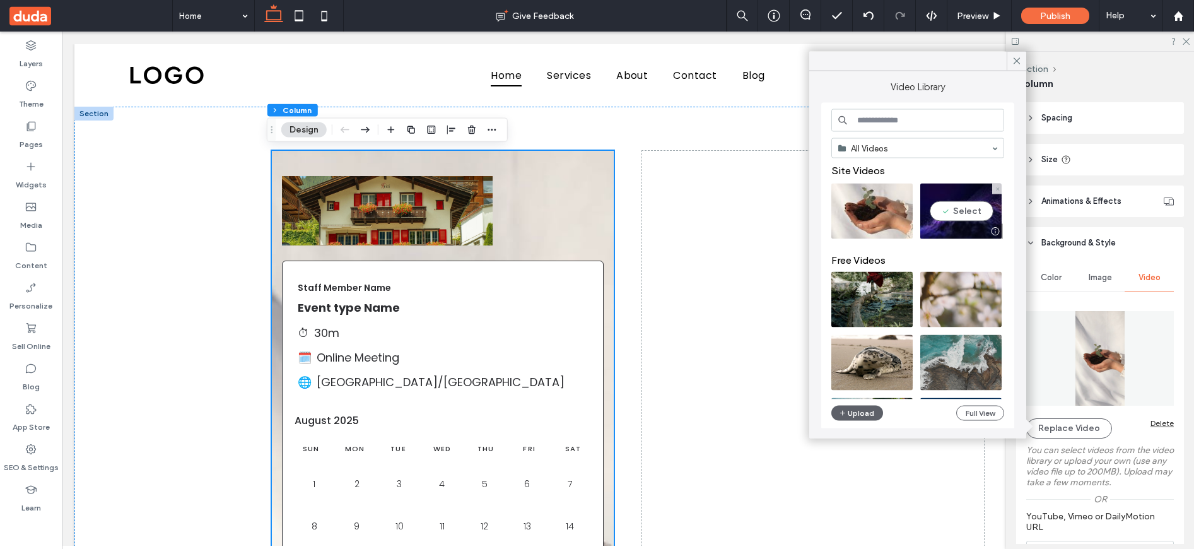
click at [965, 222] on video at bounding box center [960, 212] width 81 height 56
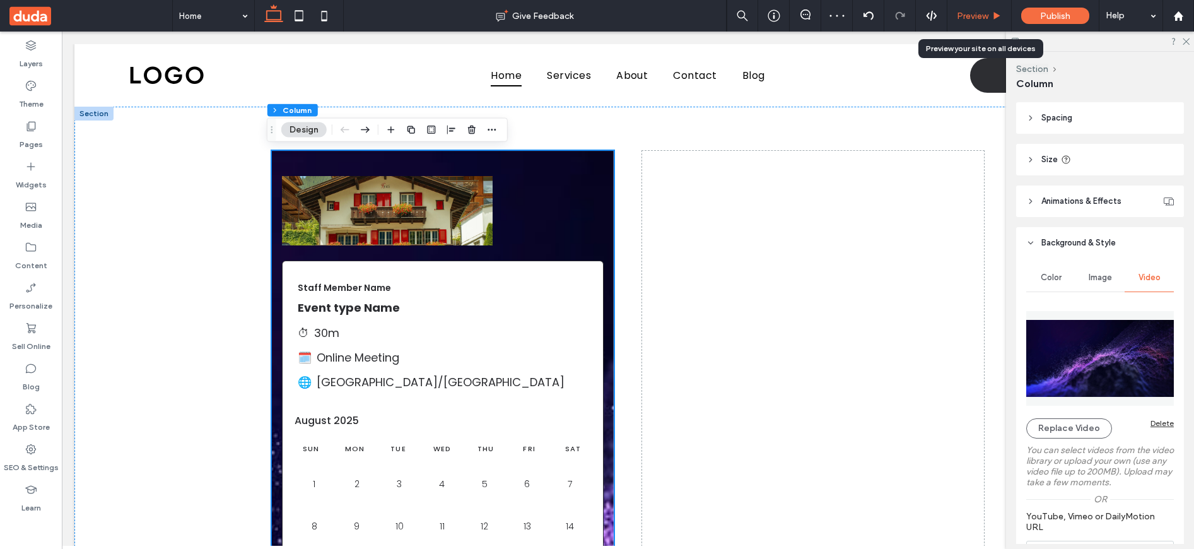
click at [976, 14] on span "Preview" at bounding box center [973, 16] width 32 height 11
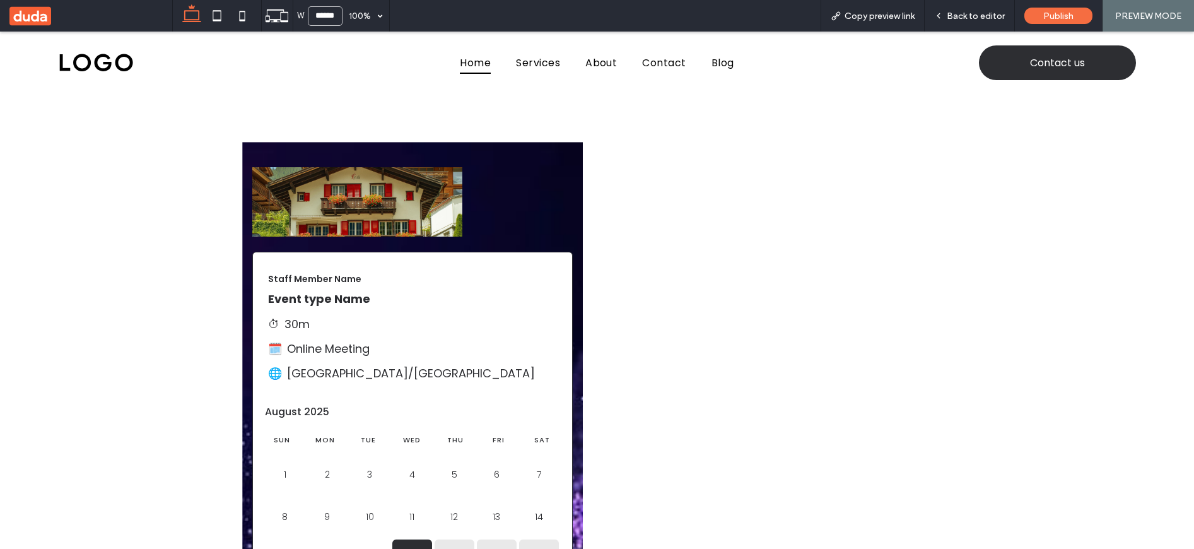
click at [976, 14] on span "Back to editor" at bounding box center [976, 16] width 58 height 11
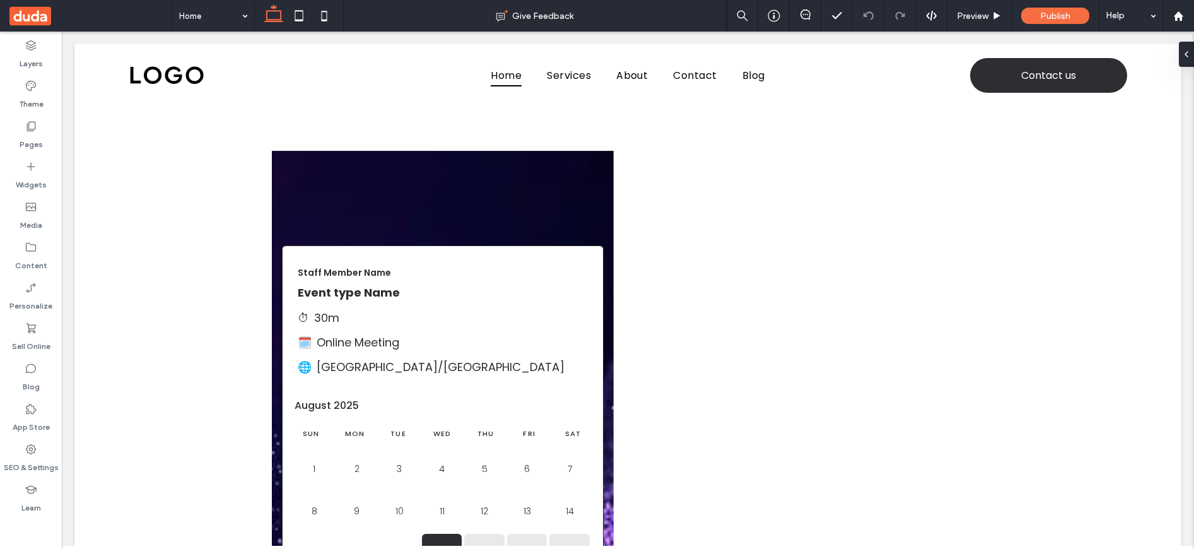
click at [388, 196] on img at bounding box center [387, 195] width 211 height 69
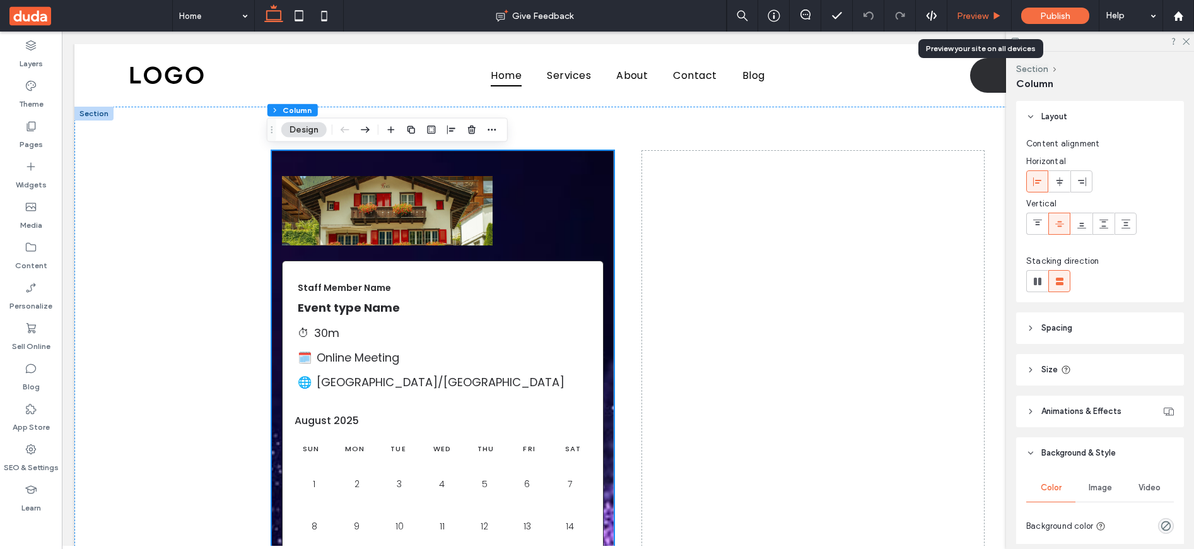
click at [972, 16] on span "Preview" at bounding box center [973, 16] width 32 height 11
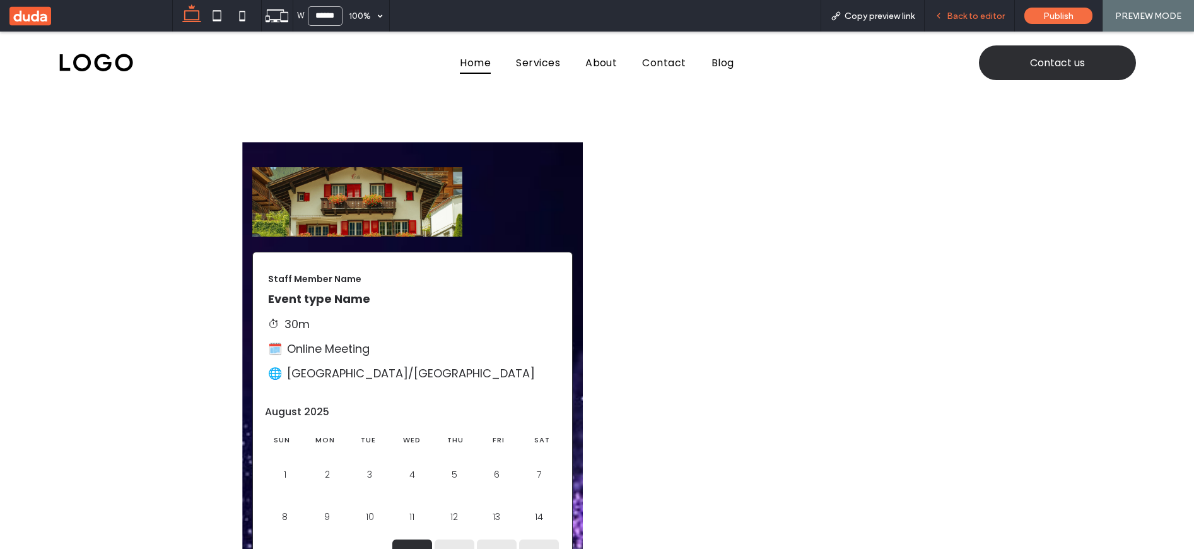
click at [932, 15] on div "Back to editor" at bounding box center [970, 16] width 90 height 11
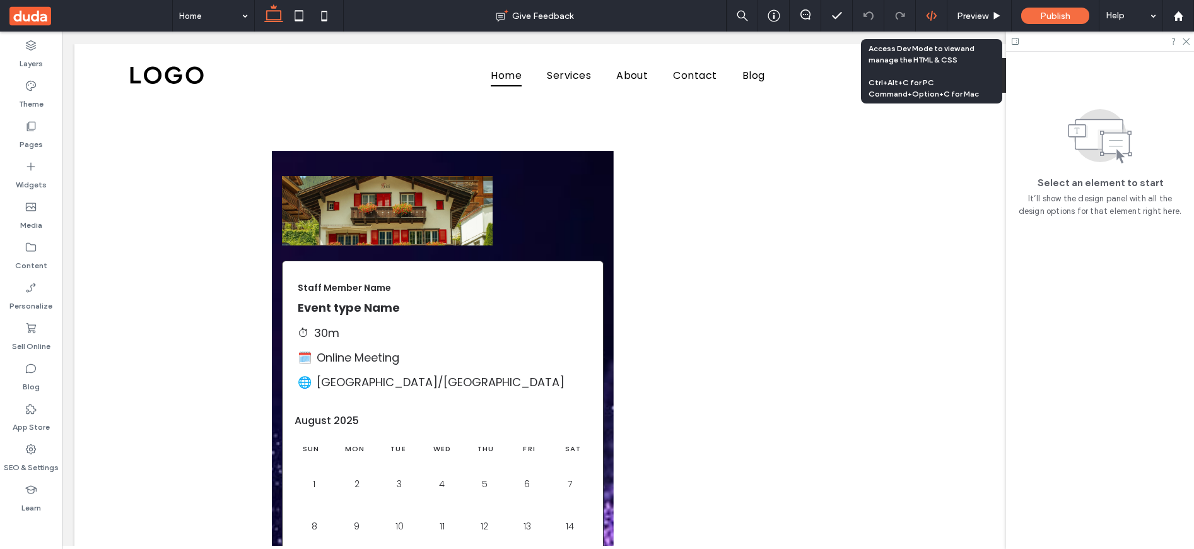
click at [930, 16] on icon at bounding box center [931, 15] width 11 height 11
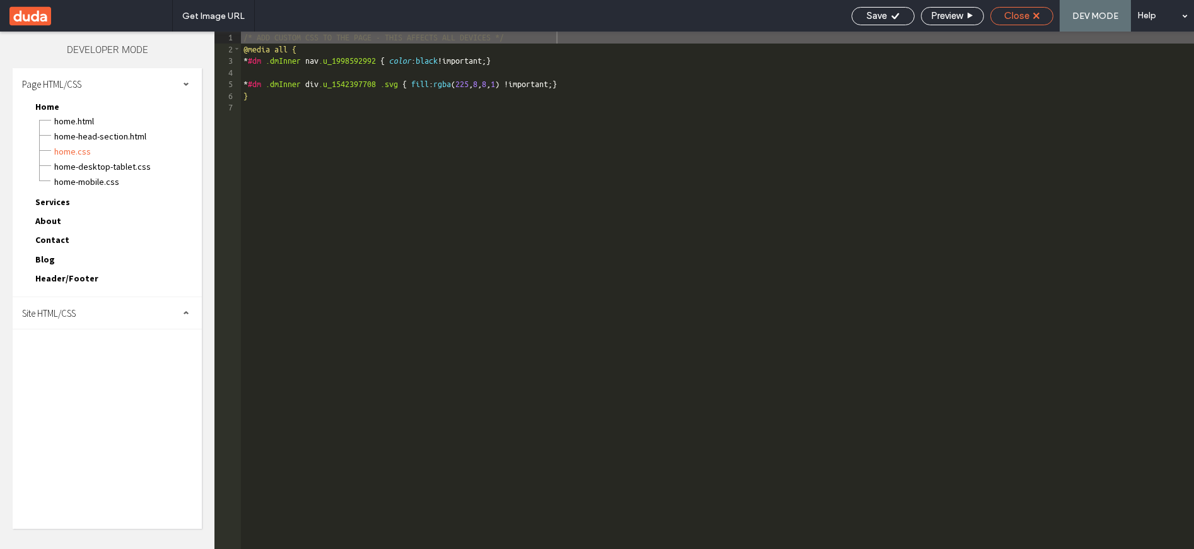
click at [1042, 13] on div "Close" at bounding box center [1022, 15] width 62 height 11
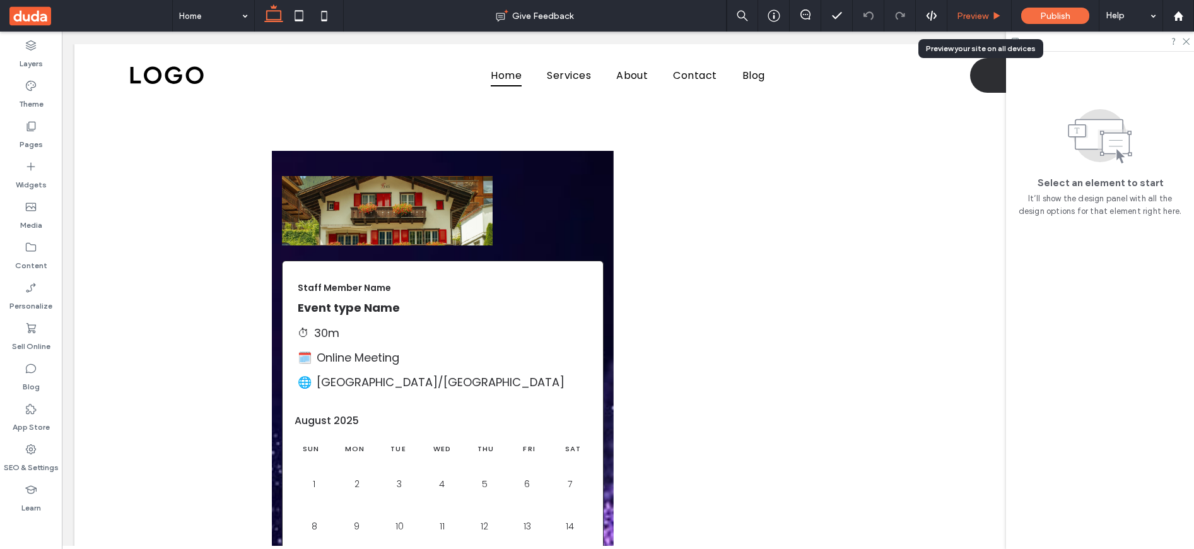
click at [978, 16] on span "Preview" at bounding box center [973, 16] width 32 height 11
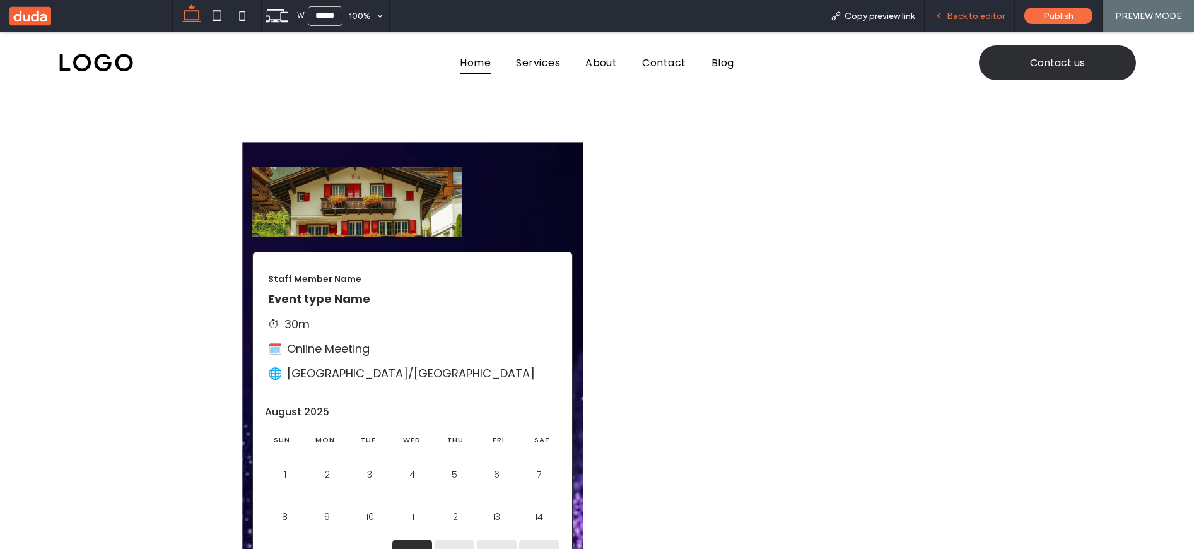
click at [954, 13] on span "Back to editor" at bounding box center [976, 16] width 58 height 11
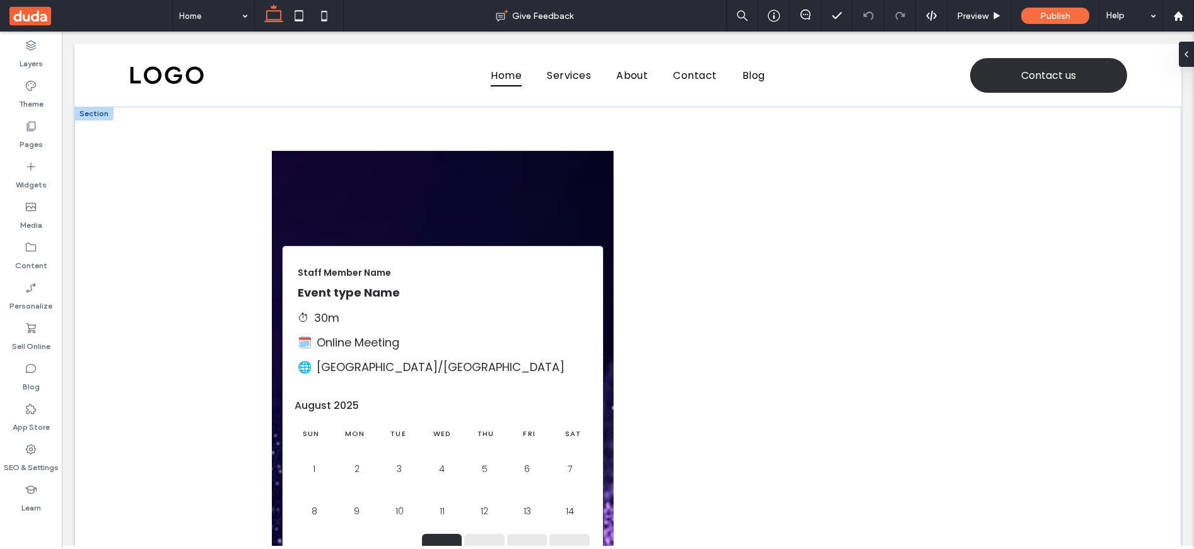
click at [372, 204] on img at bounding box center [387, 195] width 211 height 69
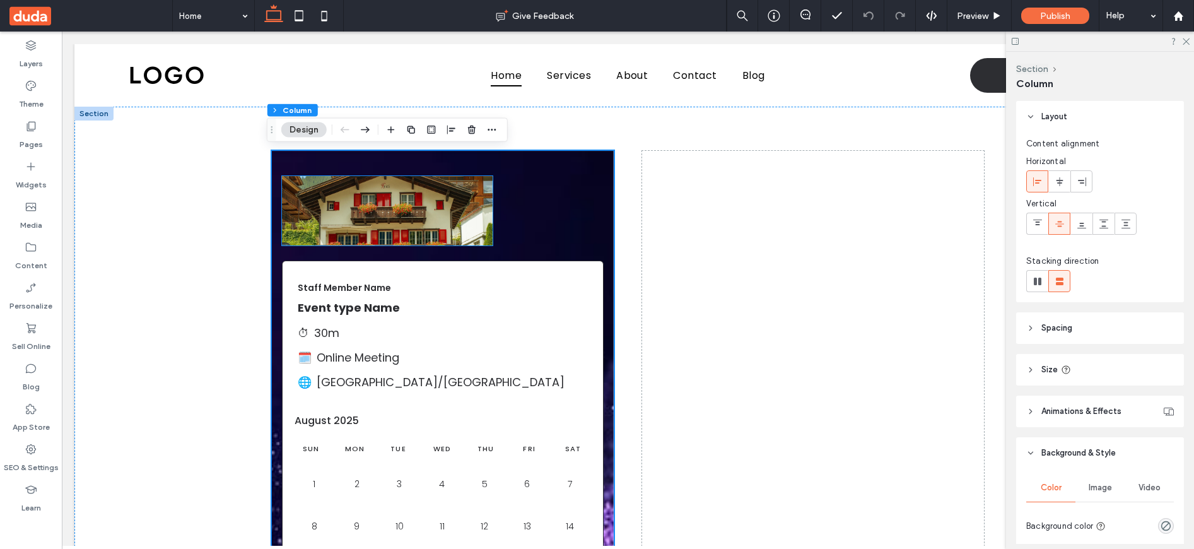
click at [467, 204] on img at bounding box center [387, 210] width 211 height 69
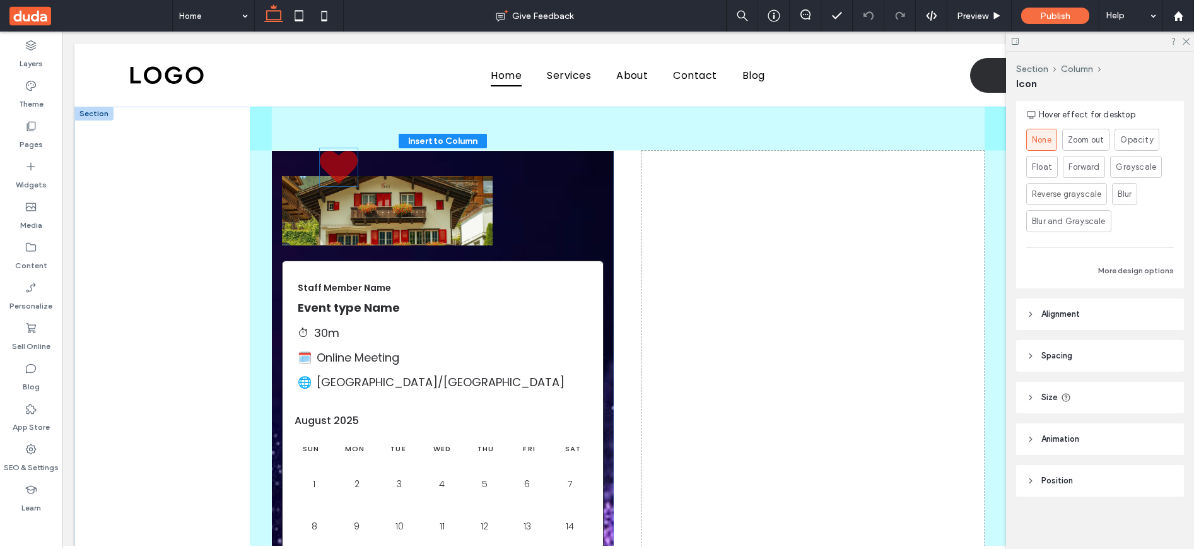
scroll to position [322, 0]
drag, startPoint x: 305, startPoint y: 233, endPoint x: 541, endPoint y: 211, distance: 237.0
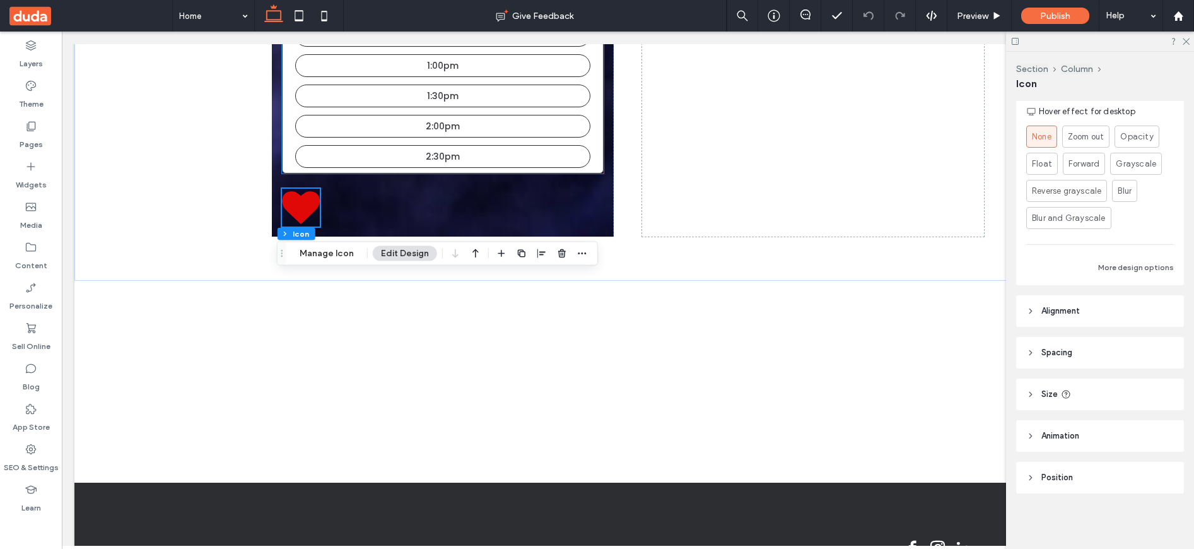
scroll to position [843, 0]
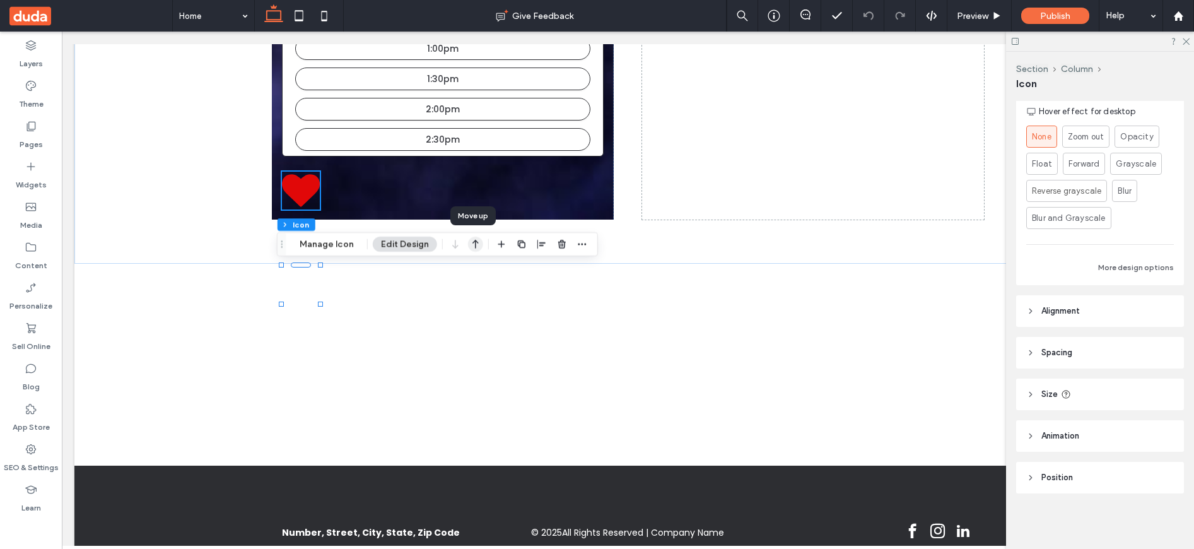
click at [477, 238] on icon "button" at bounding box center [475, 244] width 15 height 23
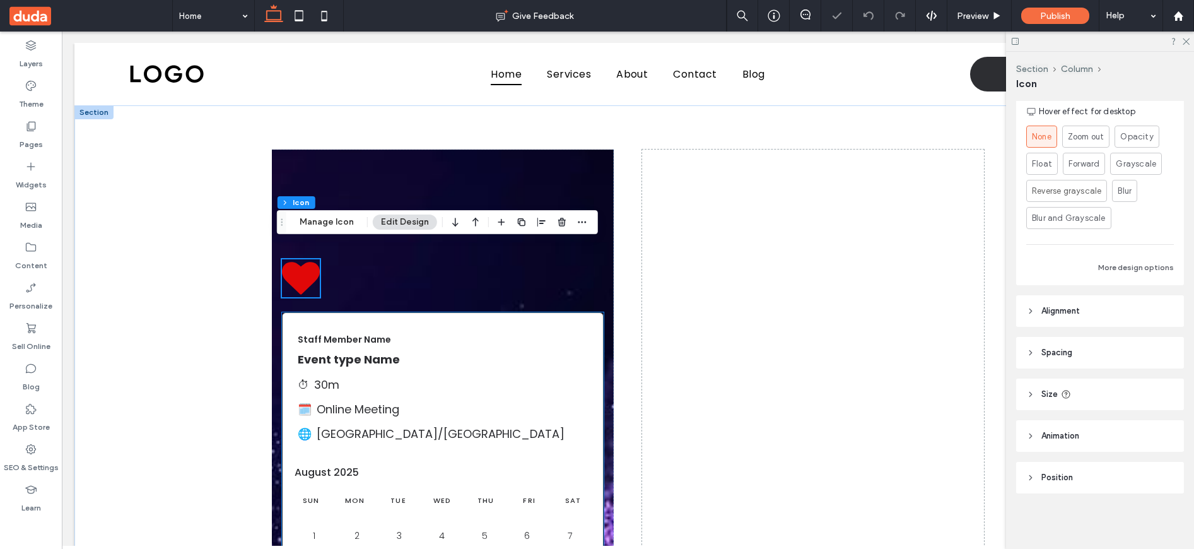
scroll to position [0, 0]
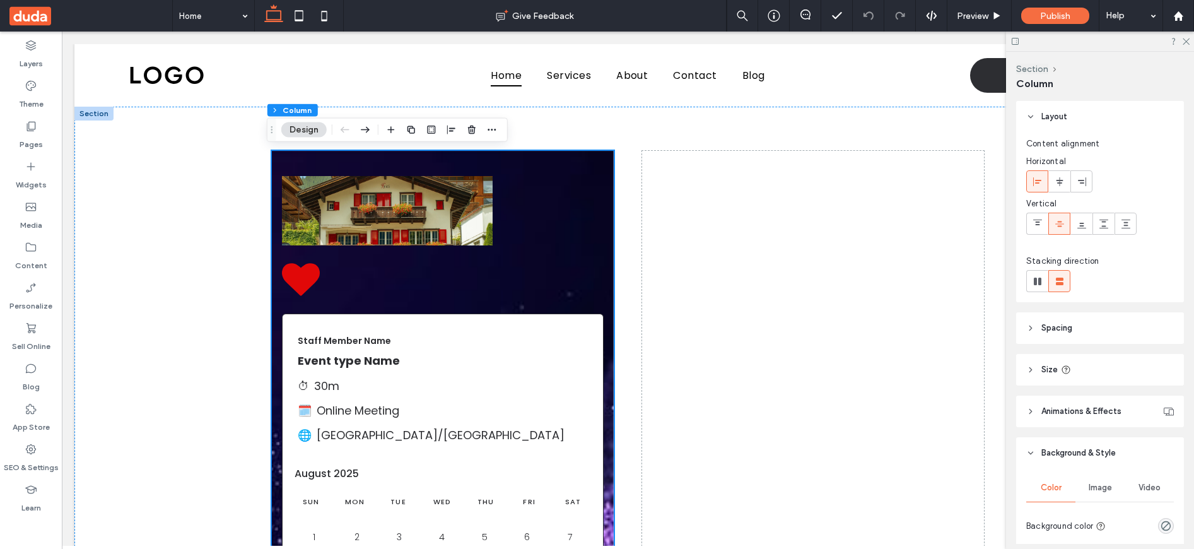
click at [973, 17] on span "Preview" at bounding box center [973, 16] width 32 height 11
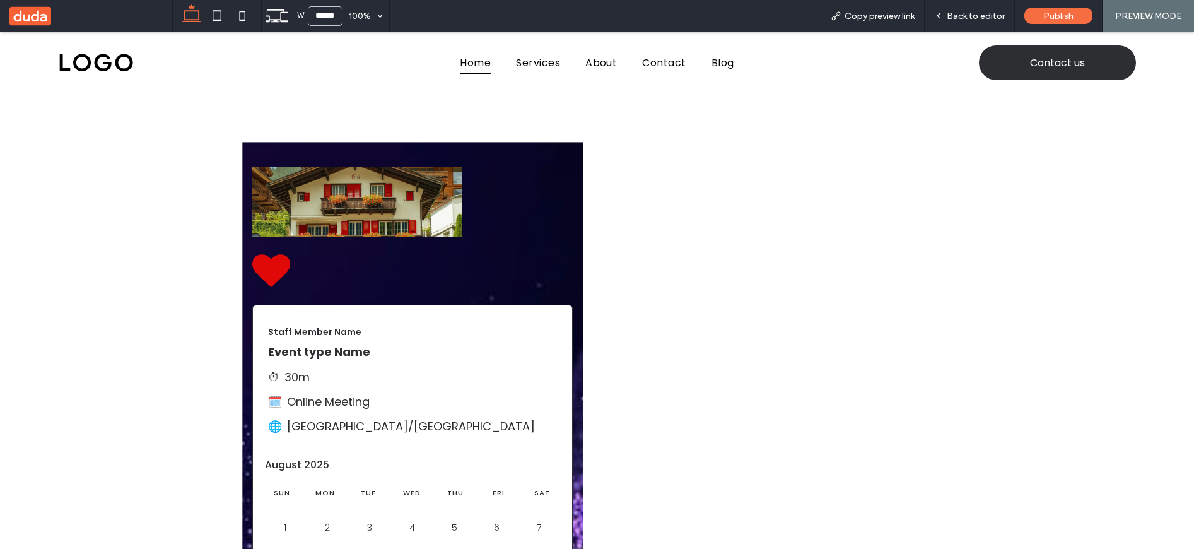
click at [973, 17] on span "Back to editor" at bounding box center [976, 16] width 58 height 11
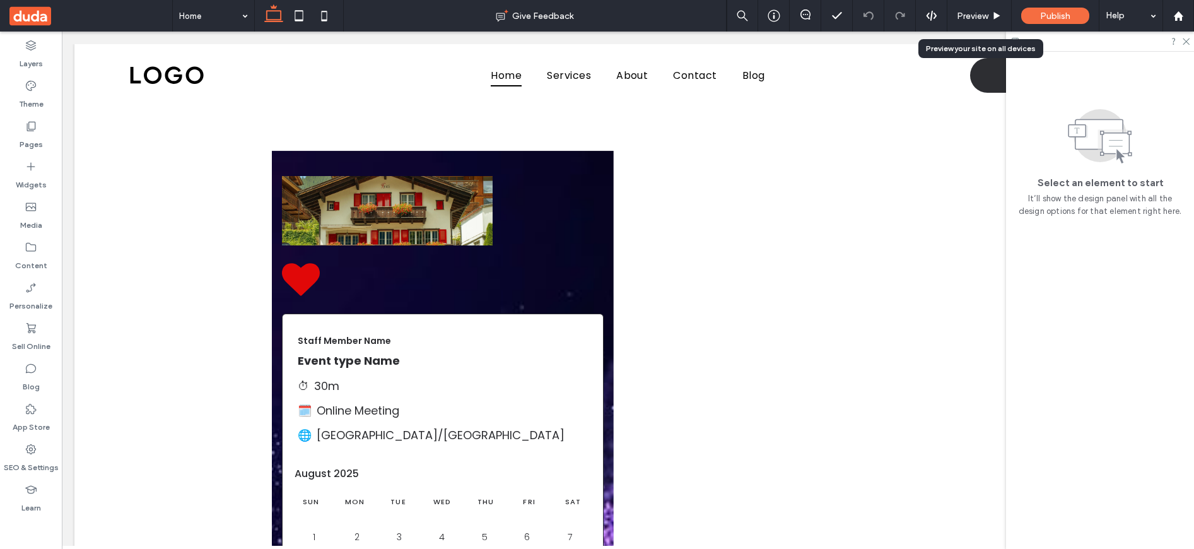
click at [973, 17] on span "Preview" at bounding box center [973, 16] width 32 height 11
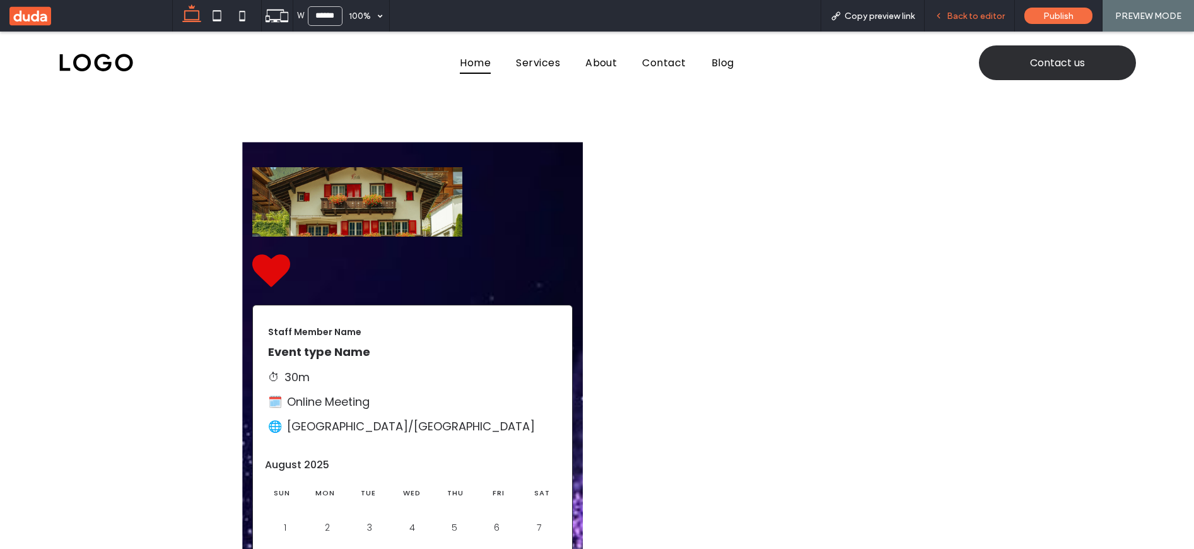
click at [957, 19] on span "Back to editor" at bounding box center [976, 16] width 58 height 11
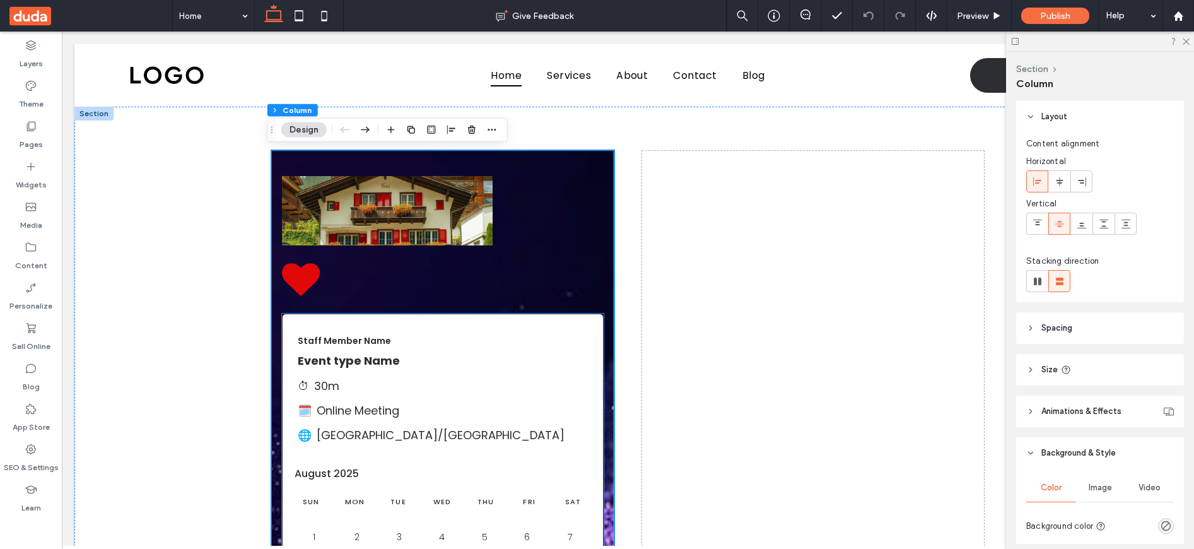
click at [551, 347] on p "Staff Member Name" at bounding box center [443, 340] width 290 height 13
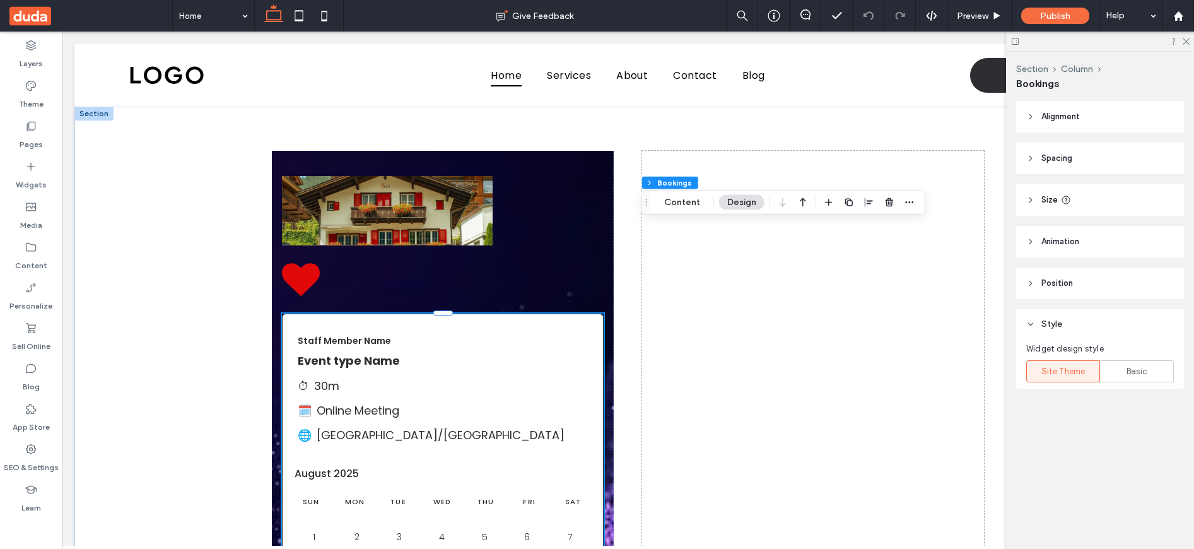
drag, startPoint x: 281, startPoint y: 295, endPoint x: 645, endPoint y: 205, distance: 375.6
click at [645, 205] on use "Drag" at bounding box center [646, 202] width 2 height 7
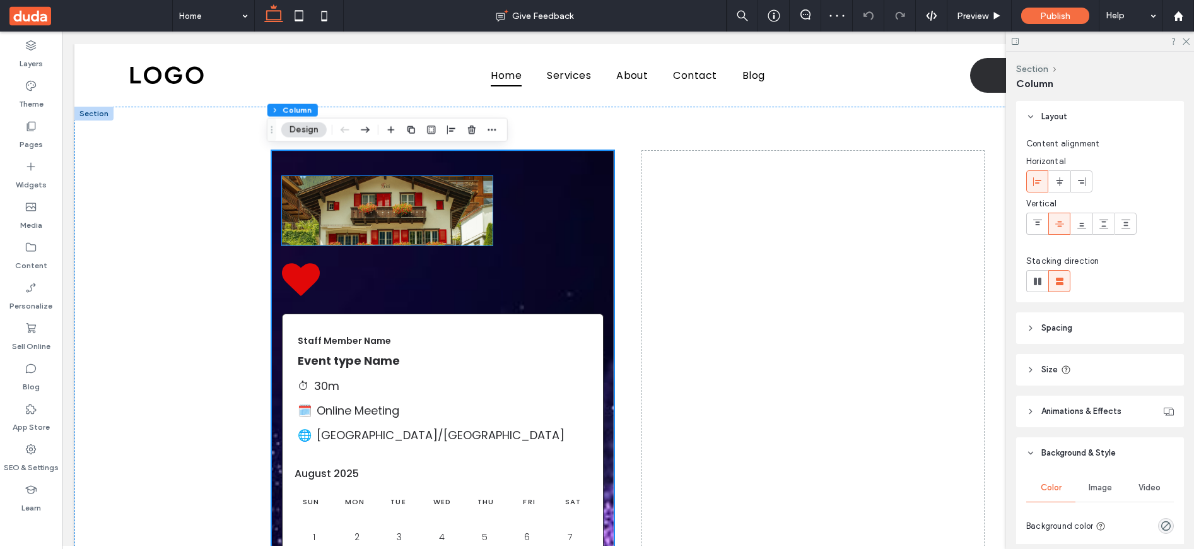
click at [479, 228] on img at bounding box center [387, 210] width 211 height 69
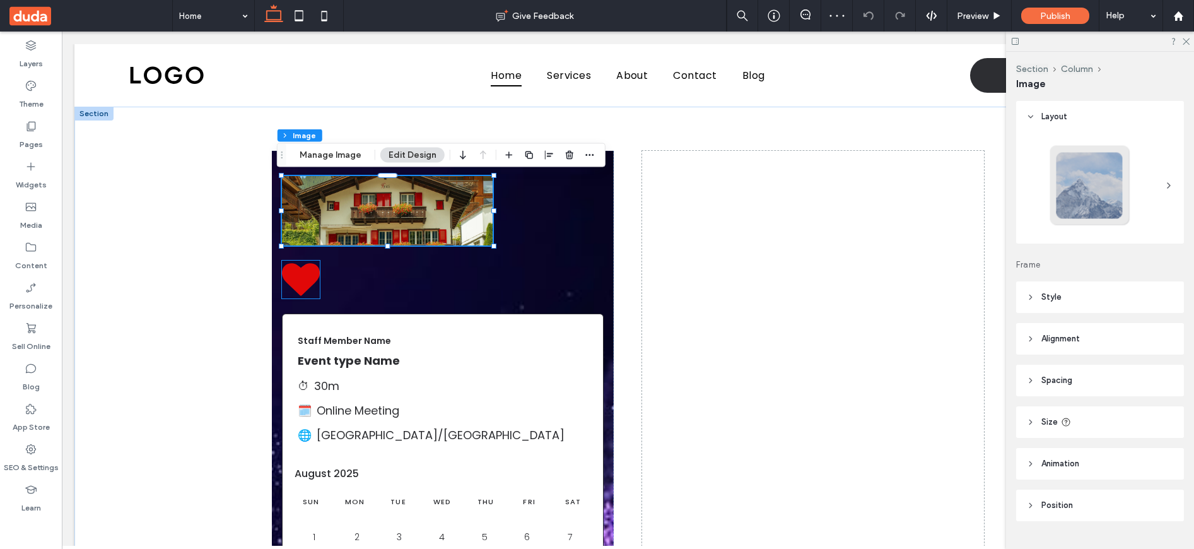
click at [308, 274] on icon at bounding box center [301, 279] width 38 height 32
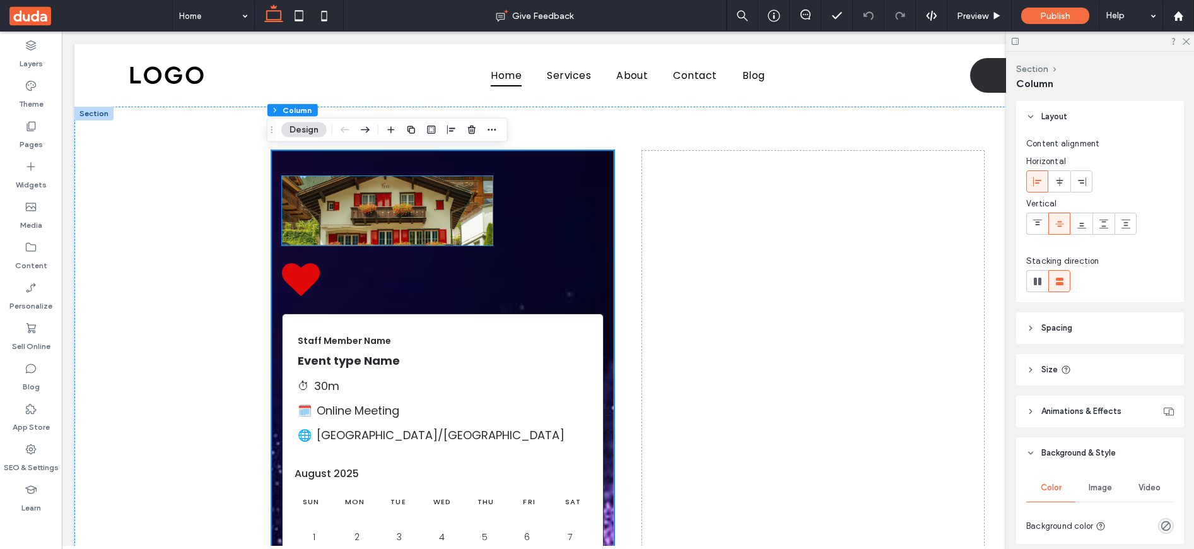
click at [378, 235] on img at bounding box center [387, 210] width 211 height 69
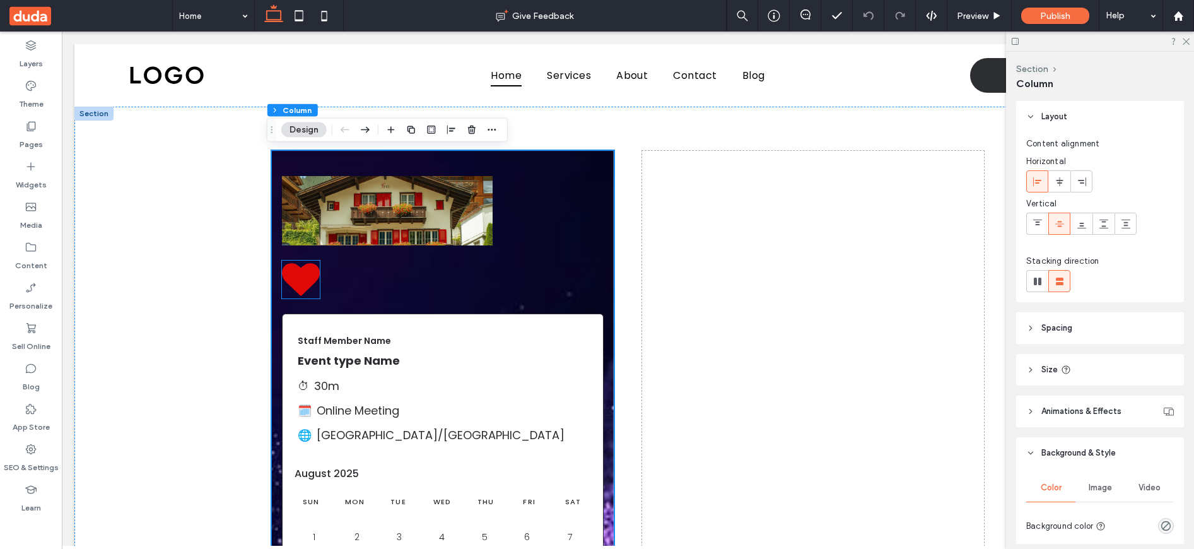
click at [308, 274] on icon at bounding box center [301, 279] width 38 height 32
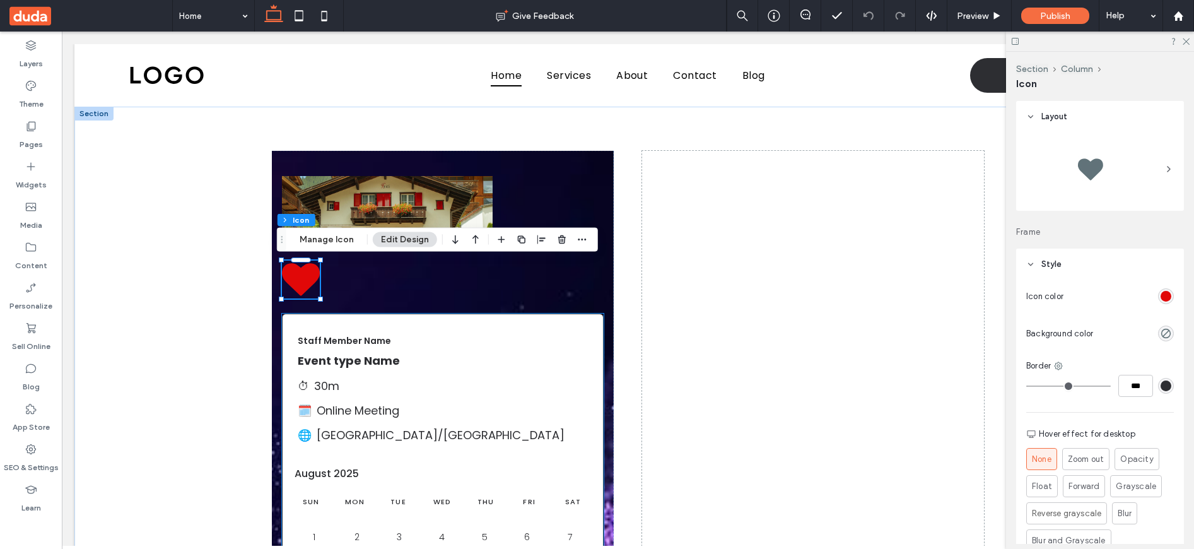
click at [411, 332] on div "Staff Member Name Event type Name ⏱ 30m 🗓️ Online Meeting 🌐 [GEOGRAPHIC_DATA]/[…" at bounding box center [443, 386] width 320 height 144
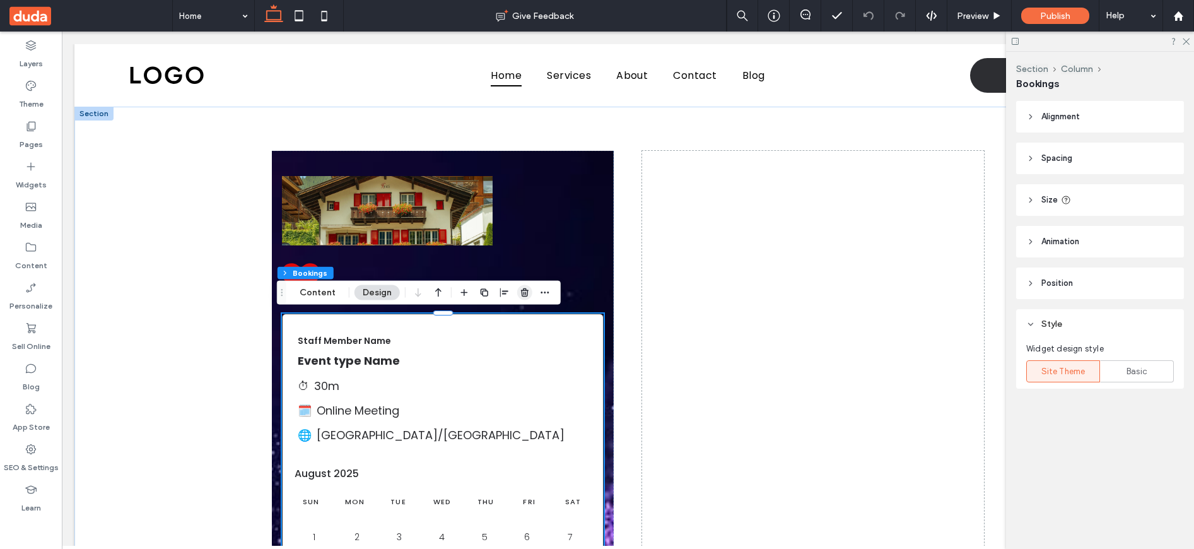
click at [525, 288] on icon "button" at bounding box center [525, 293] width 10 height 10
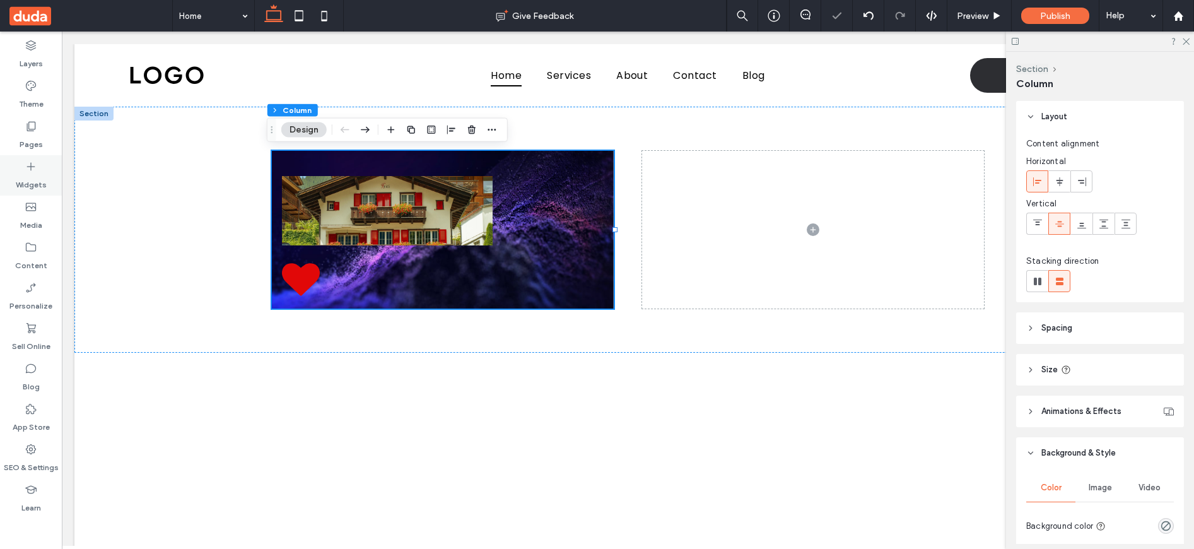
click at [35, 170] on icon at bounding box center [31, 166] width 13 height 13
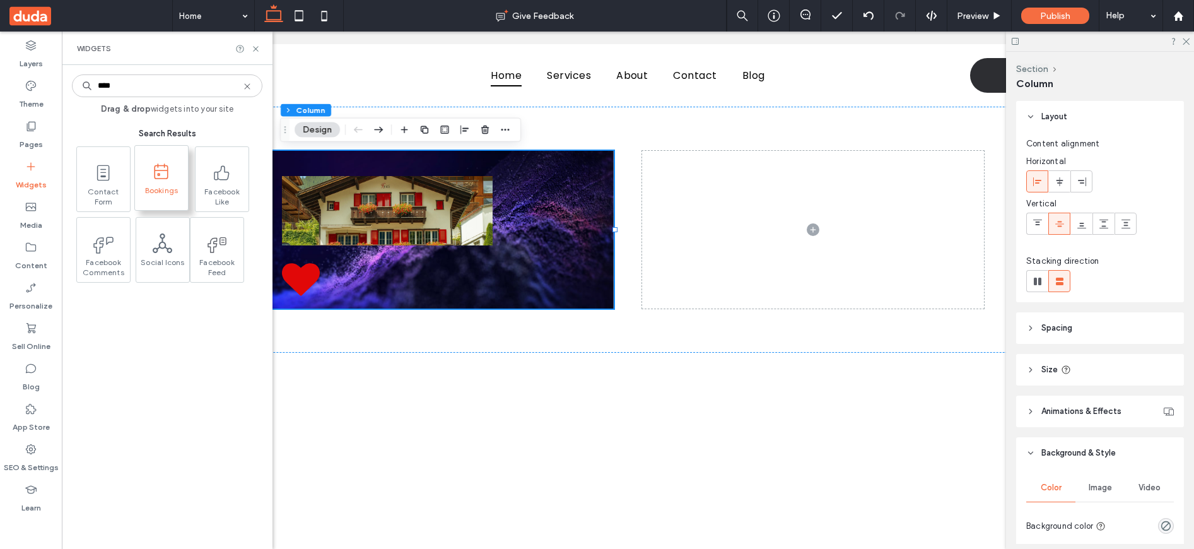
type input "****"
